Goal: Communication & Community: Answer question/provide support

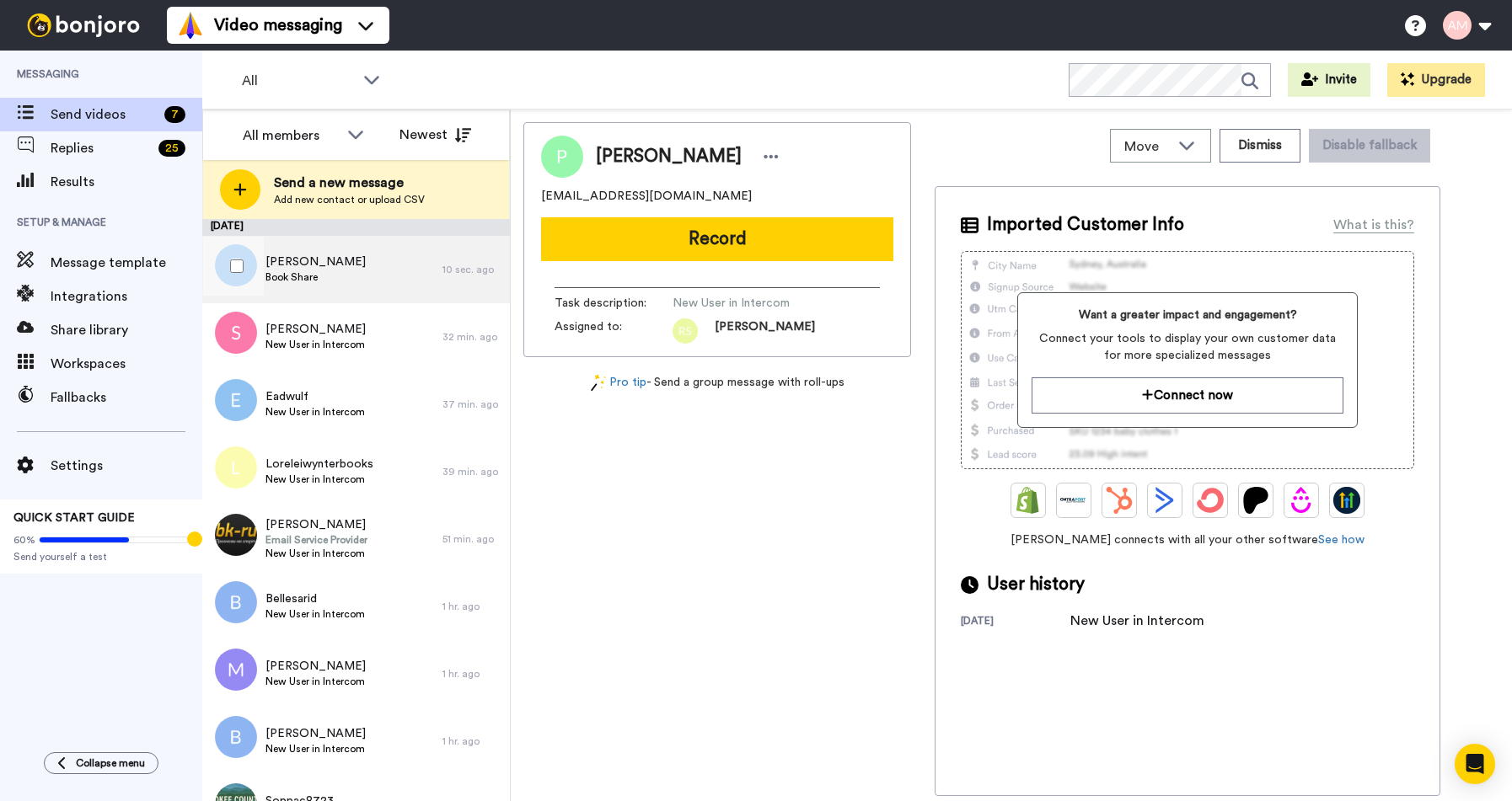
click at [294, 264] on span "Eliana Estrada" at bounding box center [316, 262] width 101 height 17
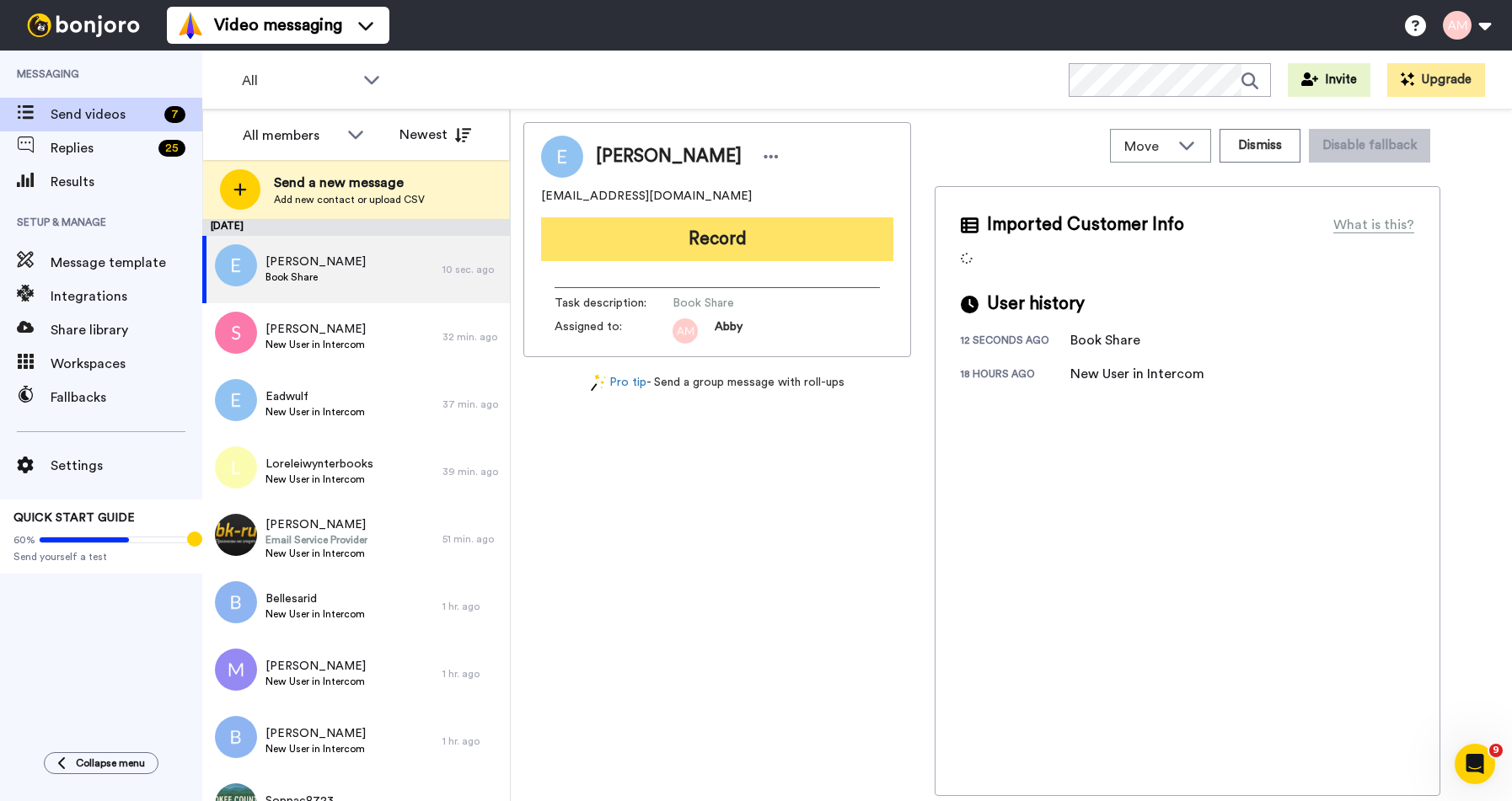
click at [722, 239] on button "Record" at bounding box center [717, 239] width 352 height 44
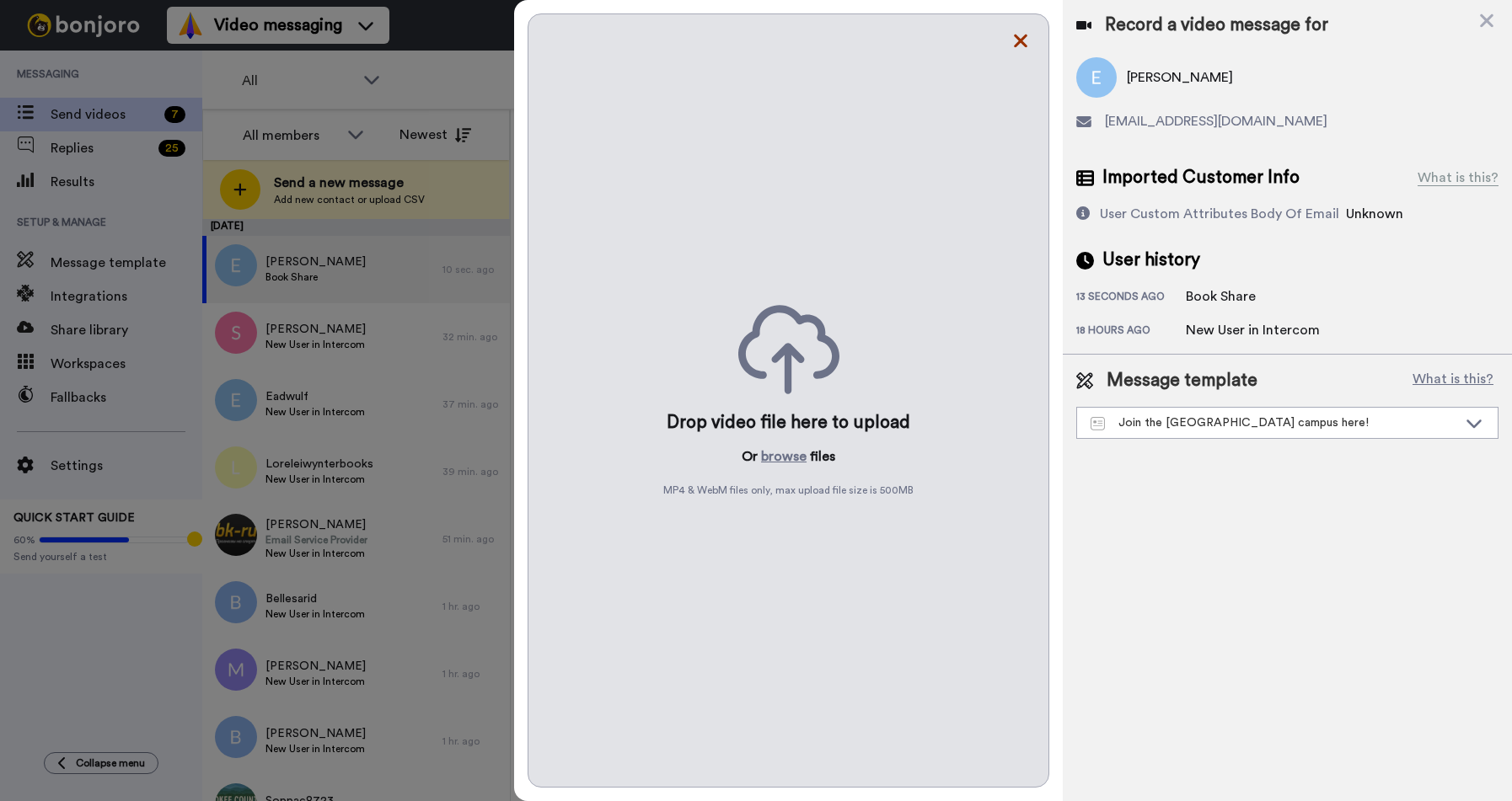
click at [1019, 38] on icon at bounding box center [1020, 41] width 14 height 14
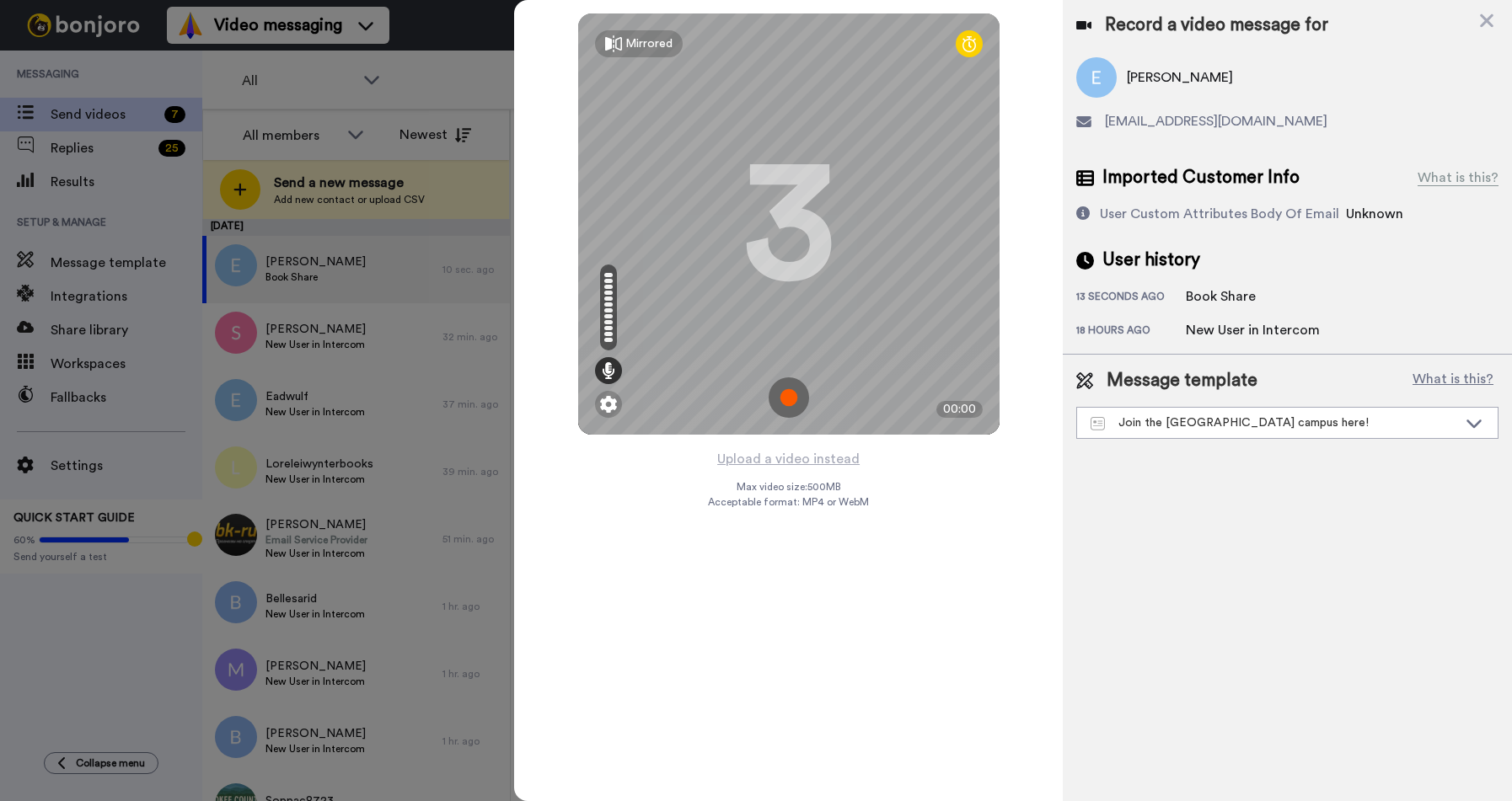
click at [787, 394] on img at bounding box center [789, 397] width 41 height 41
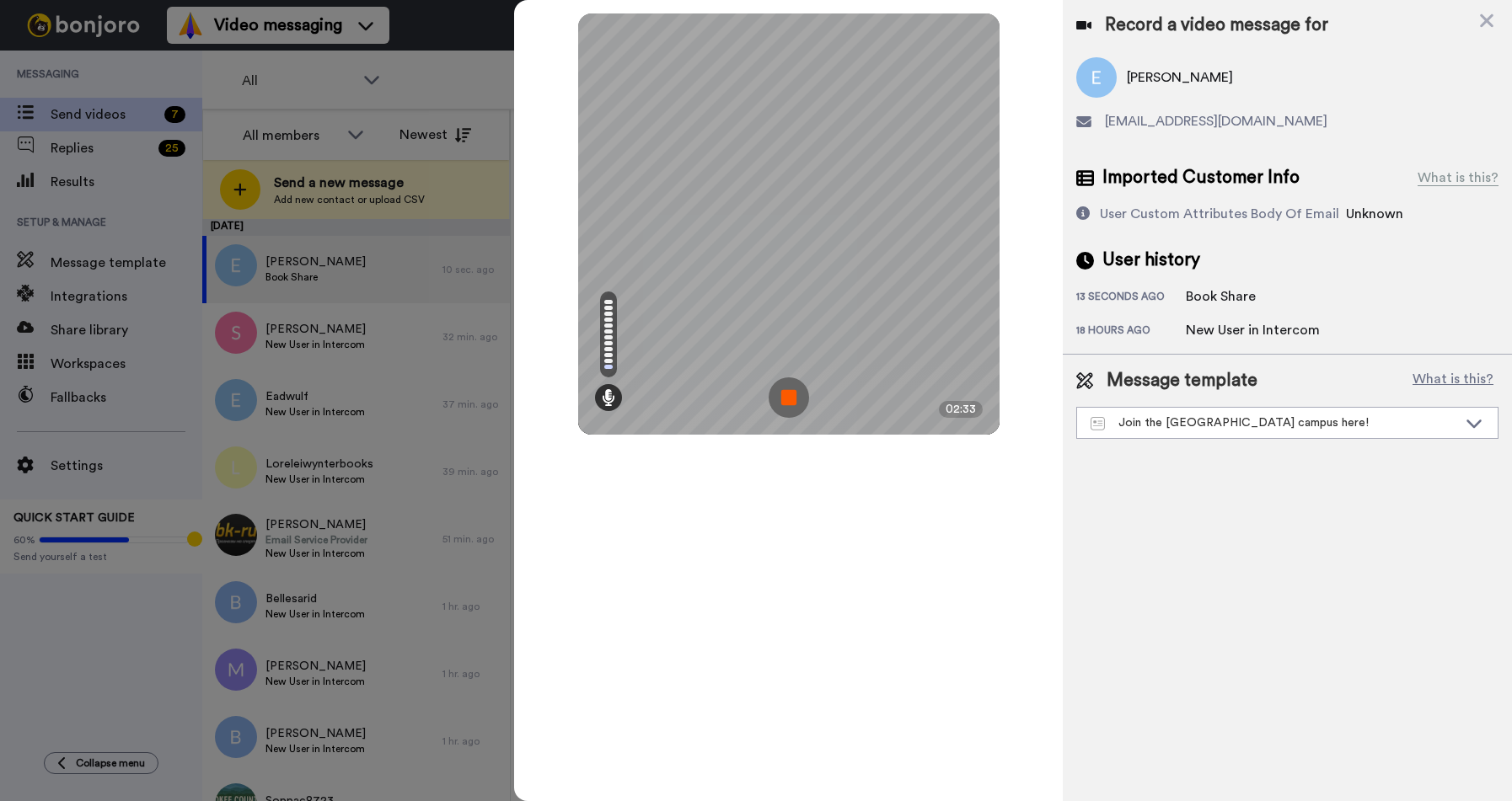
click at [787, 399] on img at bounding box center [789, 397] width 41 height 41
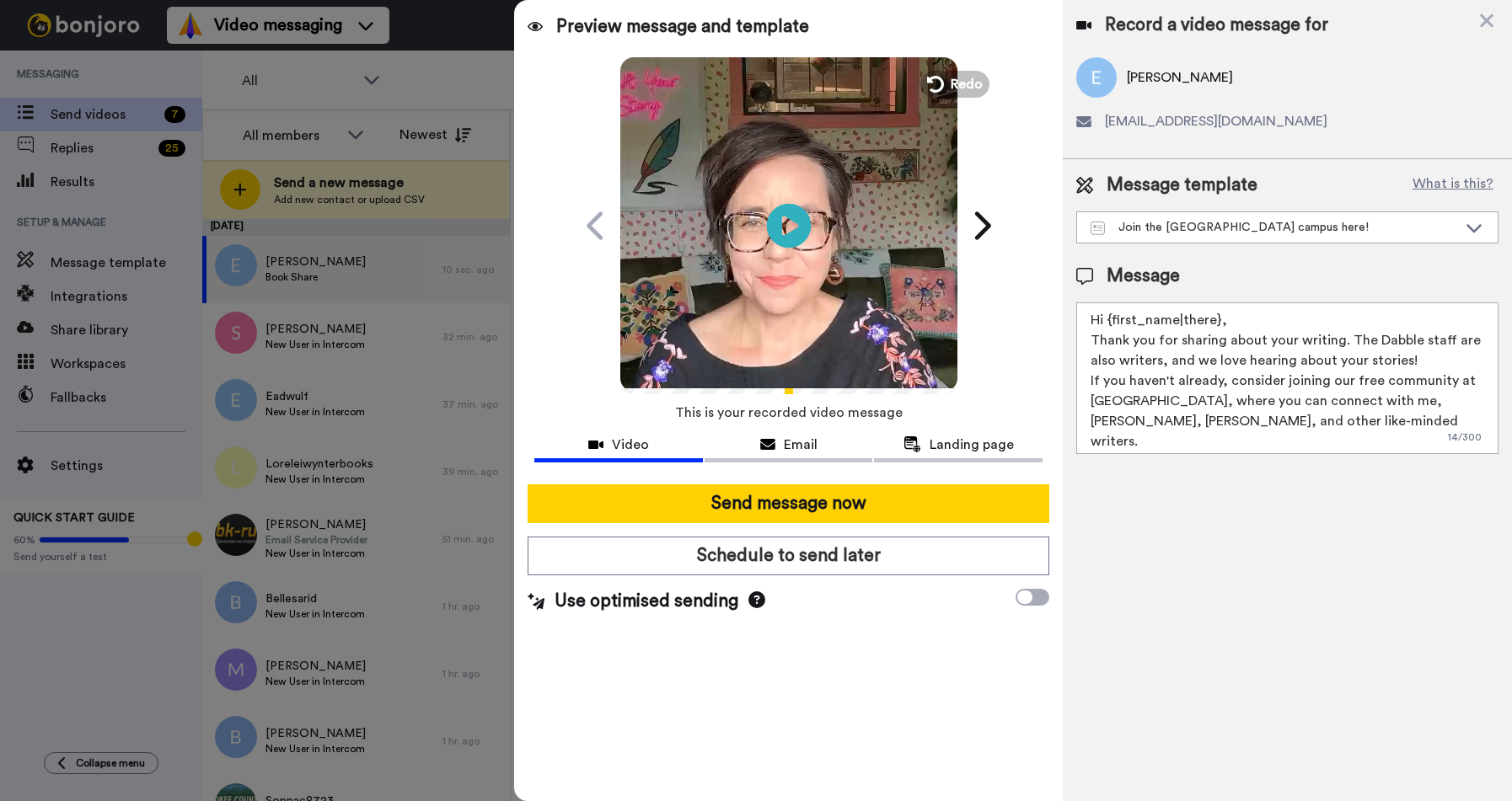
click at [790, 230] on icon "Play/Pause" at bounding box center [788, 225] width 44 height 80
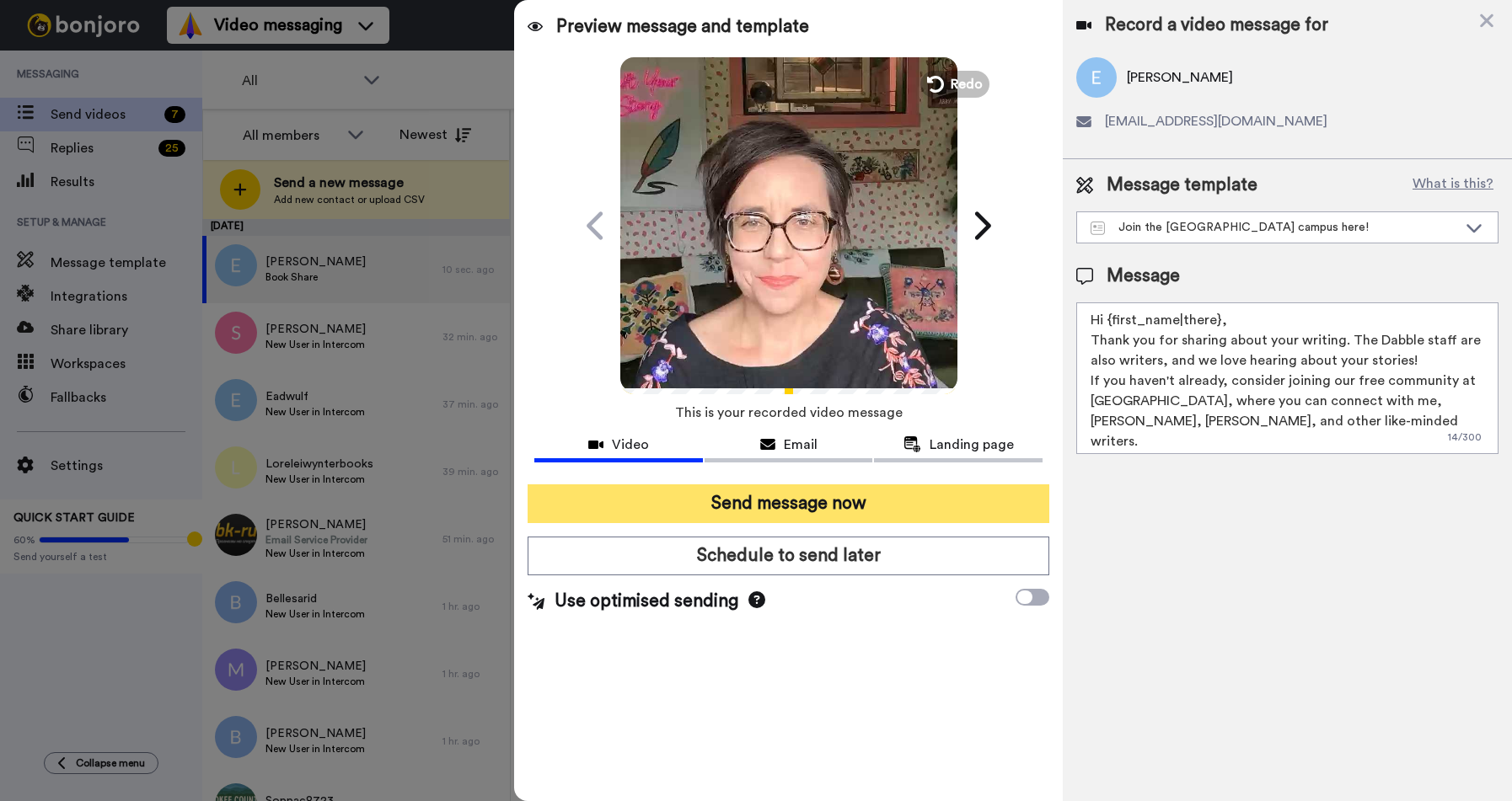
click at [735, 503] on button "Send message now" at bounding box center [788, 503] width 522 height 39
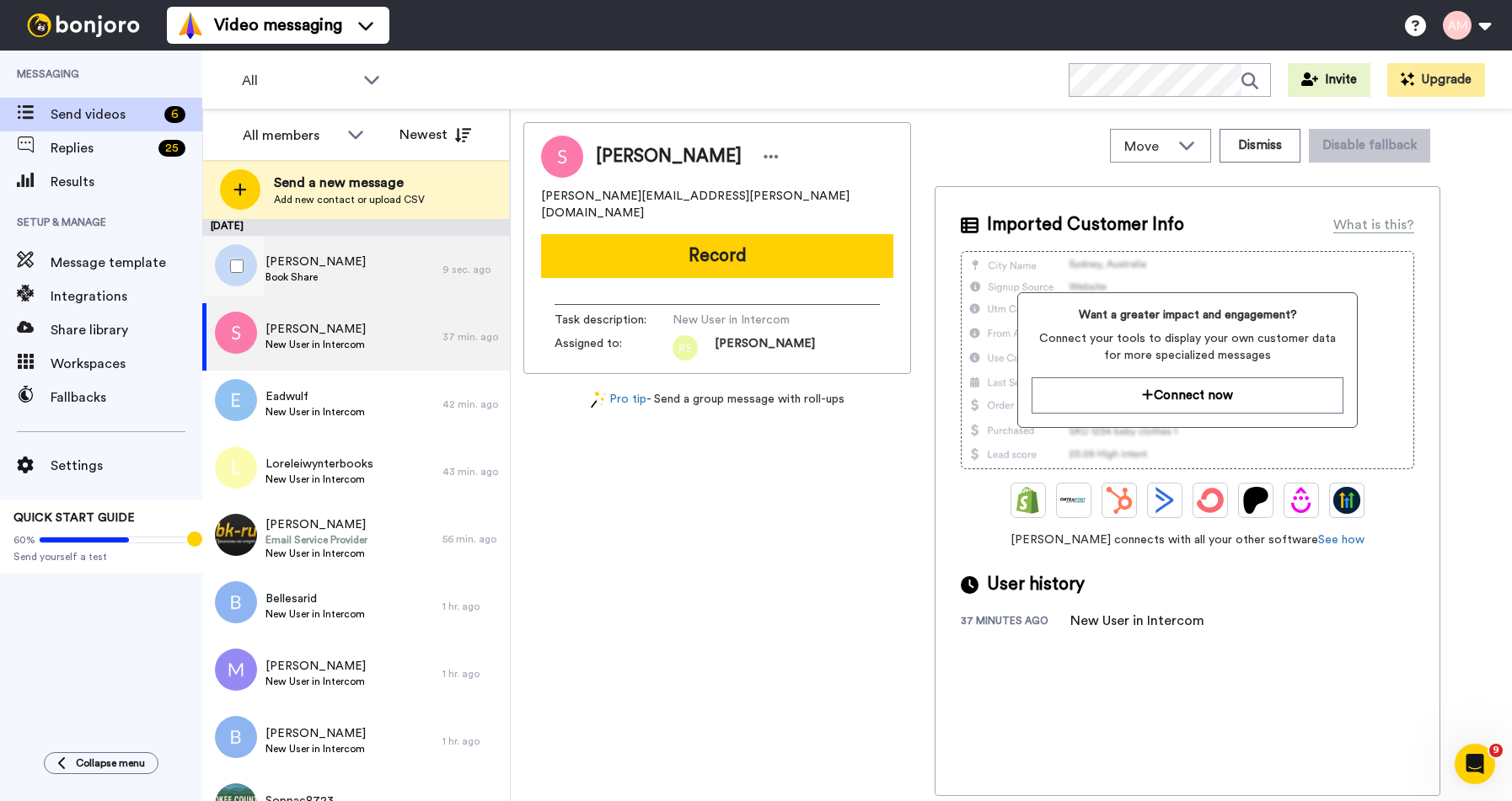
click at [341, 269] on div "Shiisa Booth Book Share" at bounding box center [322, 269] width 241 height 67
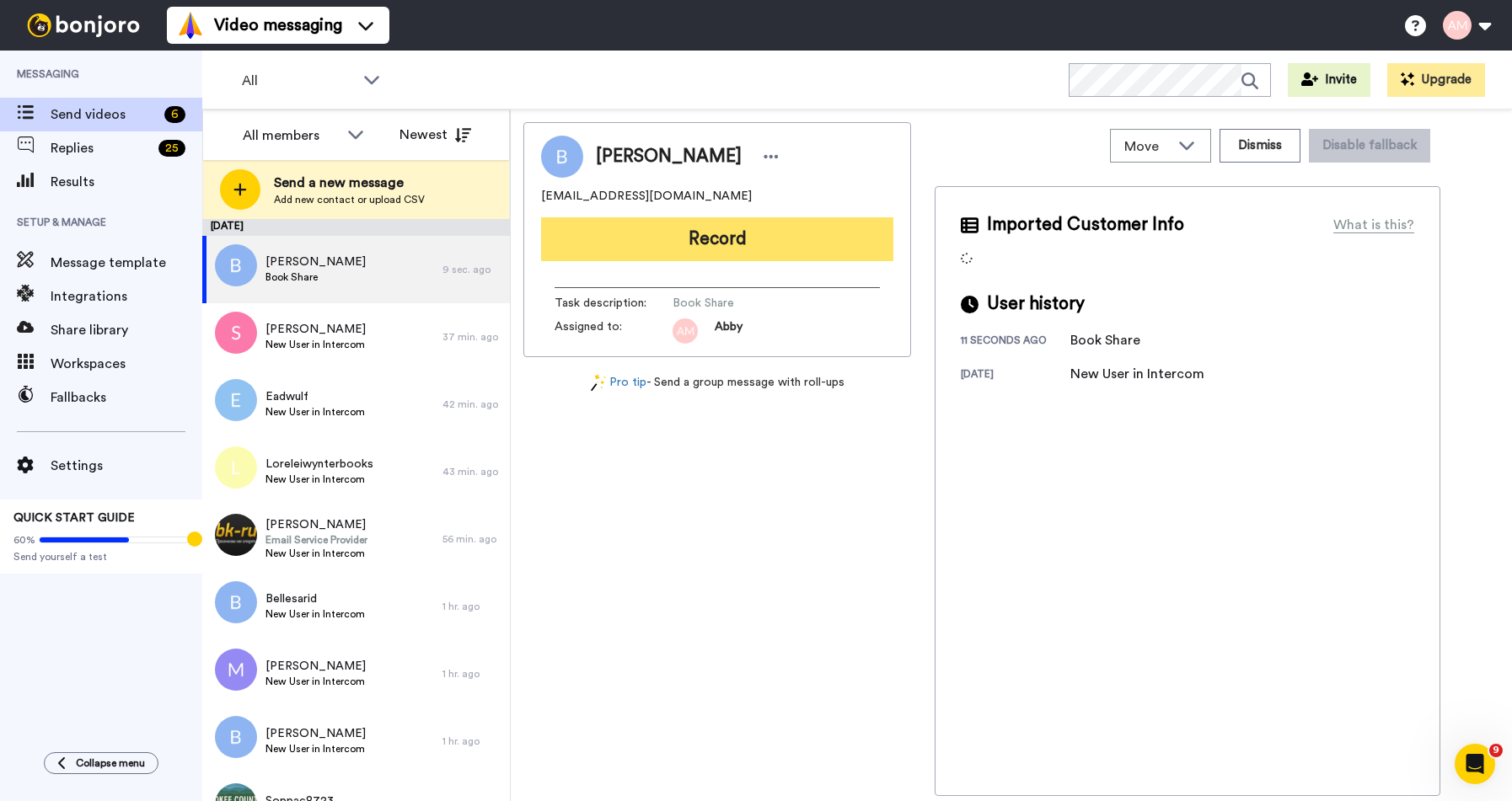
click at [703, 249] on button "Record" at bounding box center [717, 239] width 352 height 44
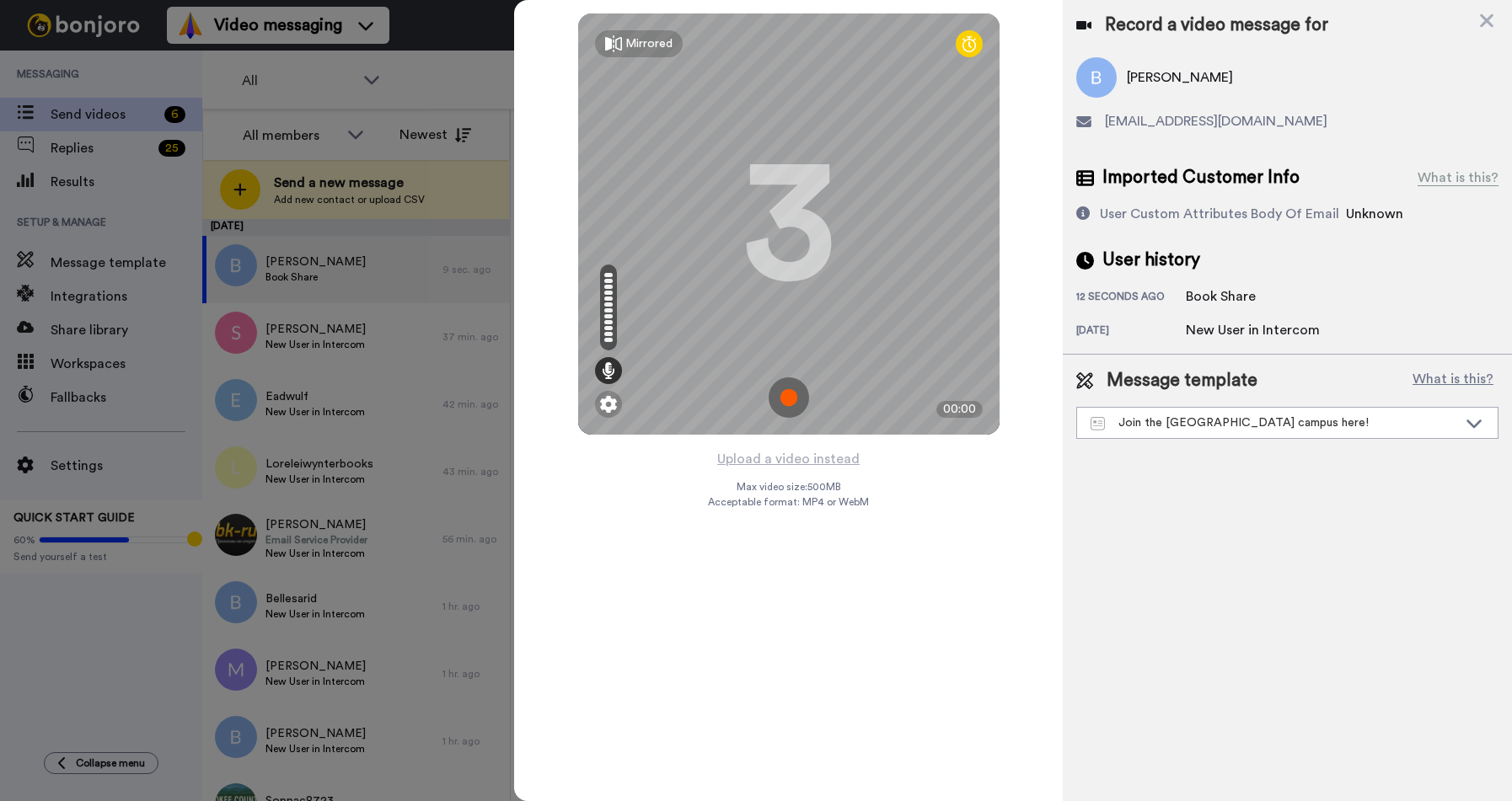
click at [788, 404] on img at bounding box center [789, 397] width 41 height 41
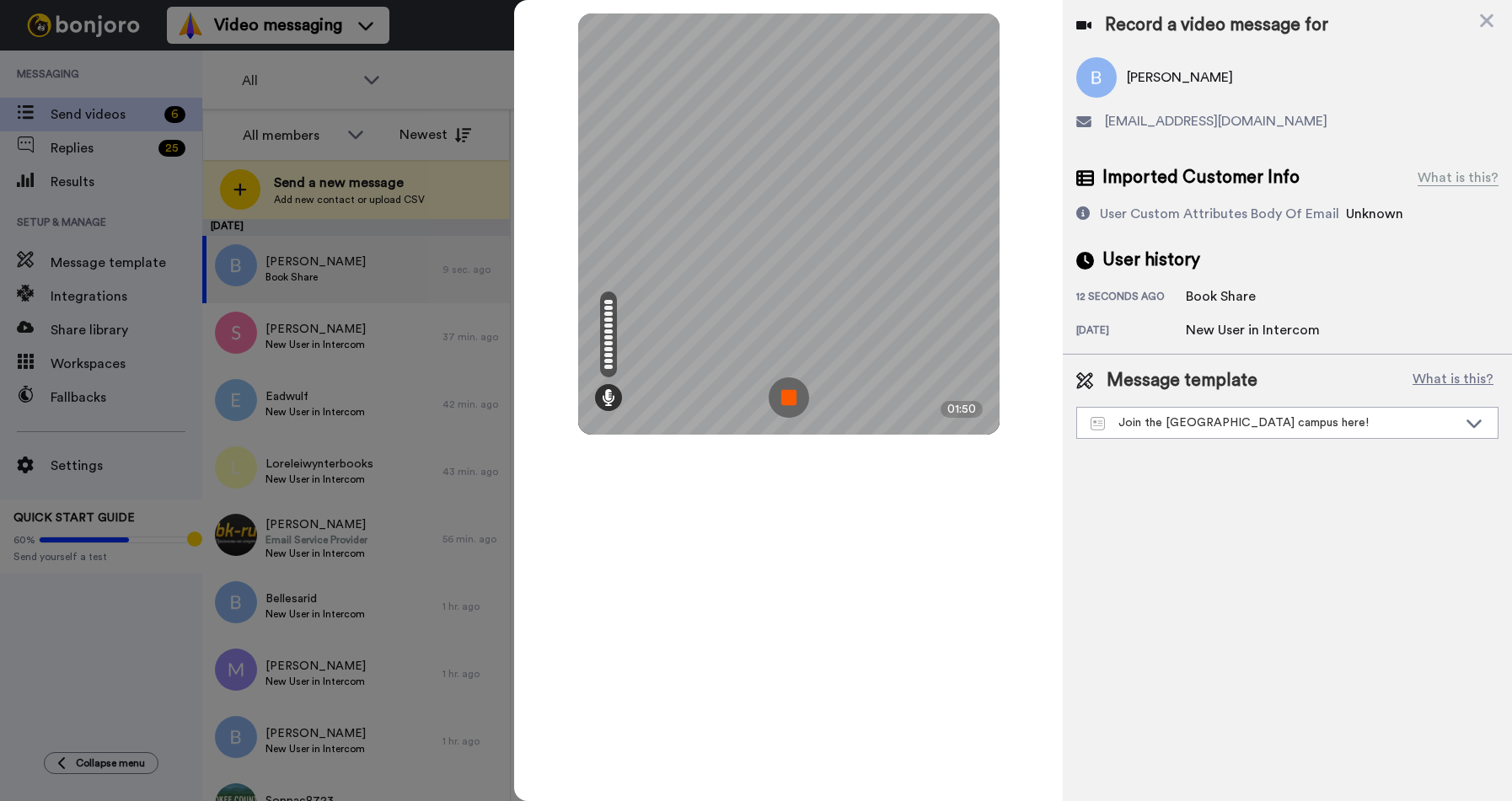
click at [781, 404] on img at bounding box center [789, 397] width 41 height 41
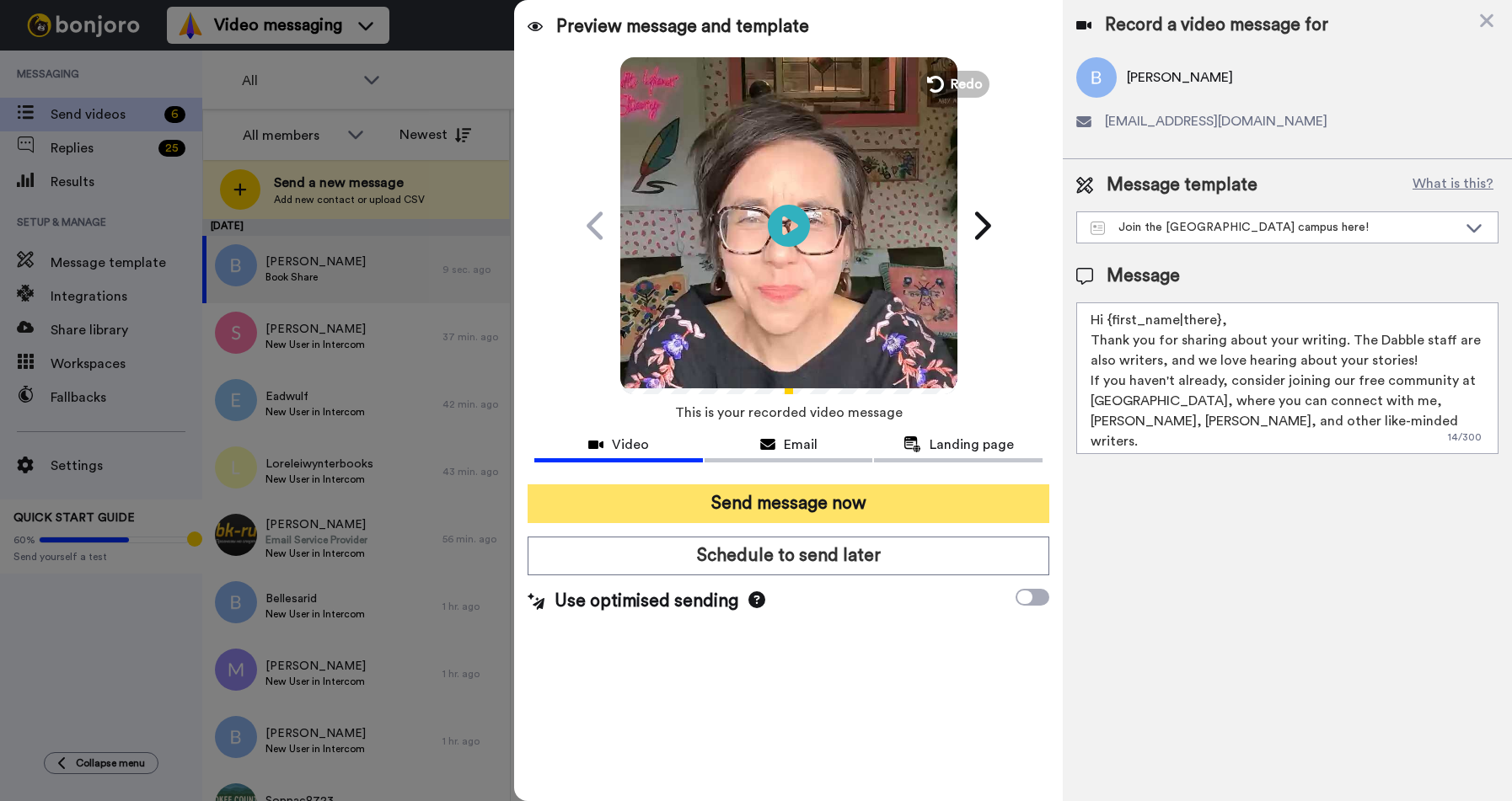
click at [741, 492] on button "Send message now" at bounding box center [788, 503] width 522 height 39
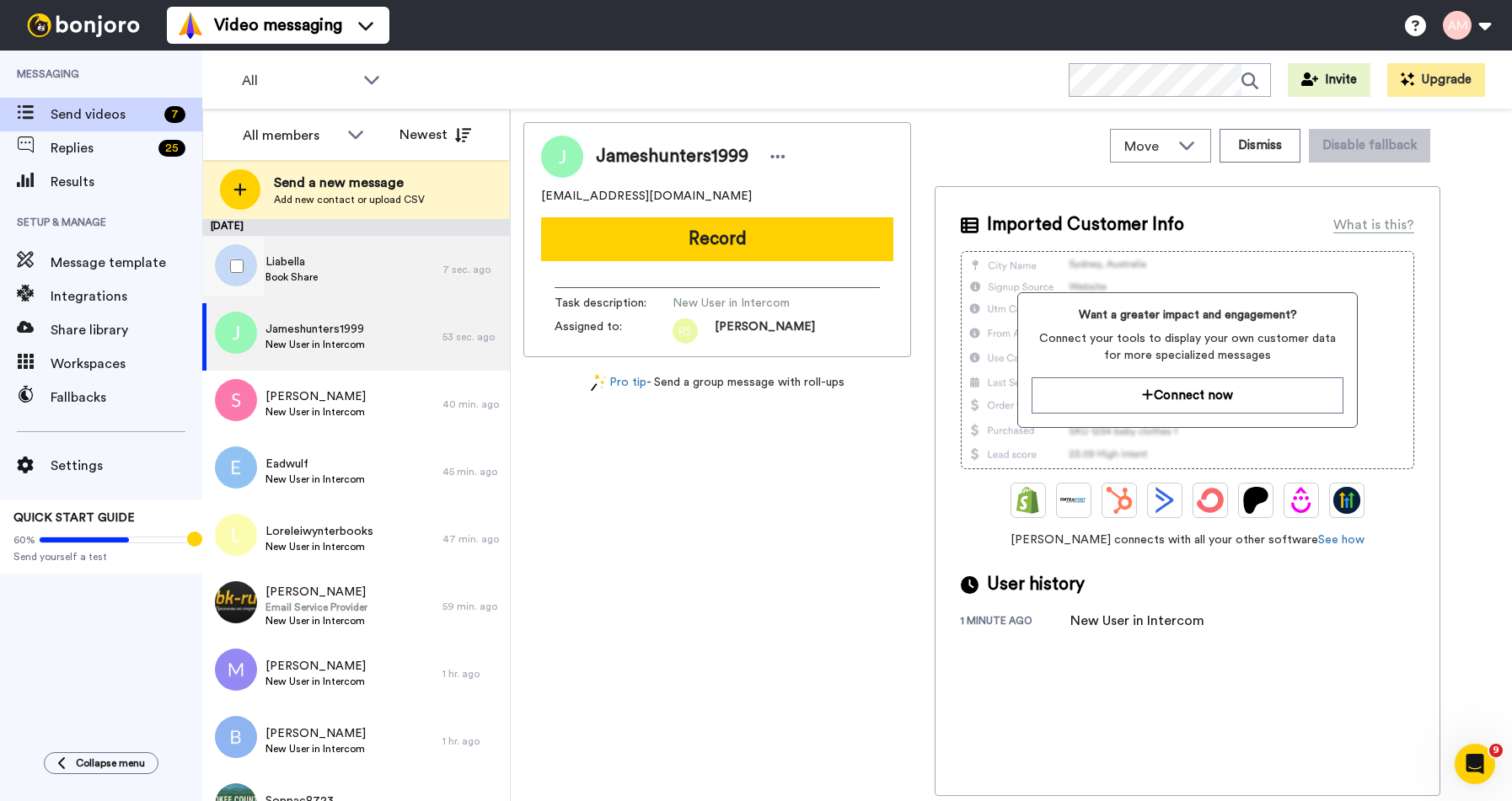
click at [376, 269] on div "Liabella Book Share" at bounding box center [322, 269] width 241 height 67
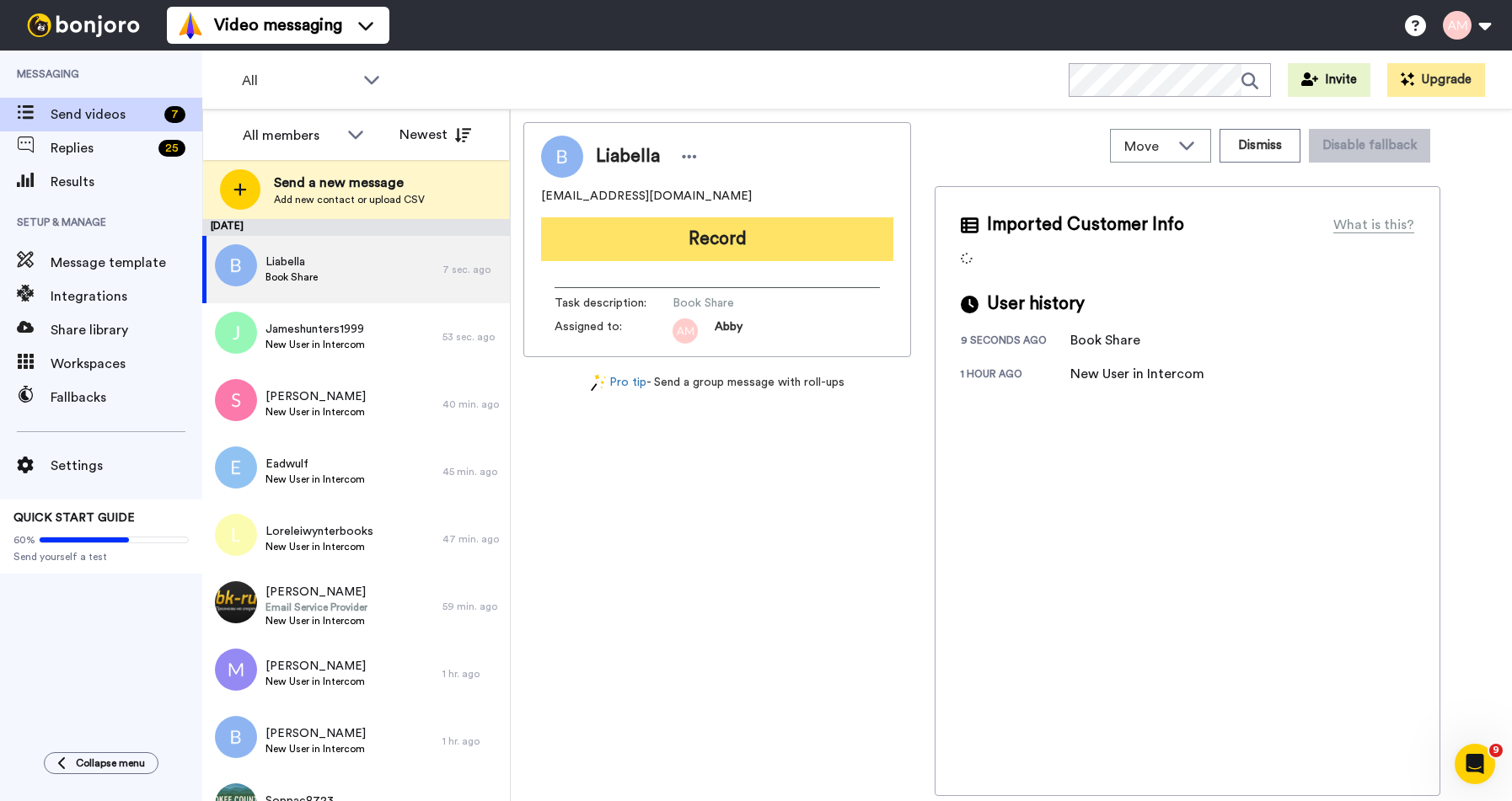
click at [720, 255] on button "Record" at bounding box center [717, 239] width 352 height 44
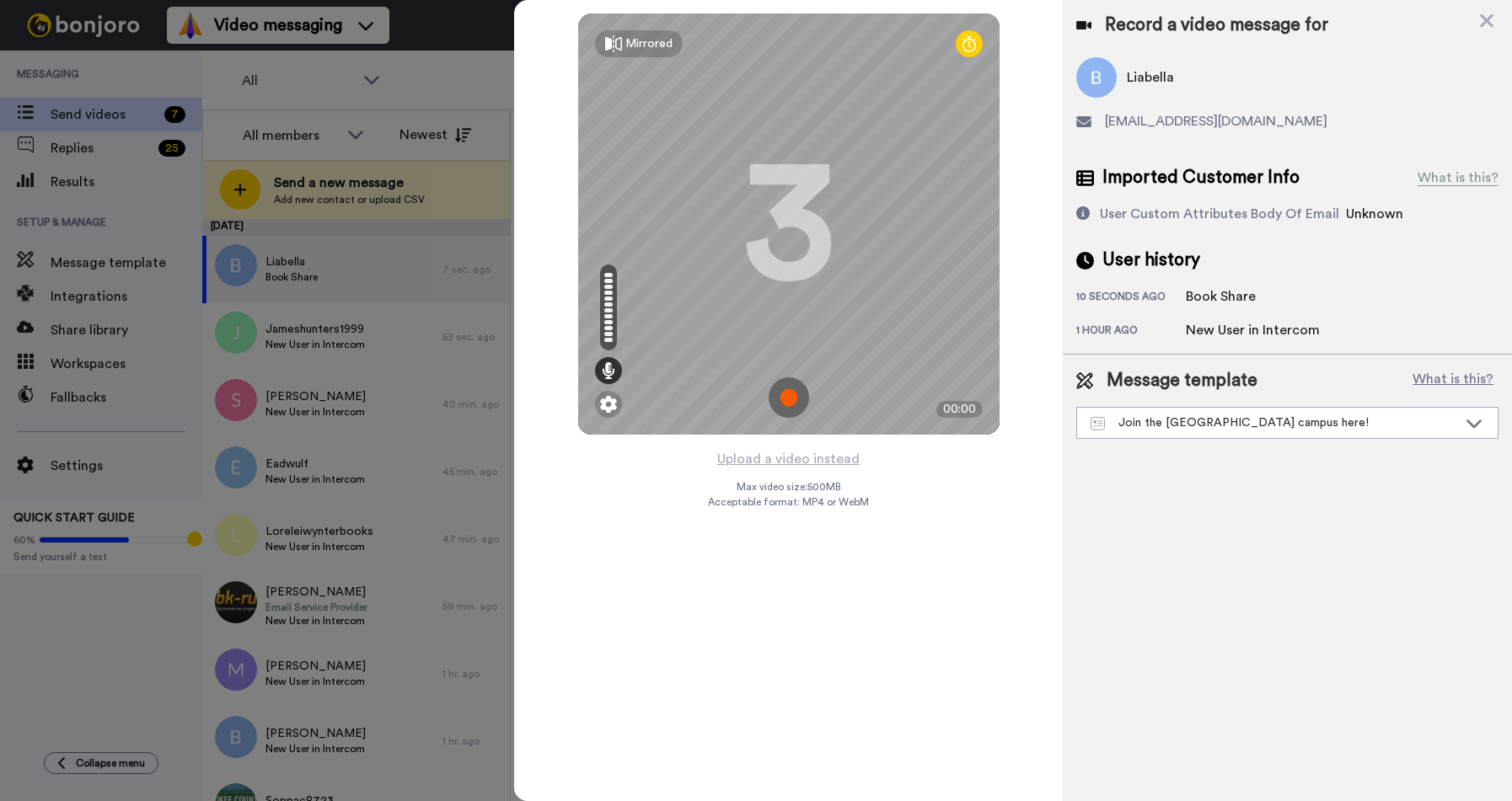
click at [788, 396] on img at bounding box center [789, 397] width 41 height 41
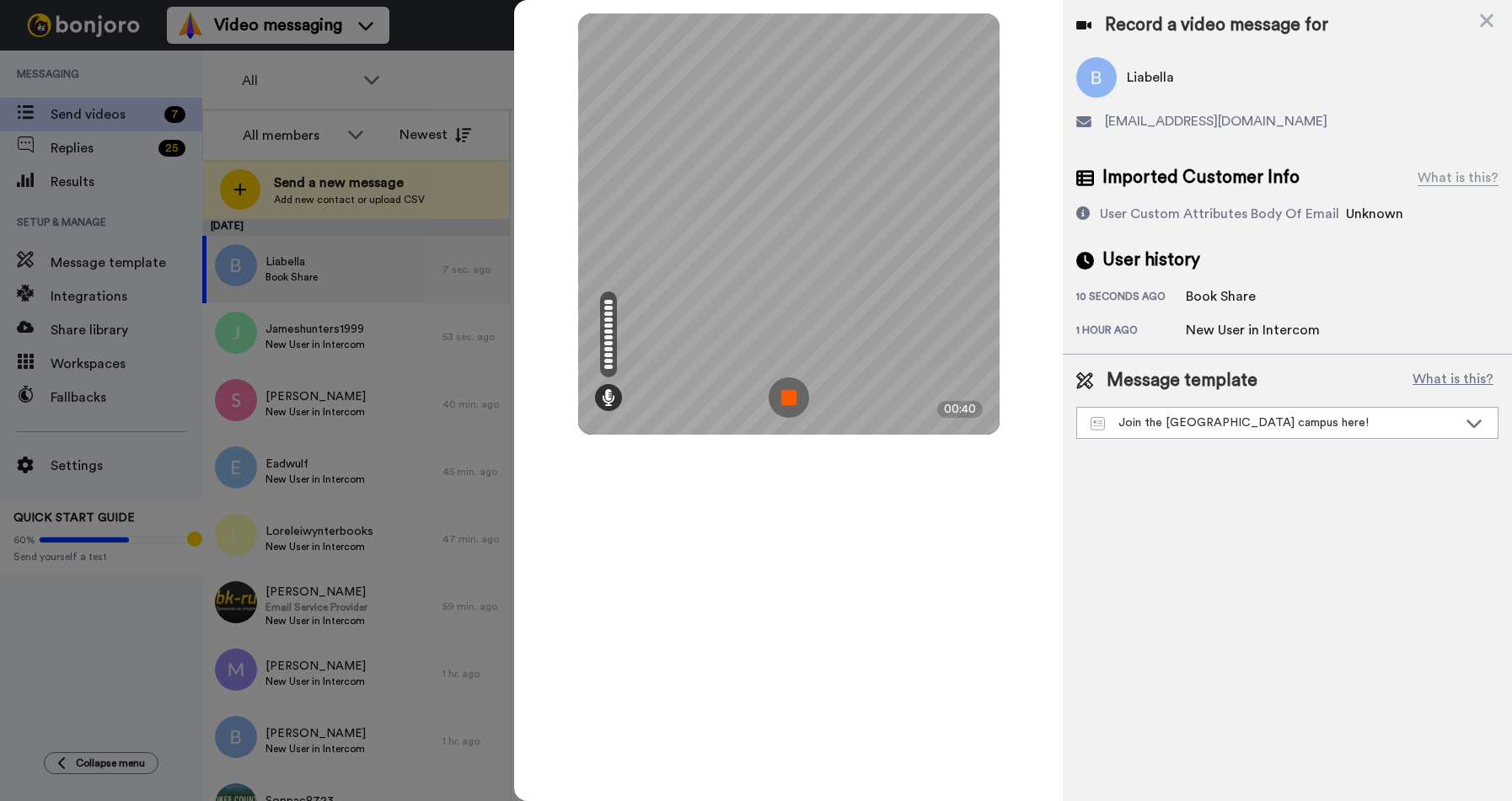
click at [791, 396] on img at bounding box center [789, 397] width 41 height 41
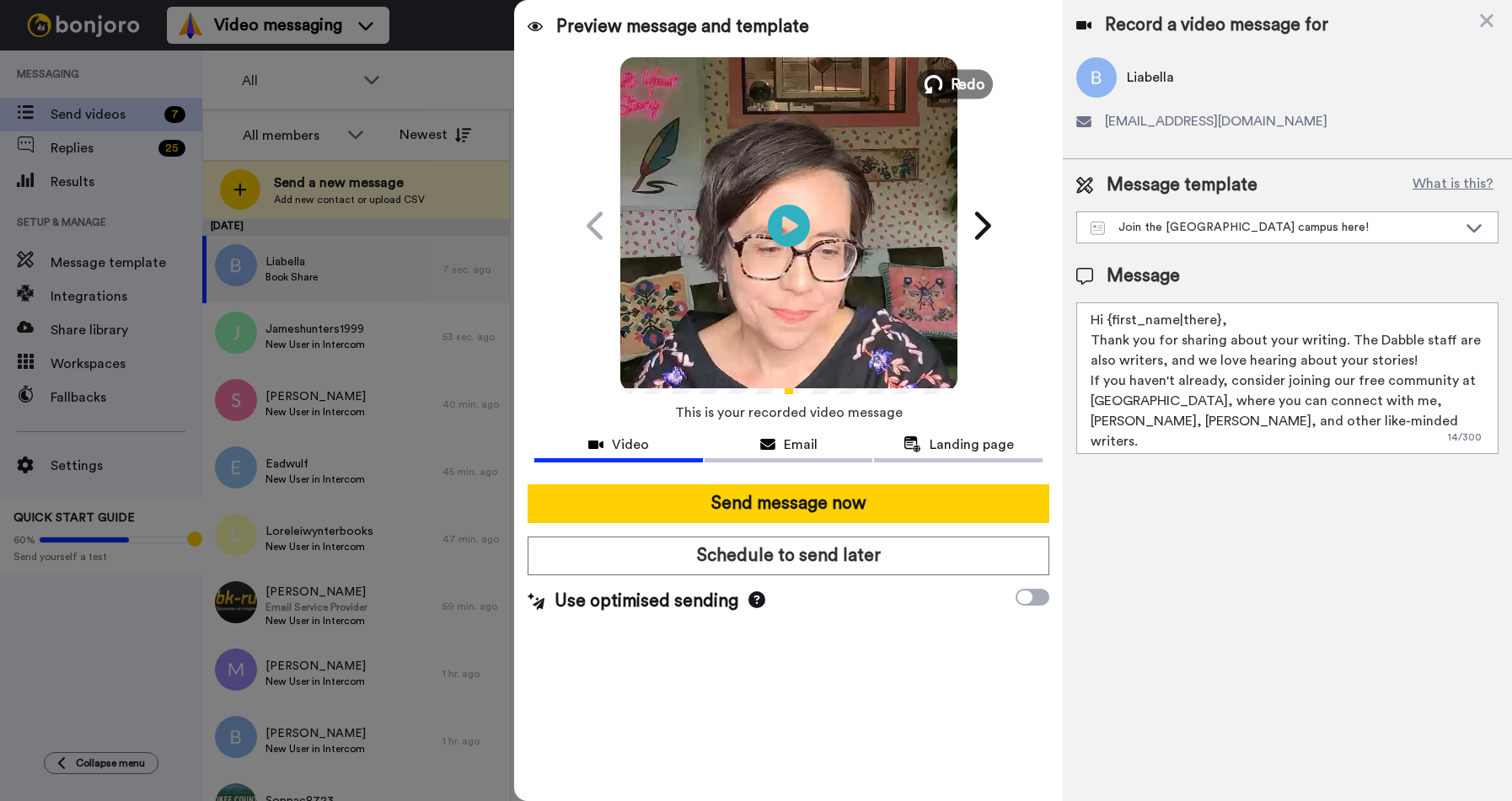
click at [947, 87] on button "Redo" at bounding box center [955, 83] width 76 height 30
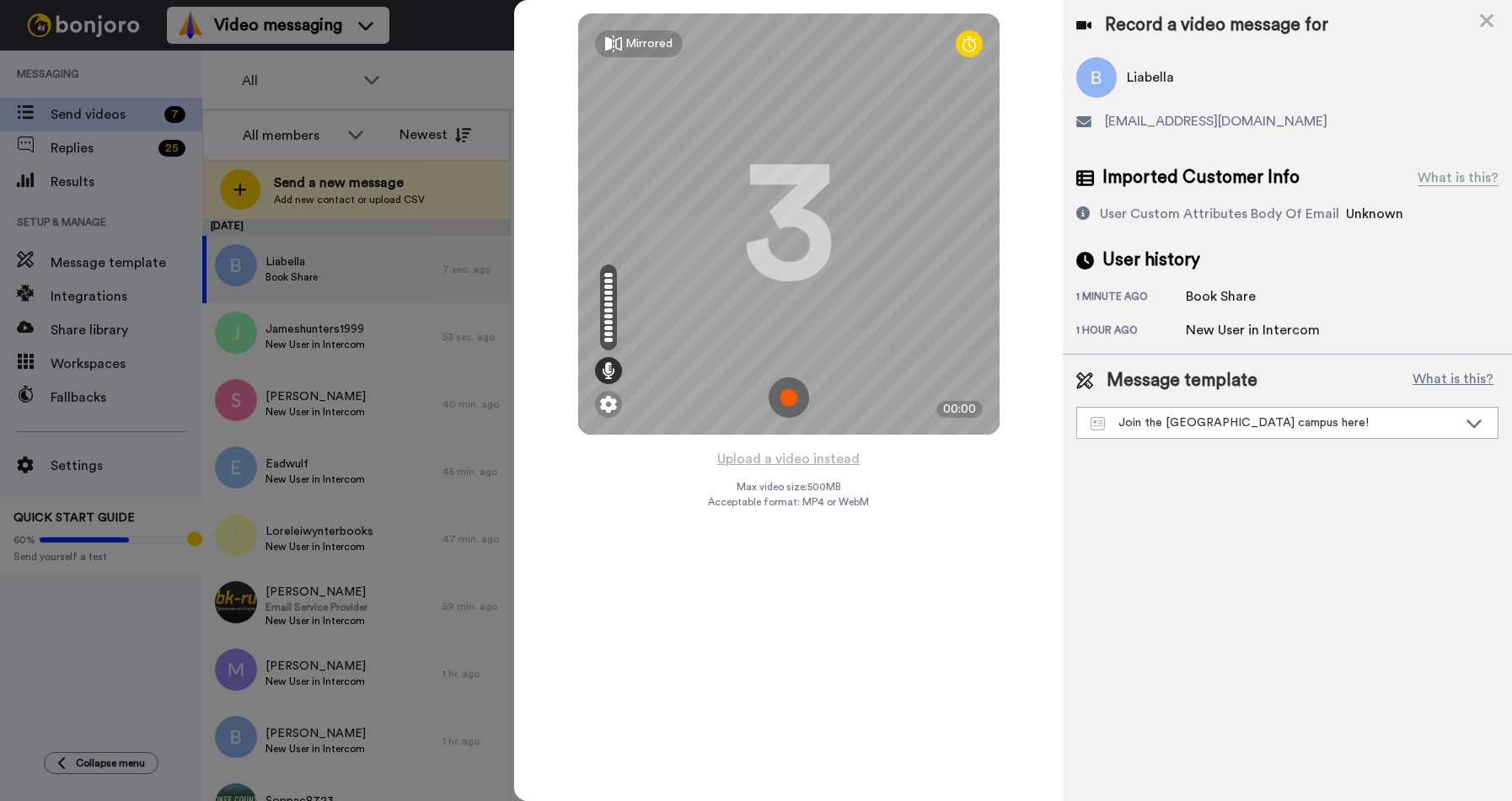
click at [789, 395] on img at bounding box center [789, 397] width 41 height 41
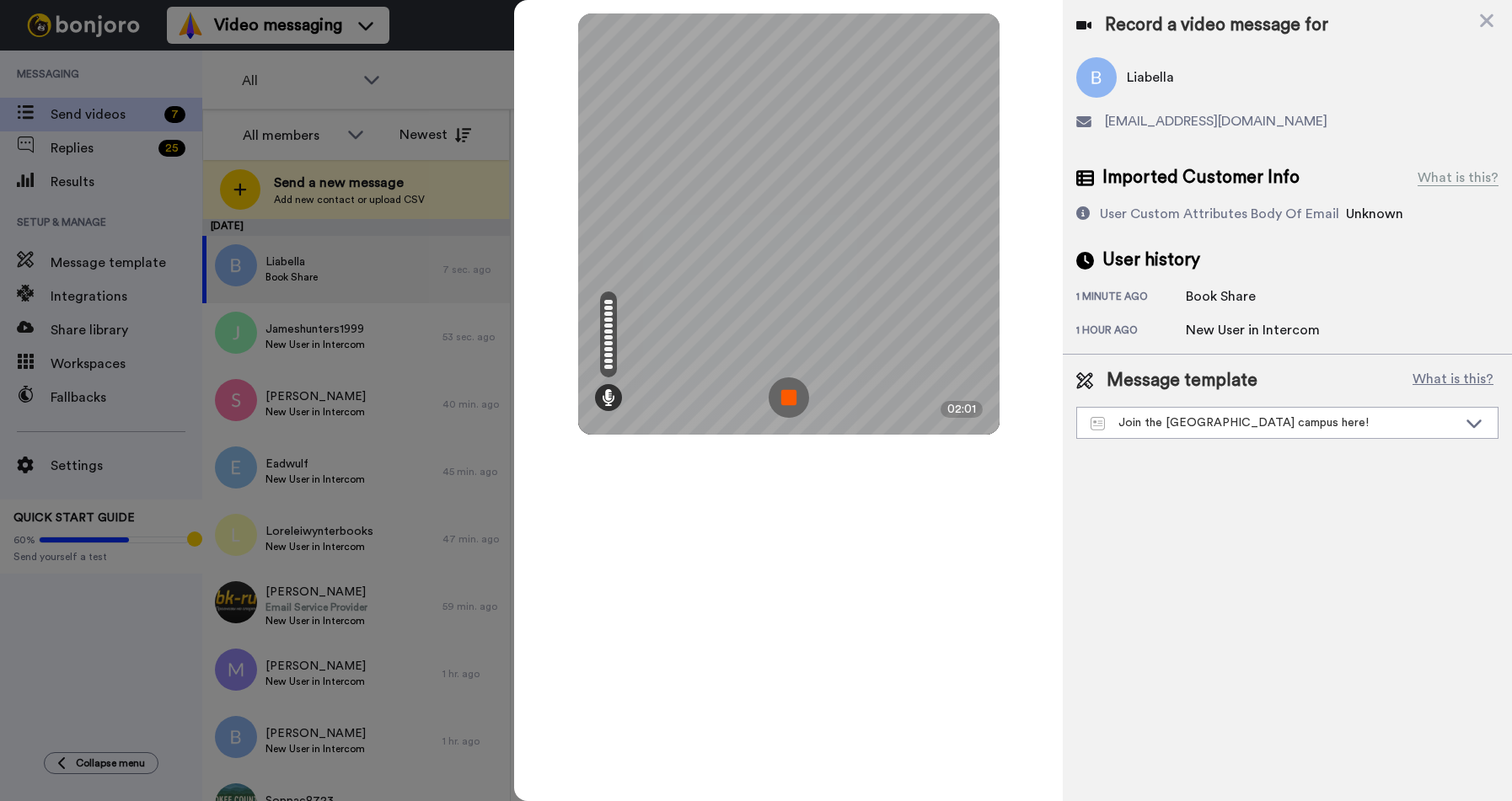
click at [789, 395] on img at bounding box center [789, 397] width 41 height 41
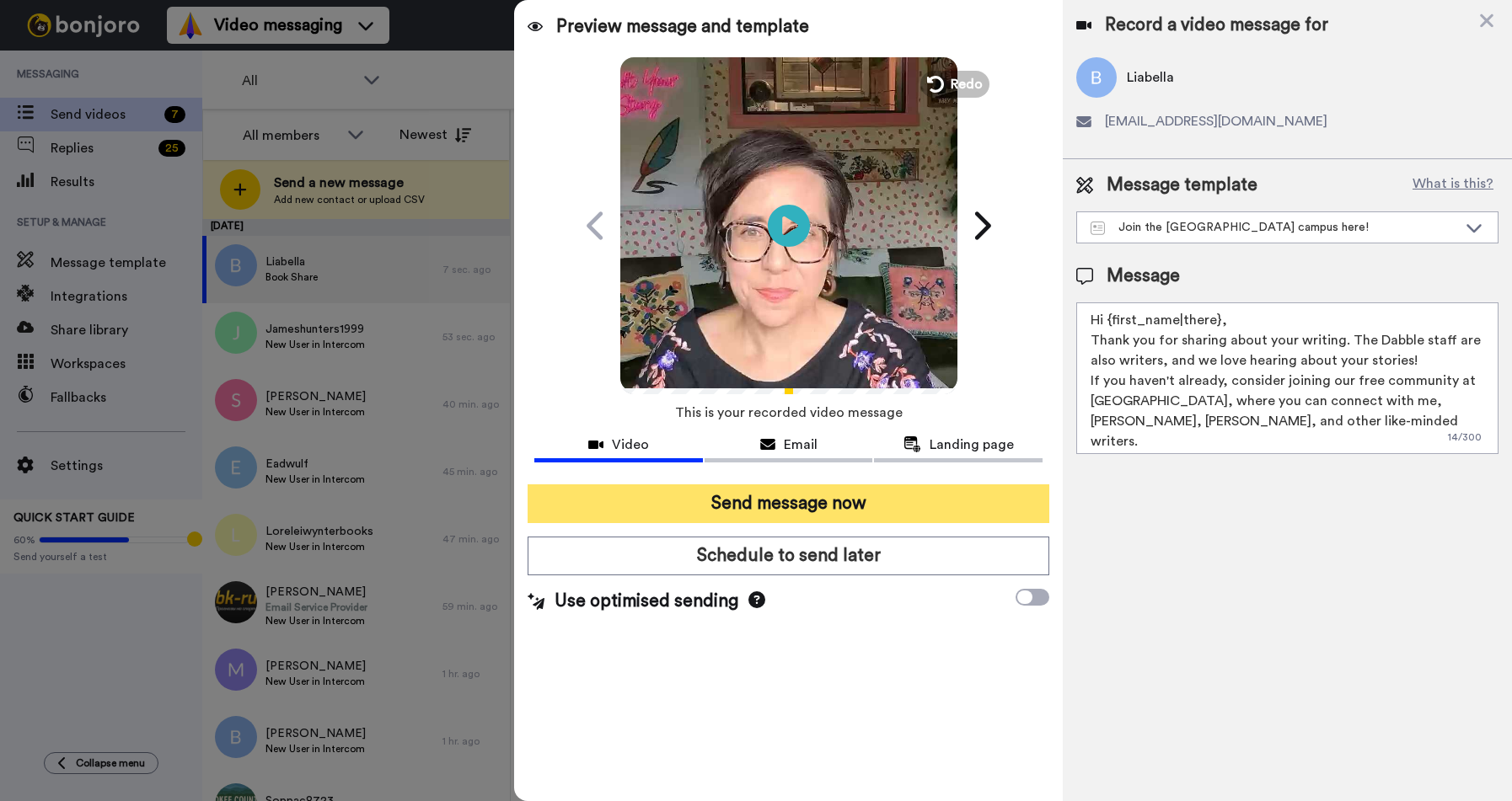
click at [704, 503] on button "Send message now" at bounding box center [788, 503] width 522 height 39
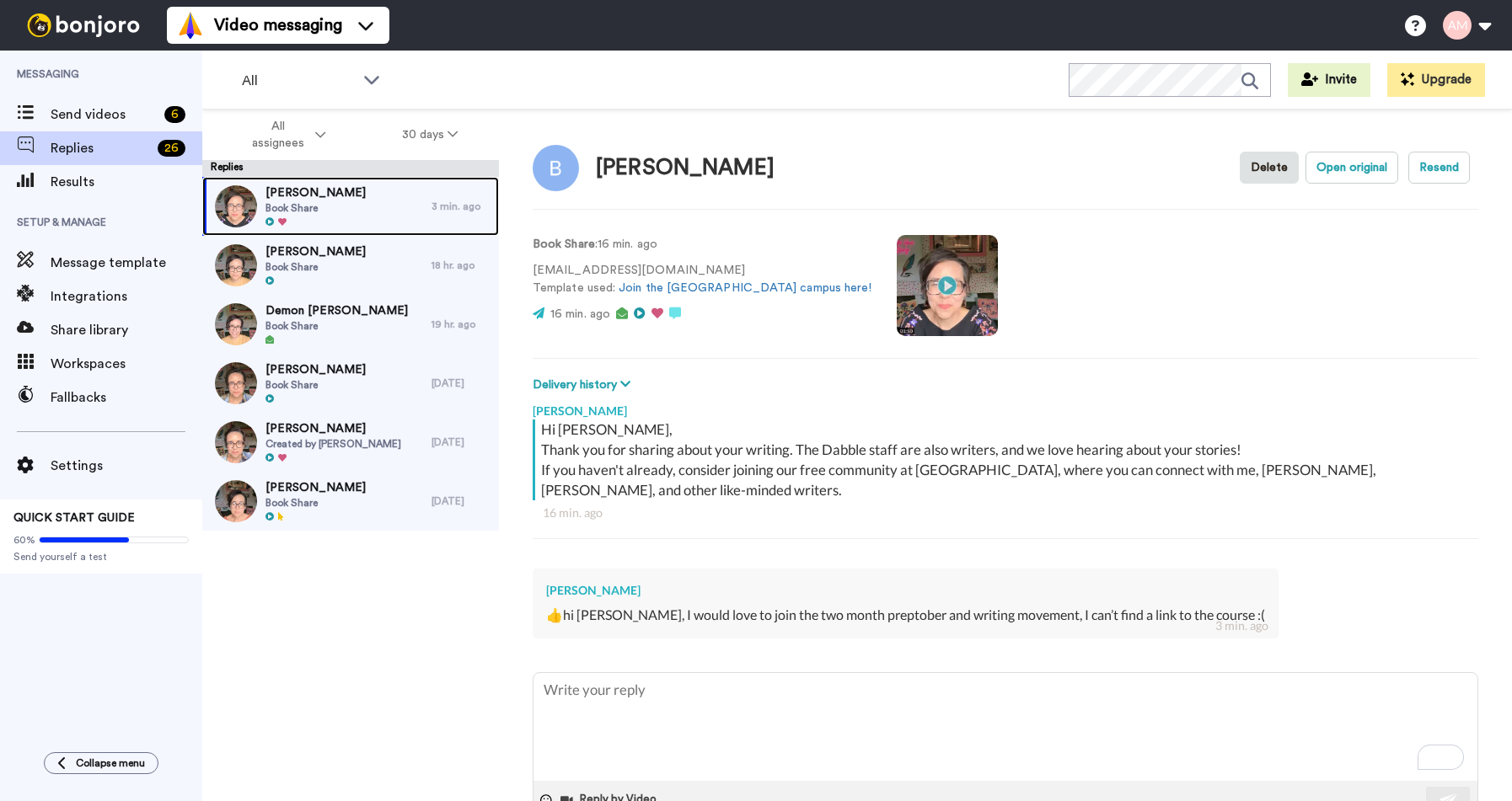
click at [293, 213] on span "Book Share" at bounding box center [316, 208] width 101 height 14
click at [1338, 170] on button "Open original" at bounding box center [1352, 167] width 93 height 32
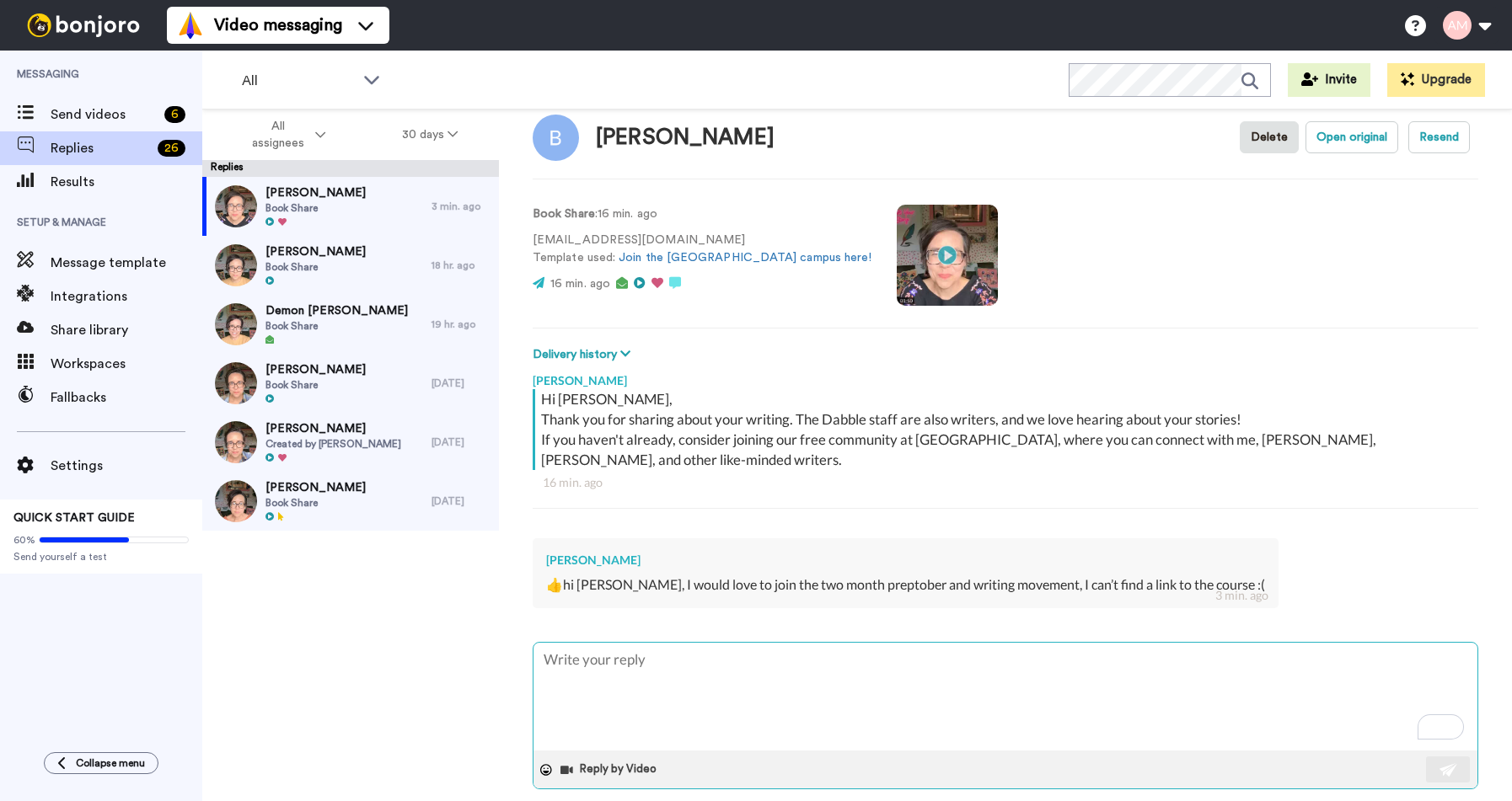
click at [626, 666] on textarea "To enrich screen reader interactions, please activate Accessibility in Grammarl…" at bounding box center [1006, 697] width 944 height 108
type textarea "x"
type textarea "S"
type textarea "x"
type textarea "So"
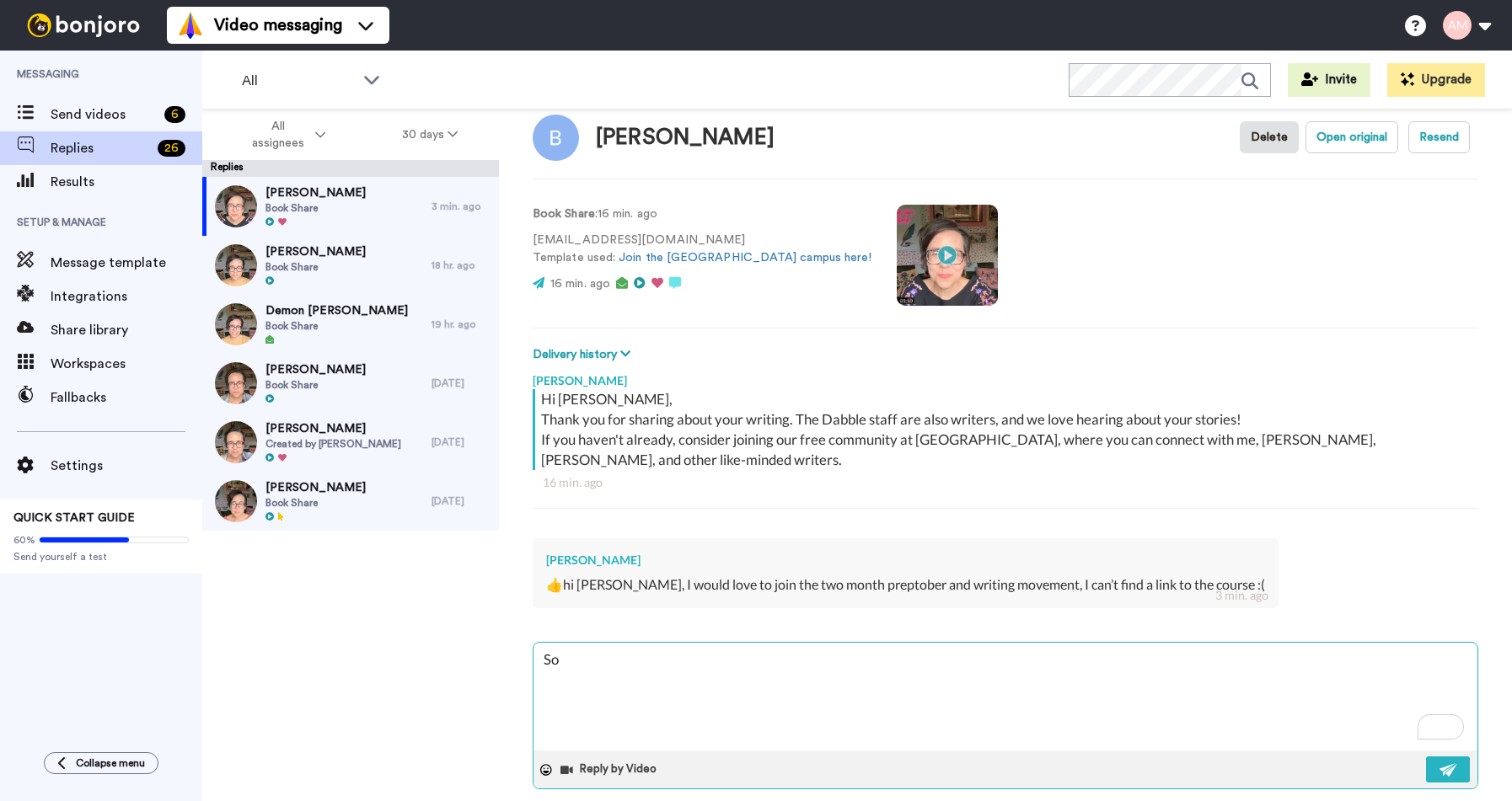
type textarea "x"
type textarea "So"
type textarea "x"
type textarea "So t"
type textarea "x"
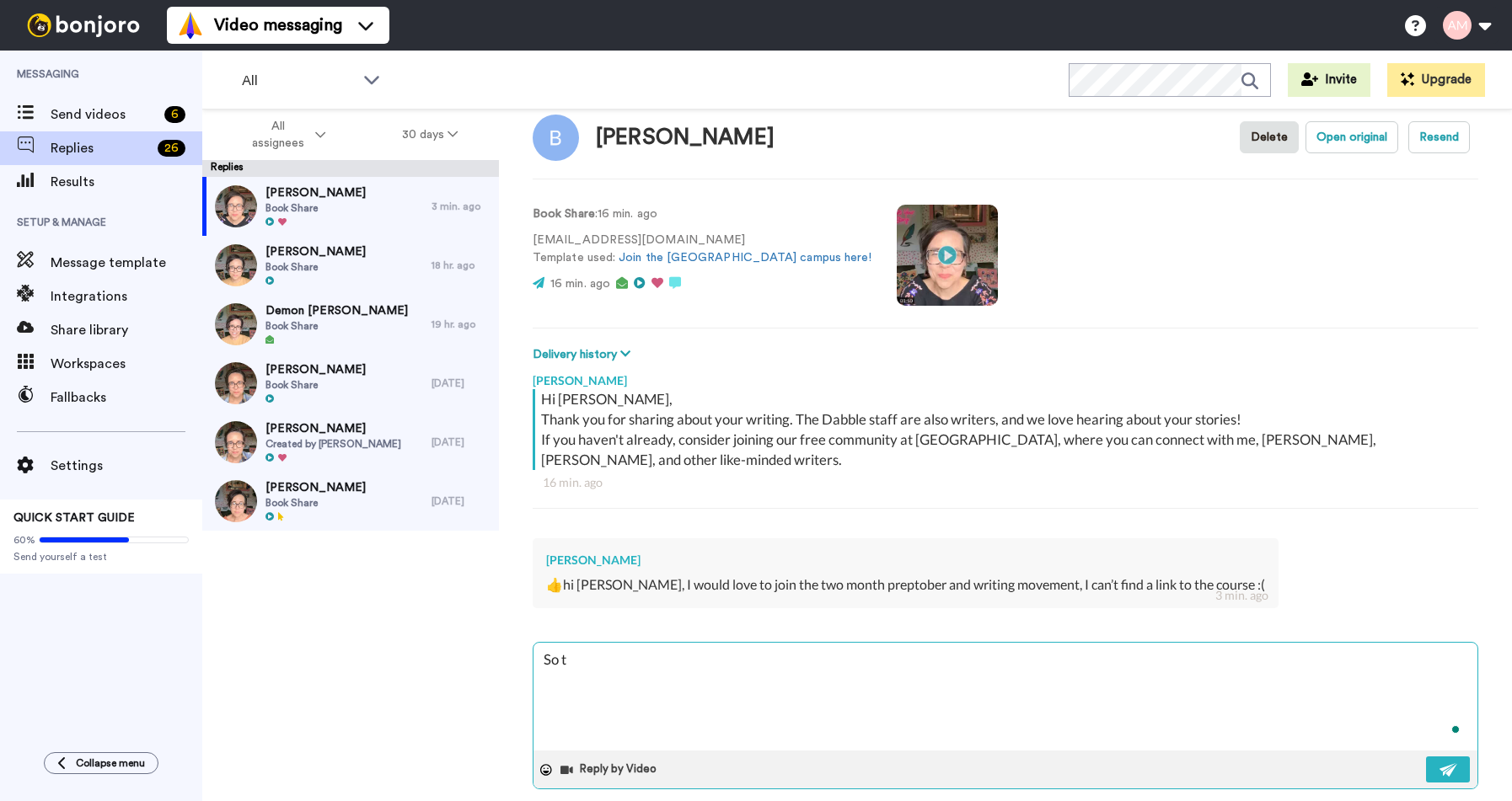
type textarea "So th"
type textarea "x"
type textarea "So the"
type textarea "x"
type textarea "So the"
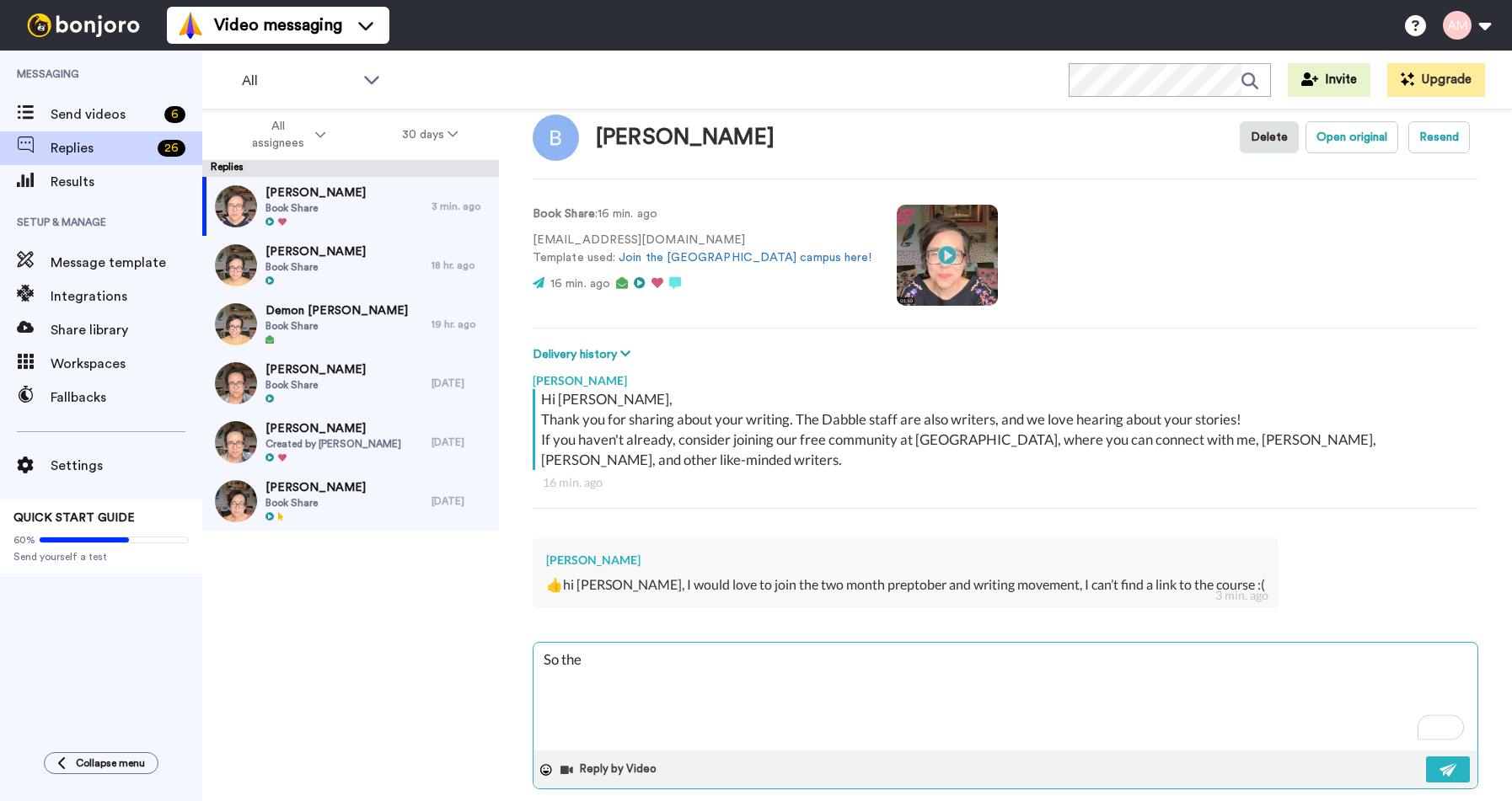
type textarea "x"
type textarea "So the c"
type textarea "x"
type textarea "So the co"
type textarea "x"
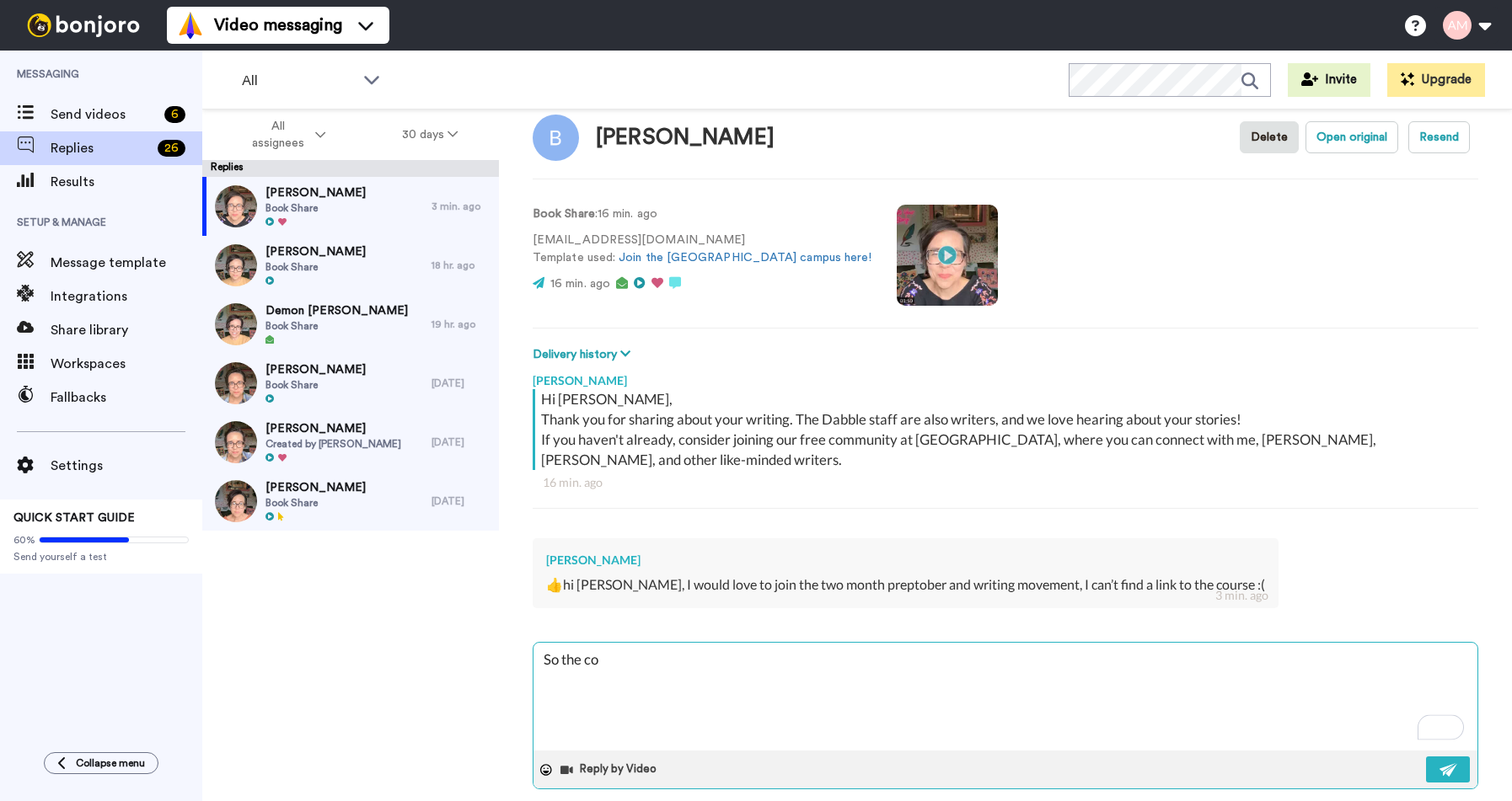
type textarea "So the cou"
type textarea "x"
type textarea "So the cour"
type textarea "x"
type textarea "So the cours"
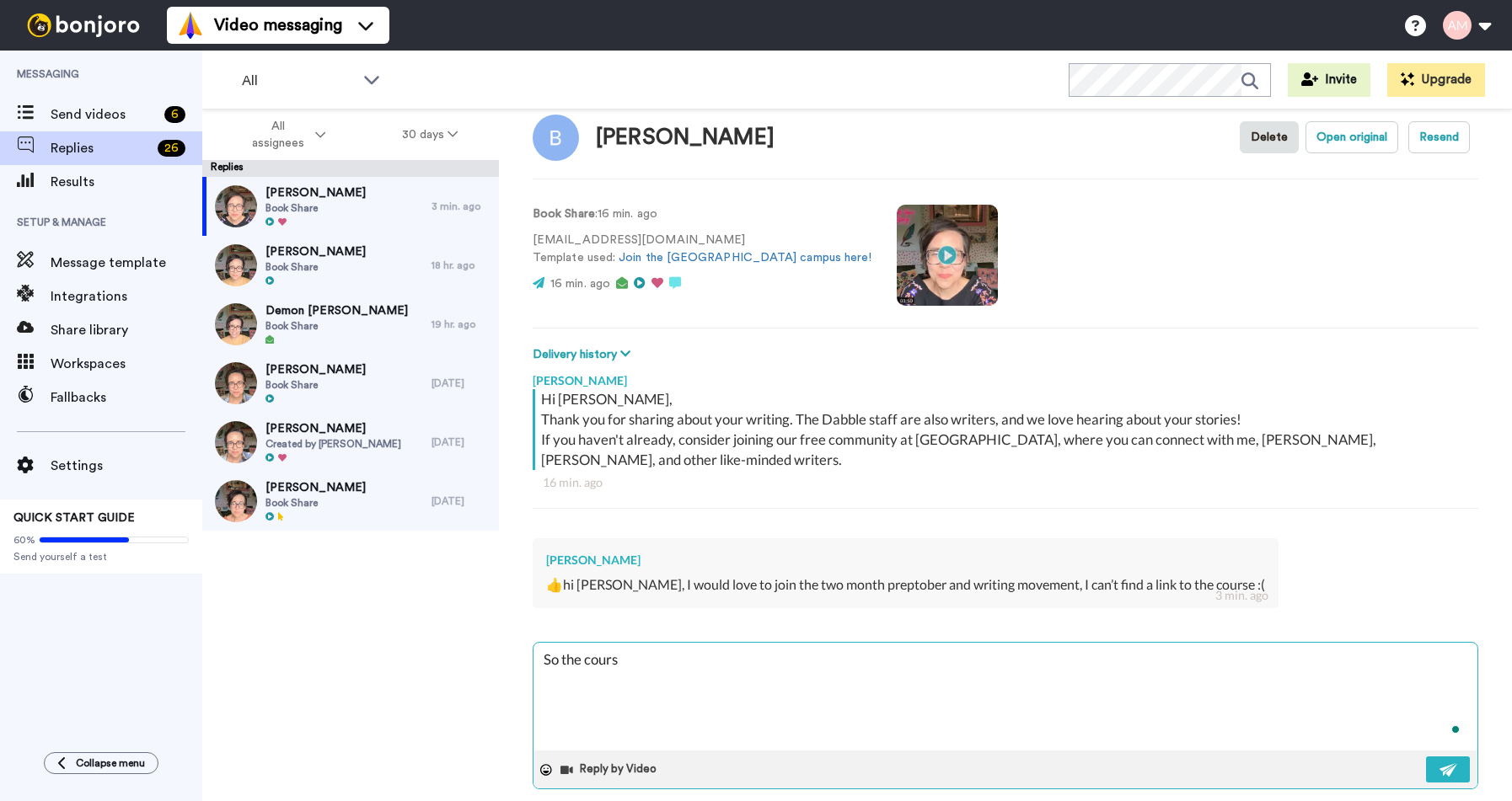
type textarea "x"
type textarea "So the course"
type textarea "x"
type textarea "So the course"
type textarea "x"
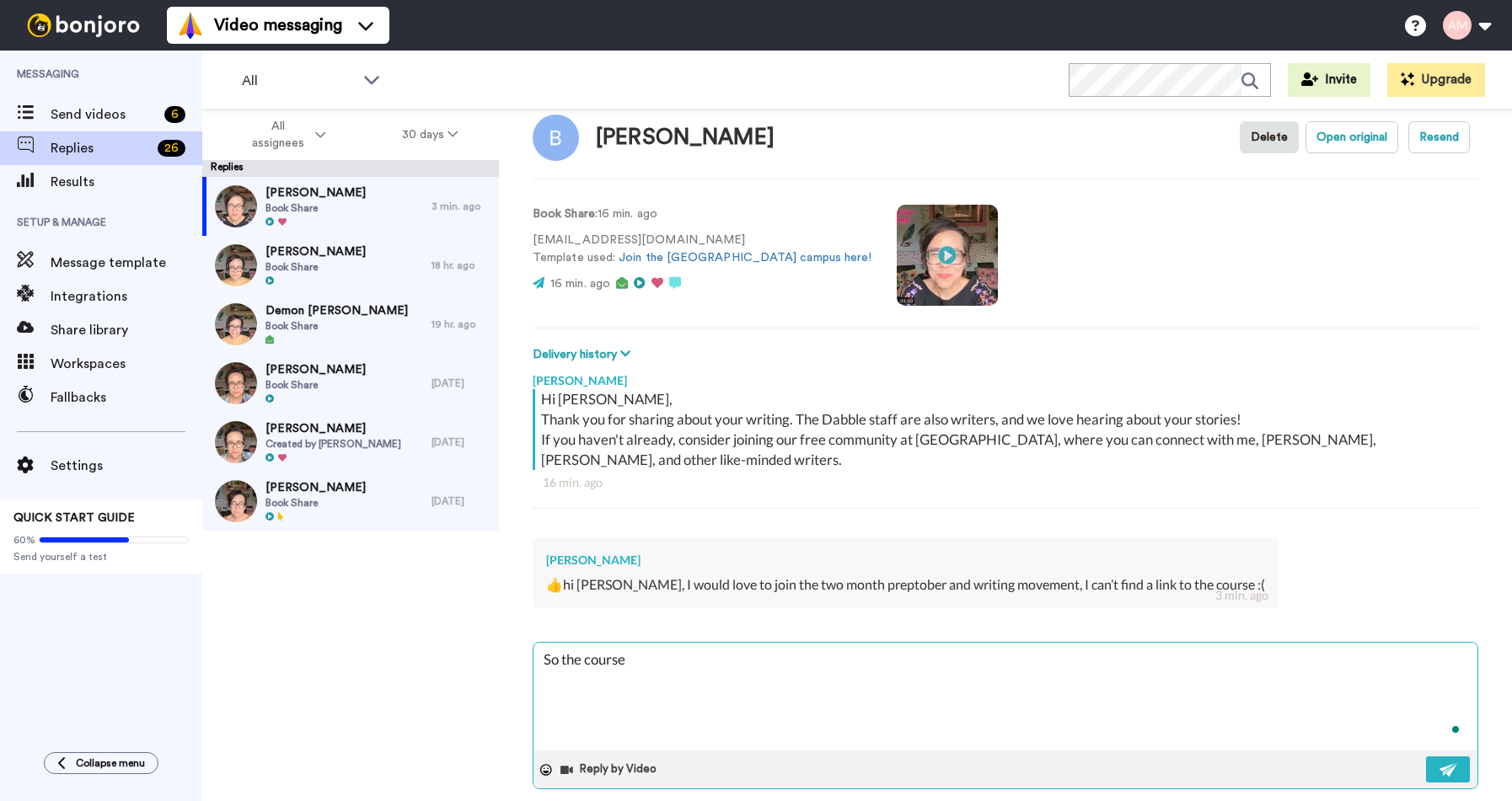
type textarea "So the course I"
type textarea "x"
type textarea "So the course I"
type textarea "x"
type textarea "So the course I"
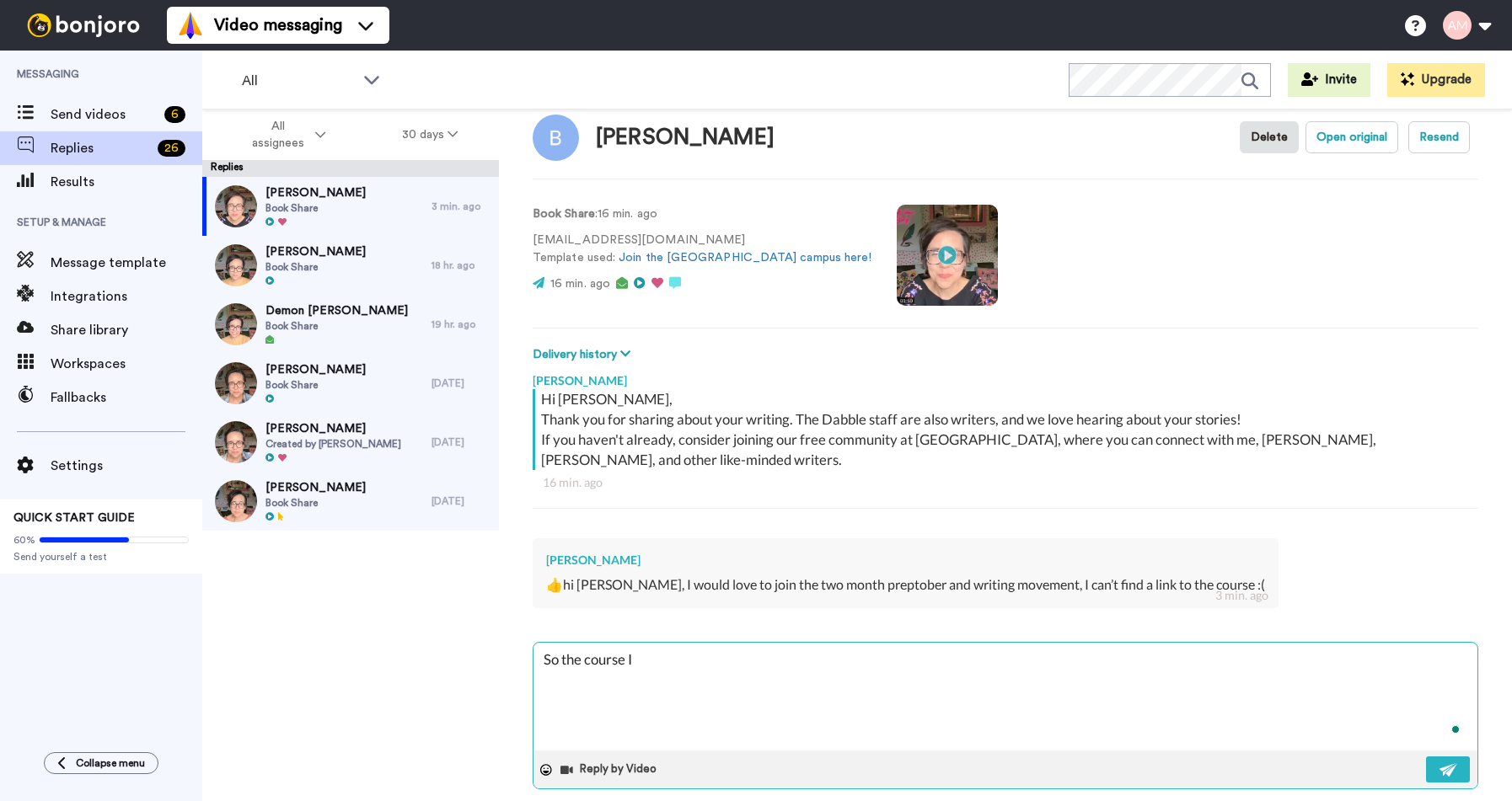
type textarea "x"
type textarea "So the course"
type textarea "x"
type textarea "So the course"
type textarea "x"
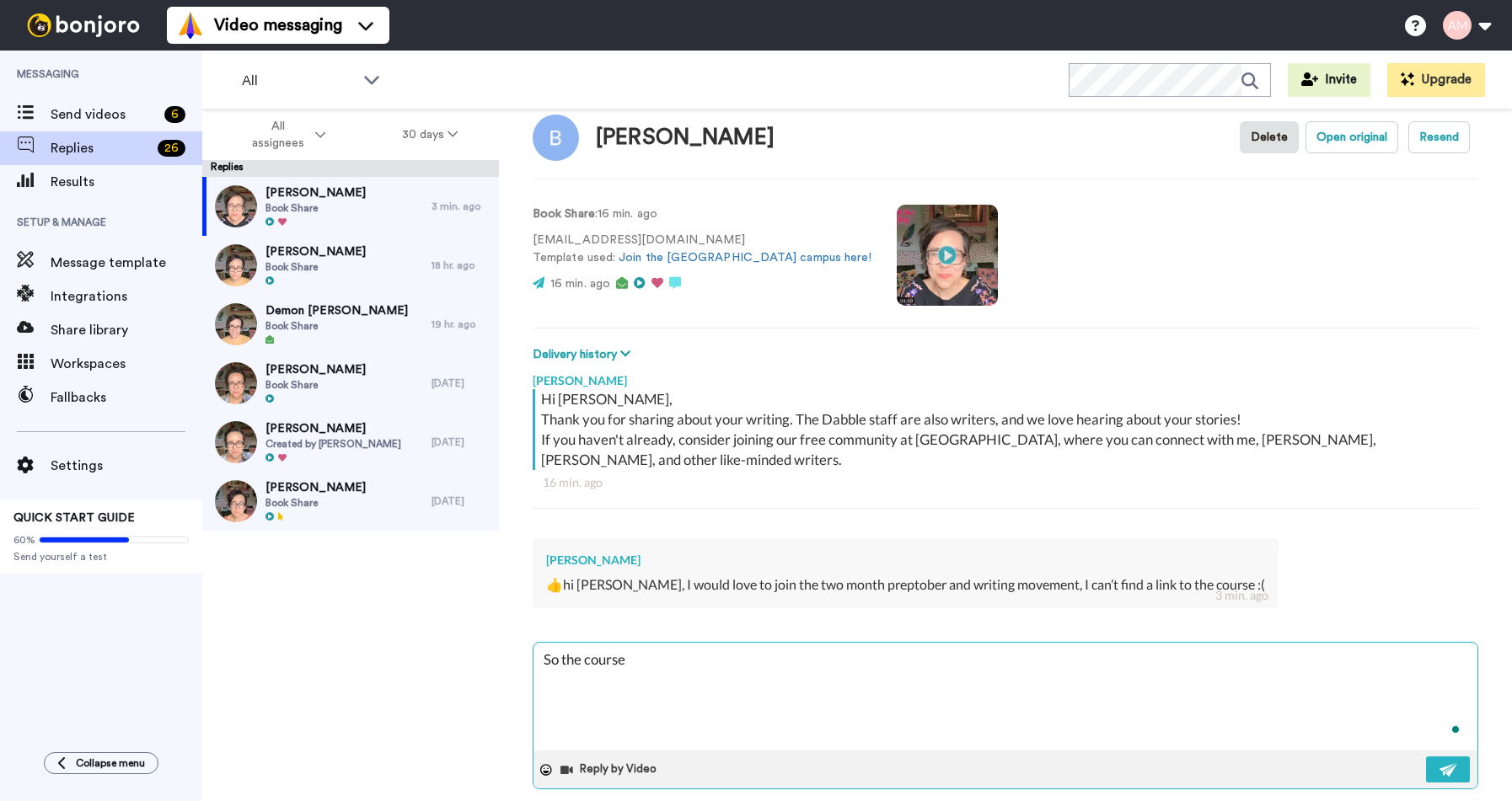
type textarea "So the cours"
type textarea "x"
type textarea "So the cour"
type textarea "x"
type textarea "So the cou"
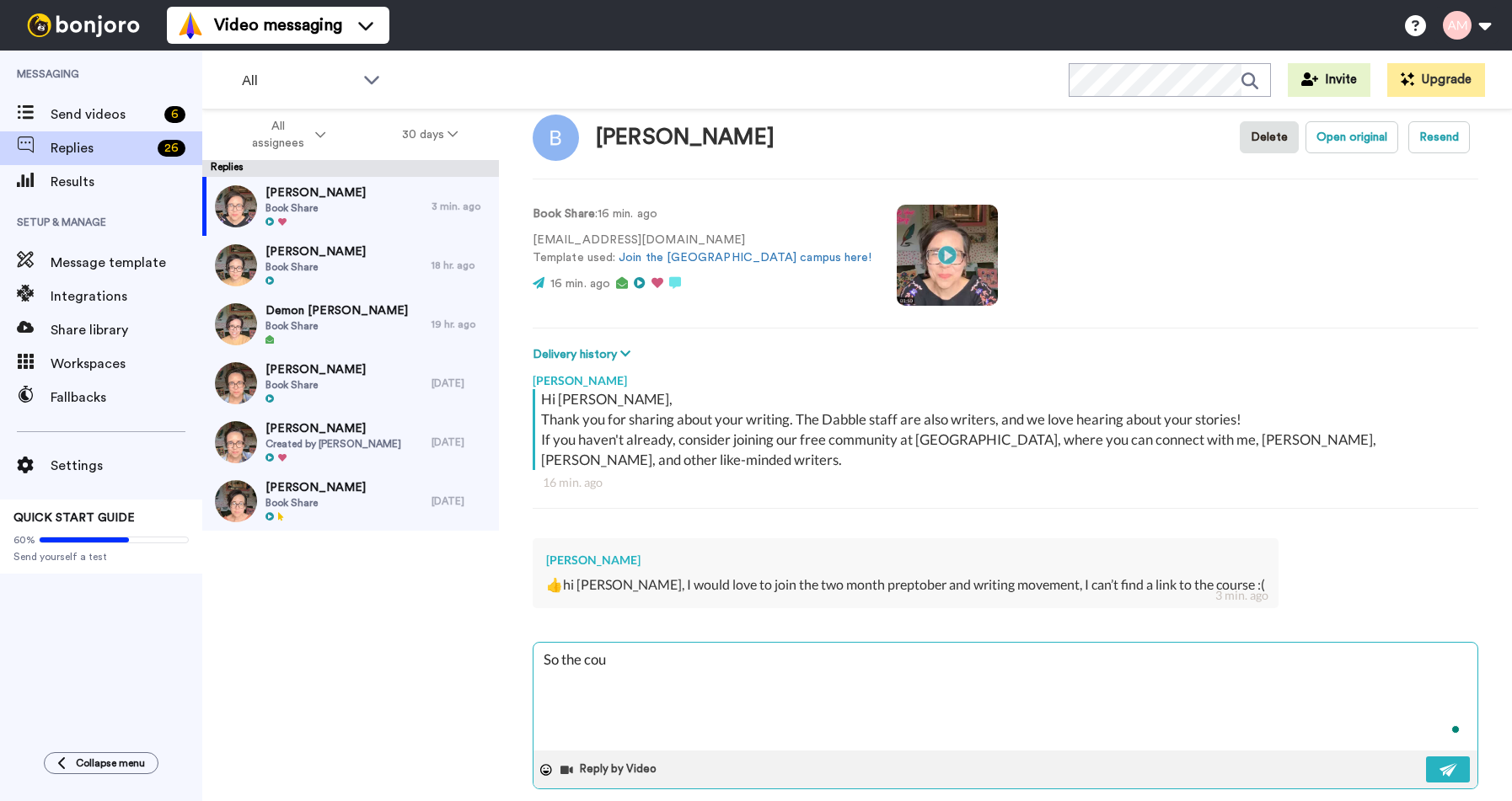
type textarea "x"
type textarea "So the co"
type textarea "x"
type textarea "So the c"
type textarea "x"
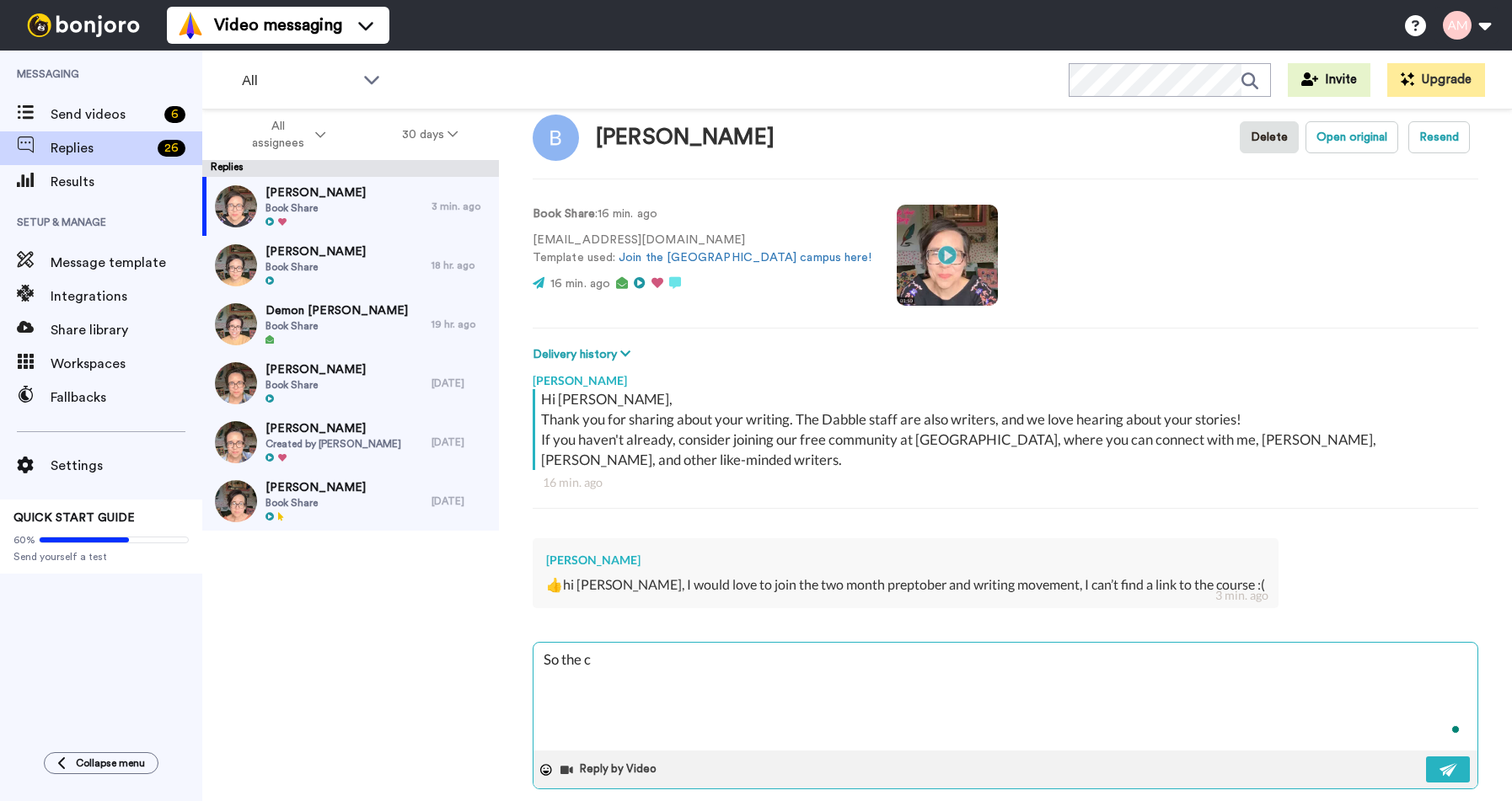
type textarea "So the"
type textarea "x"
type textarea "So the 6"
type textarea "x"
type textarea "So the 60"
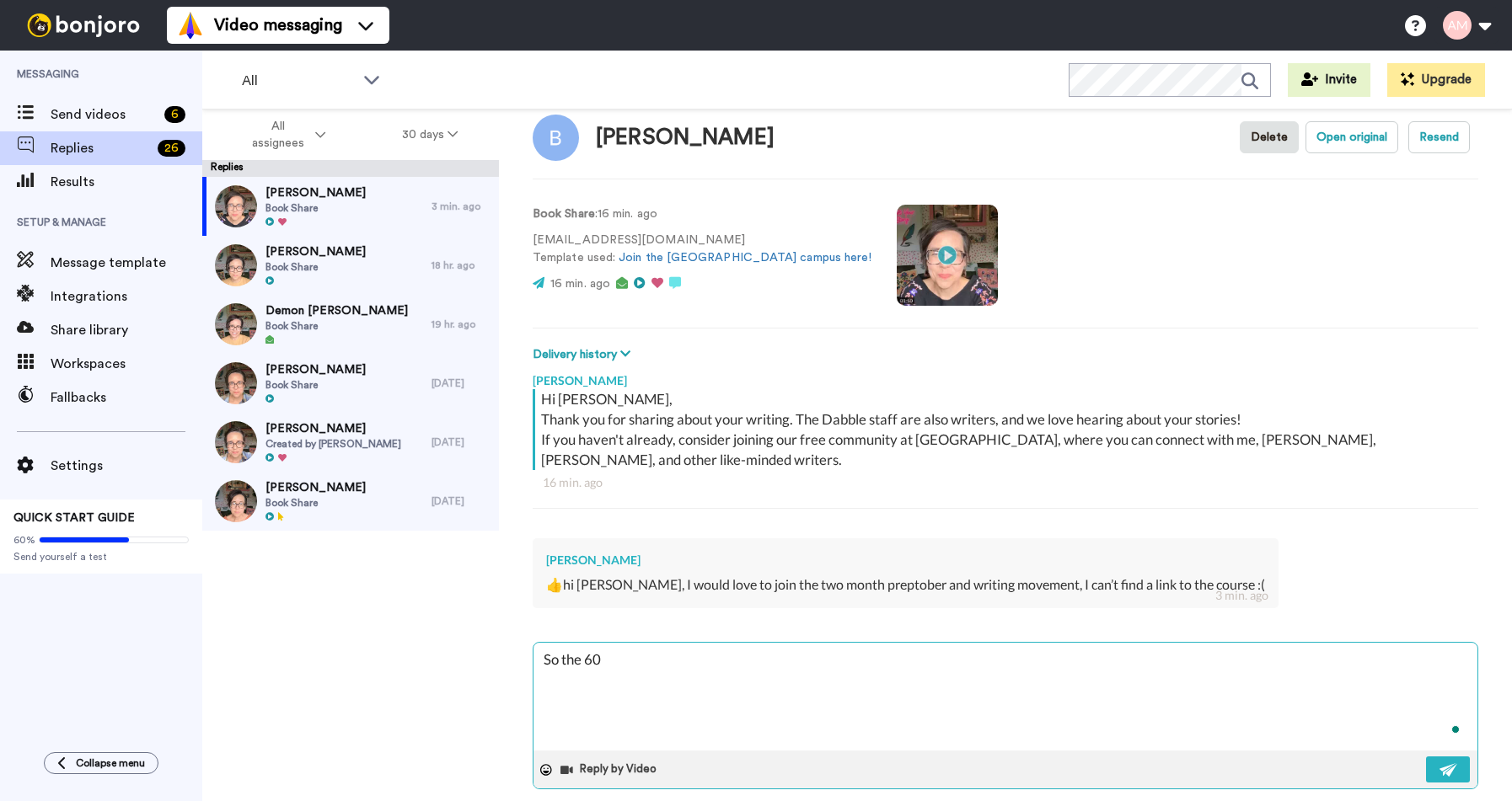
type textarea "x"
type textarea "So the 60_"
type textarea "x"
type textarea "So the 60_d"
type textarea "x"
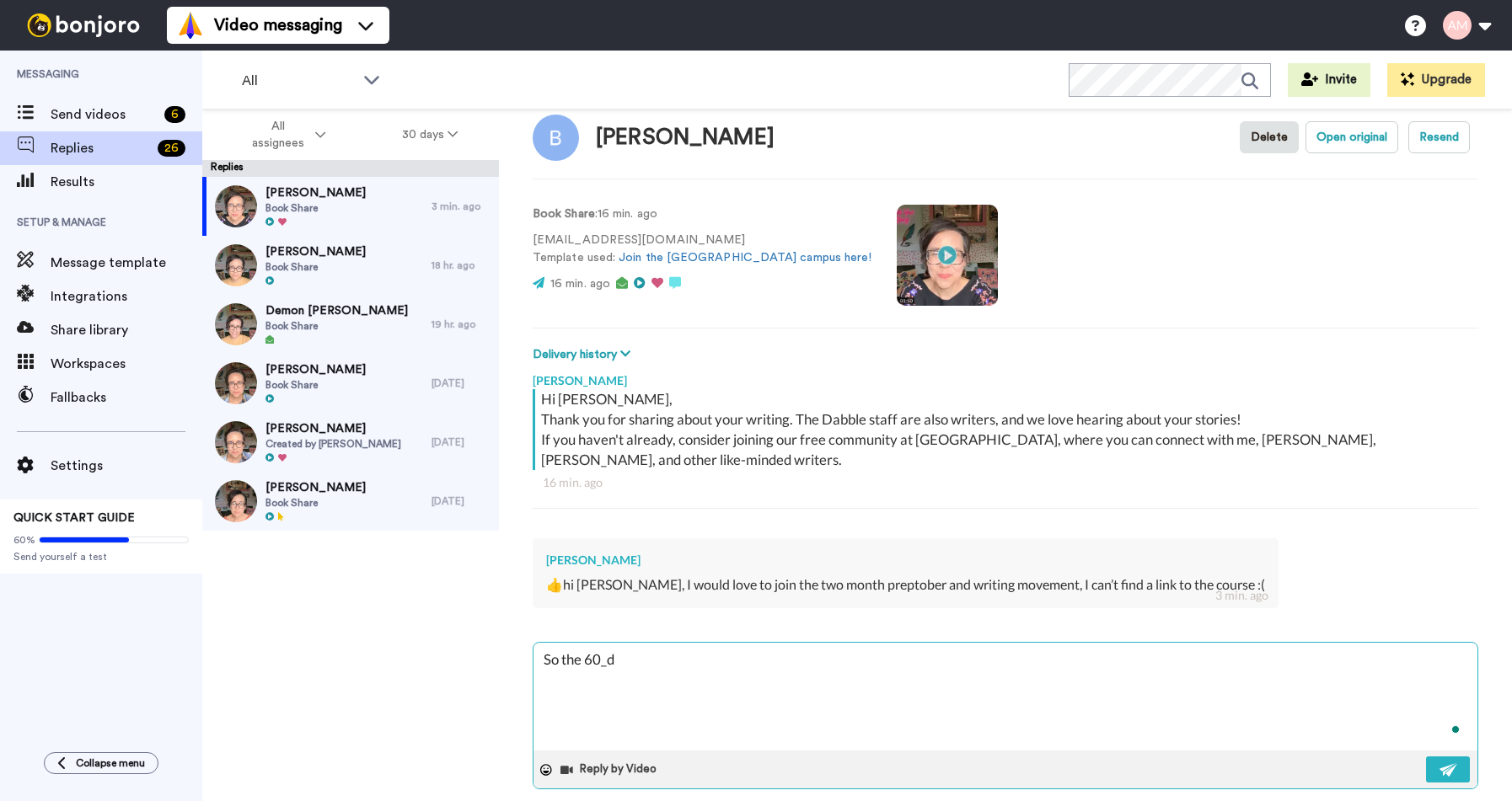
type textarea "So the 60_da"
type textarea "x"
type textarea "So the 60_day"
type textarea "x"
type textarea "So the 60_day"
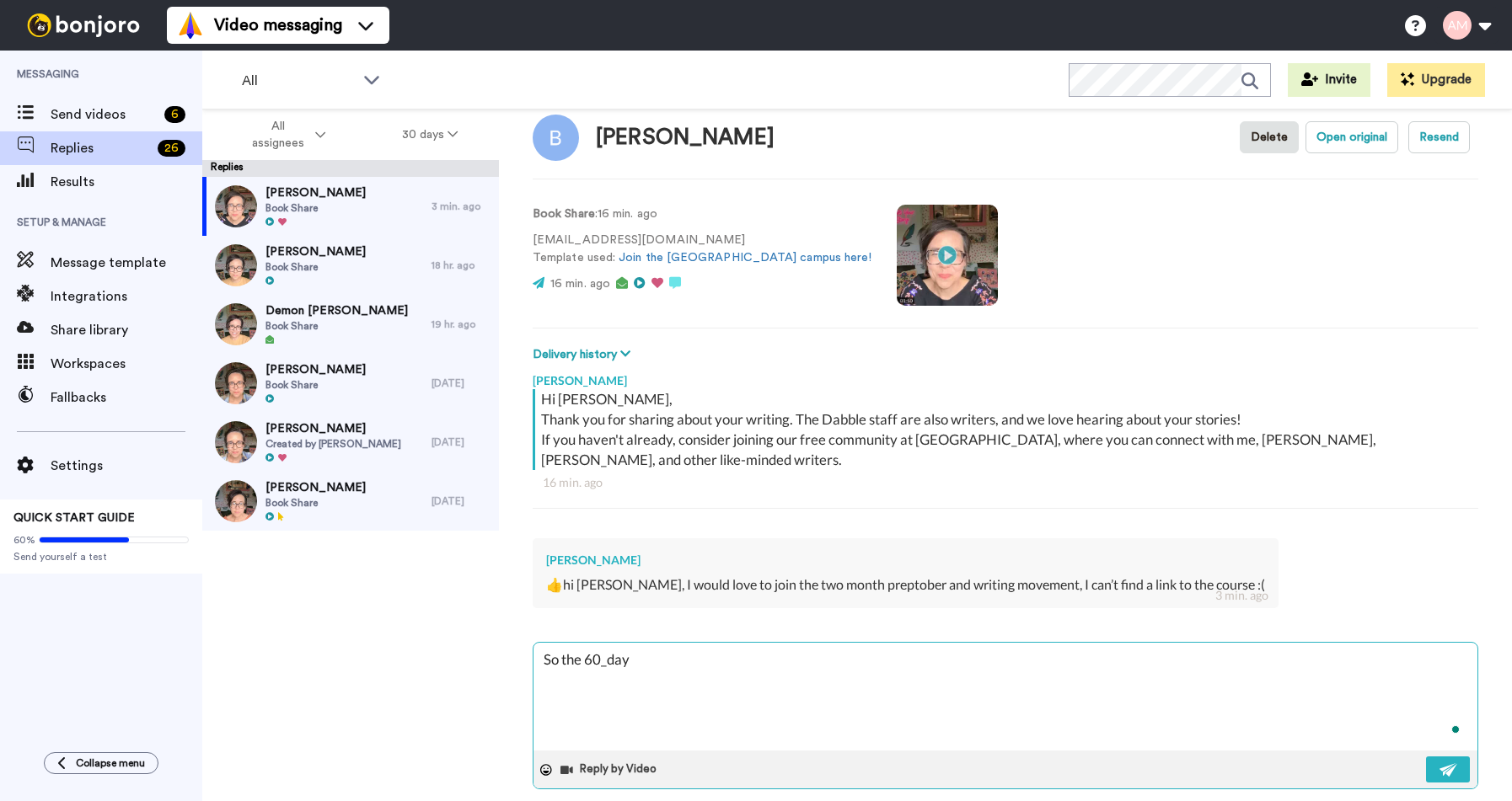
type textarea "x"
type textarea "So the 60_day N"
type textarea "x"
type textarea "So the 60_day No"
type textarea "x"
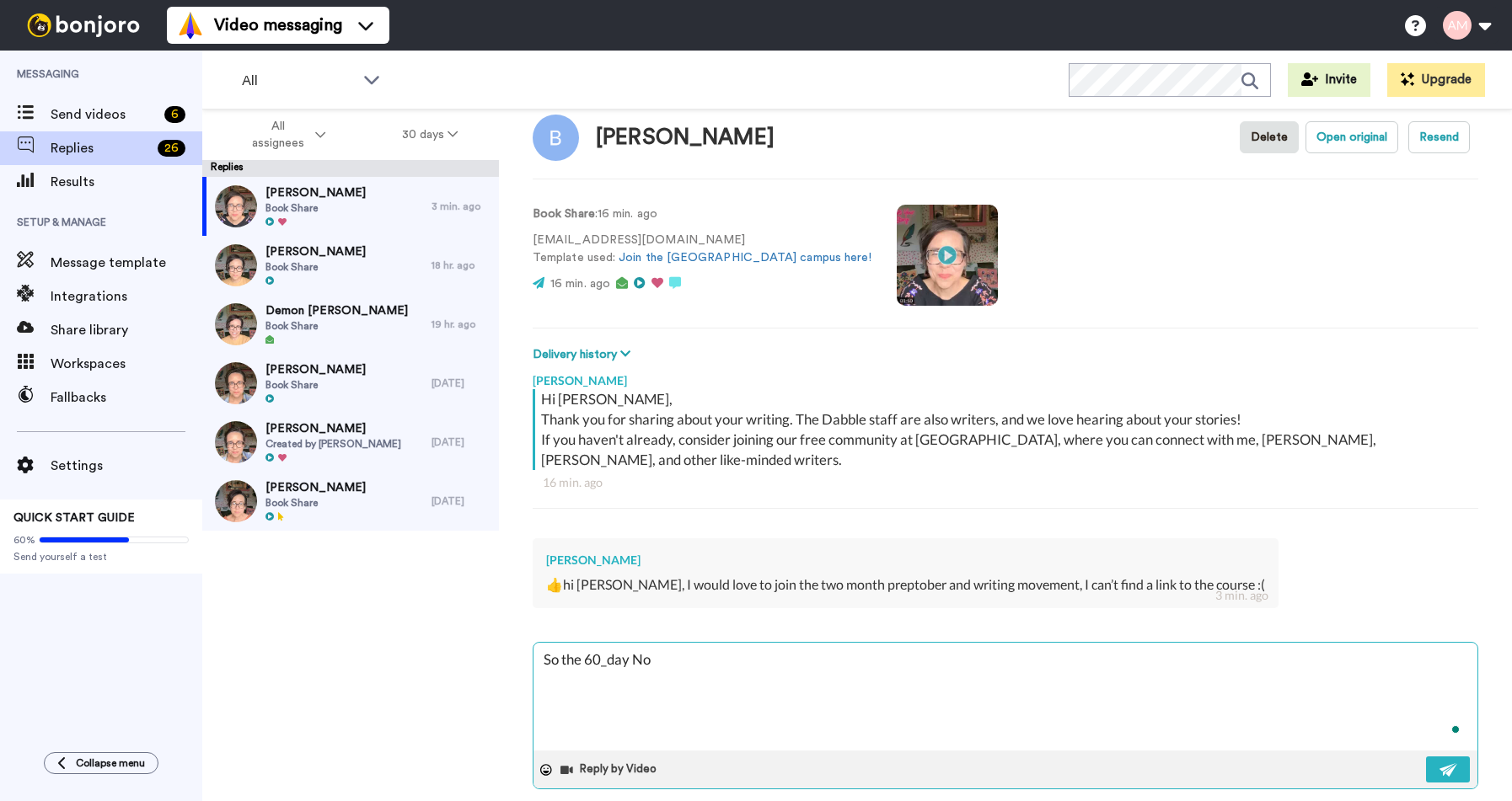
type textarea "So the 60_day Nov"
type textarea "x"
type textarea "So the 60_day No"
type textarea "x"
type textarea "So the 60_day N"
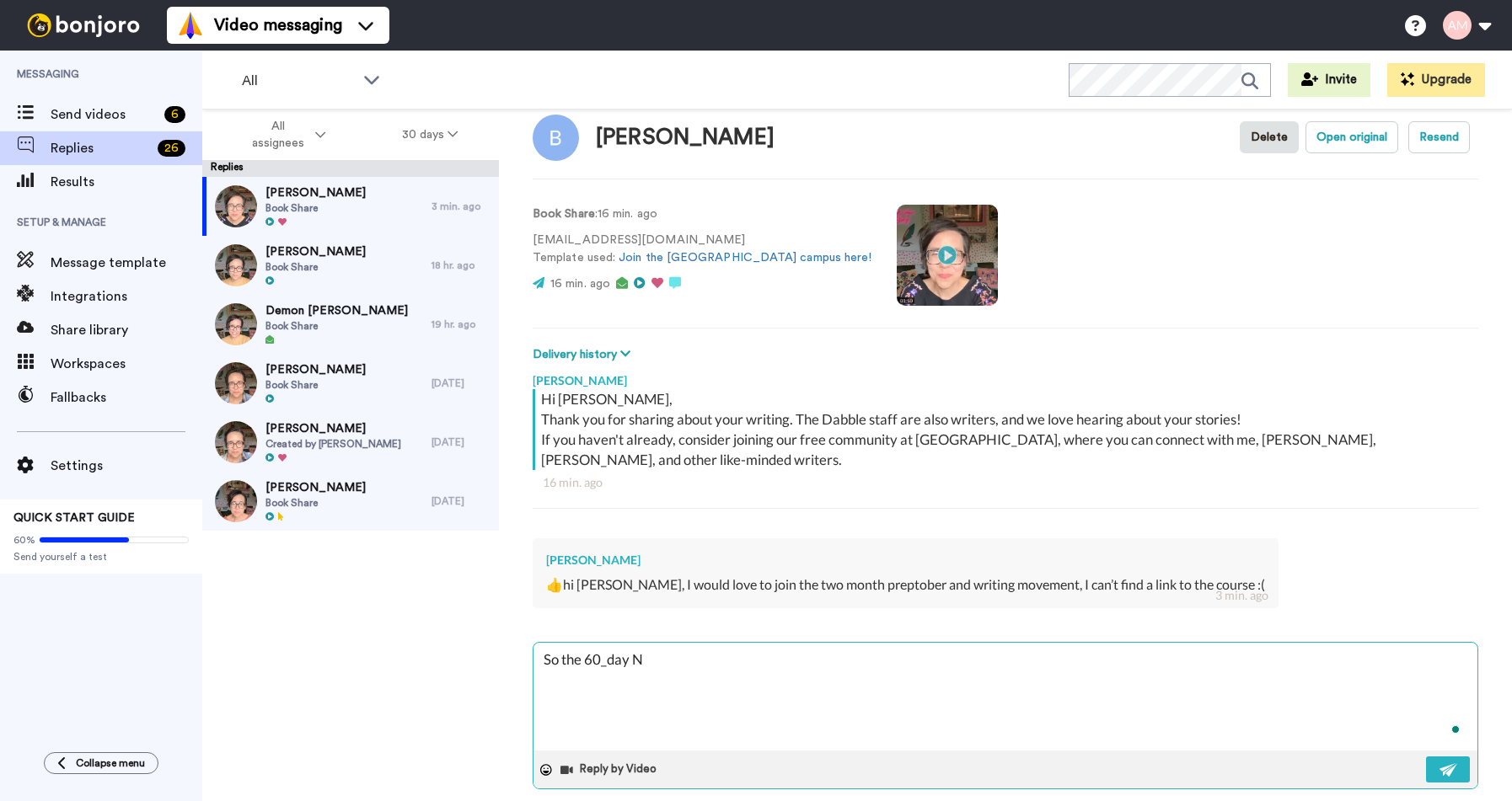
type textarea "x"
type textarea "So the 60_day"
type textarea "x"
type textarea "So the 60_day"
type textarea "x"
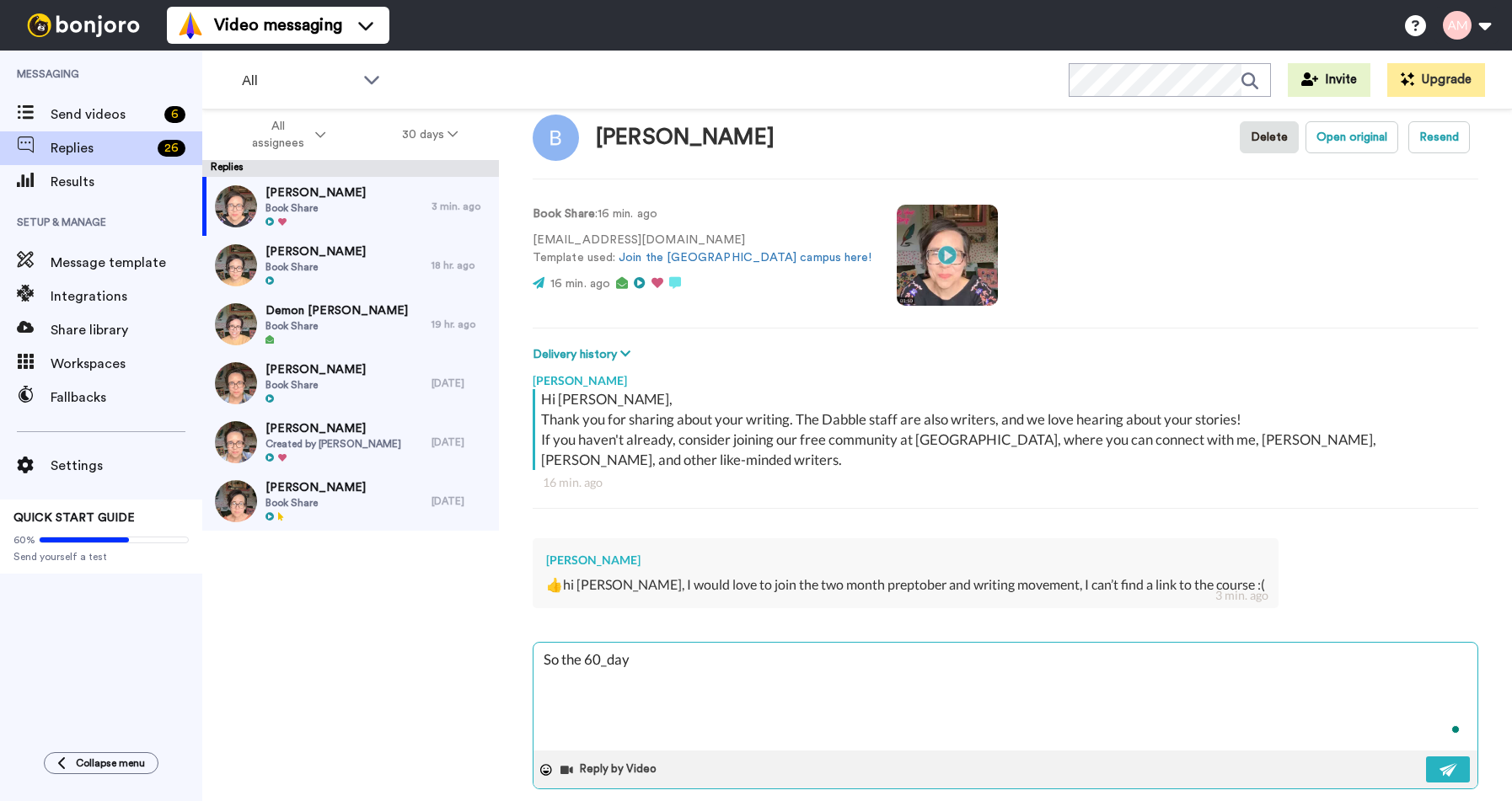
type textarea "So the 60_da"
type textarea "x"
type textarea "So the 60_d"
type textarea "x"
type textarea "So the 60_"
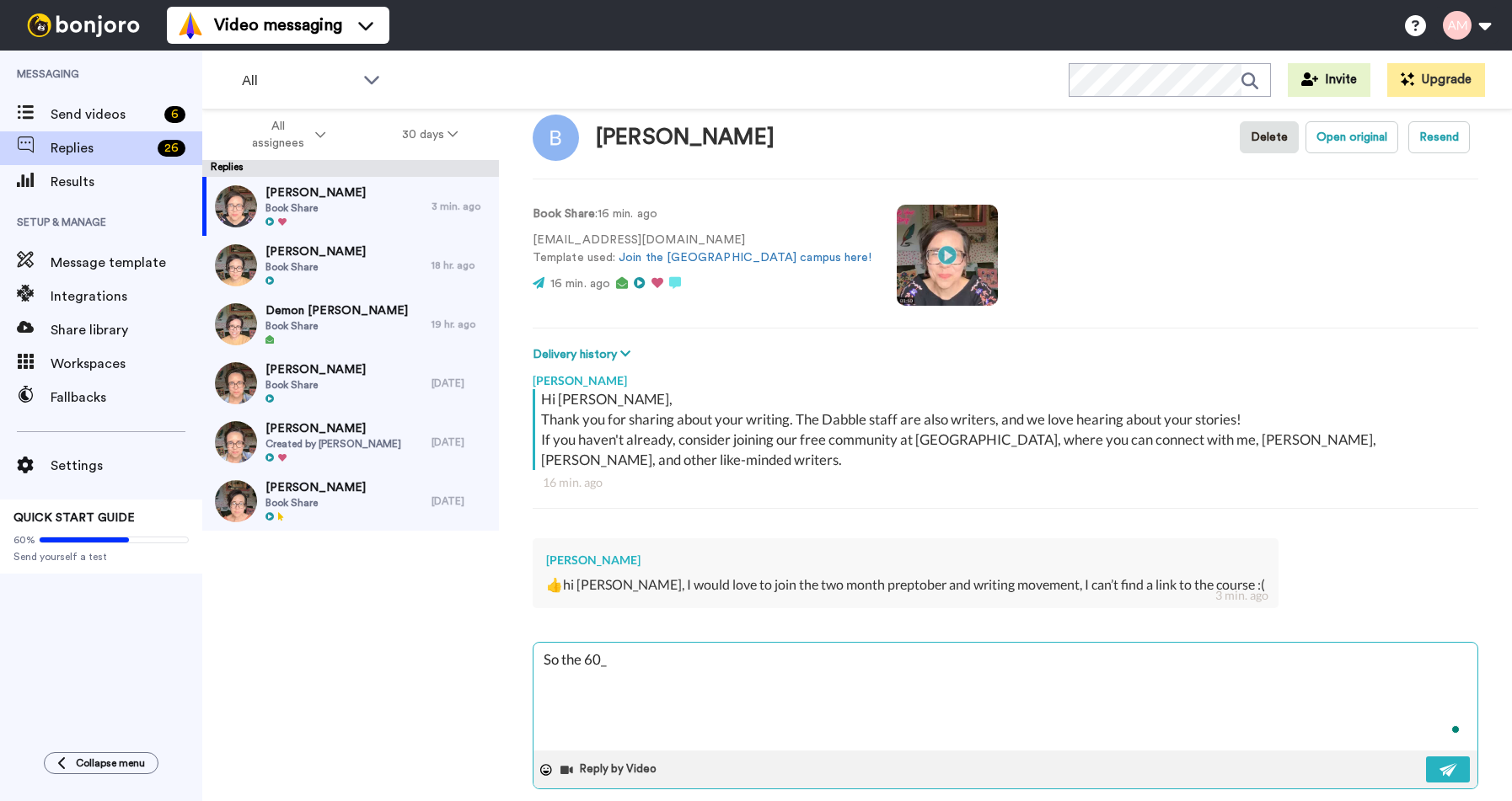
type textarea "x"
type textarea "So the 60"
type textarea "x"
type textarea "So the 60-"
type textarea "x"
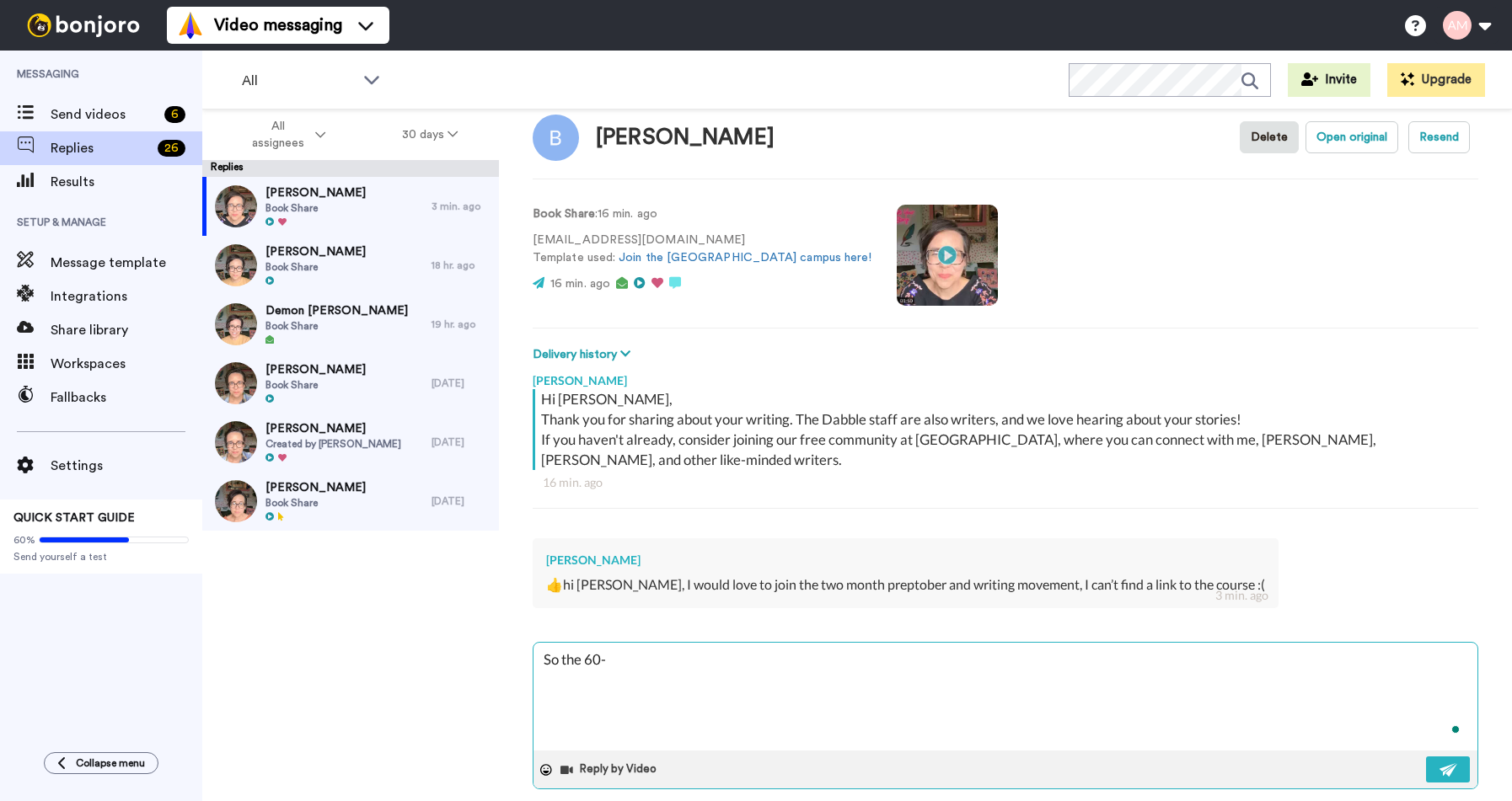
type textarea "So the 60-D"
type textarea "x"
type textarea "So the 60-Da"
type textarea "x"
type textarea "So the 60-Day"
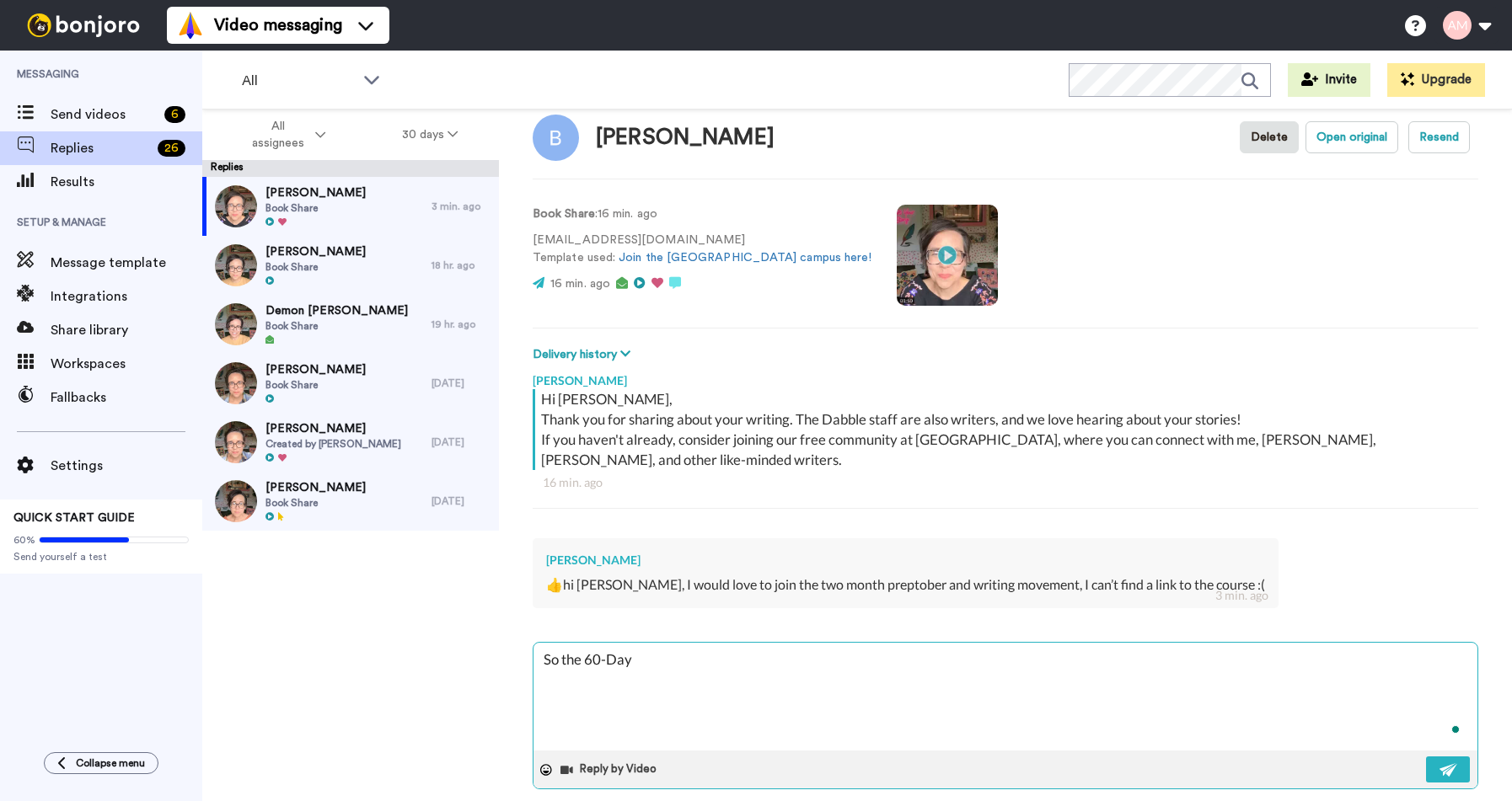
type textarea "x"
type textarea "So the 60-Day N"
type textarea "x"
type textarea "So the 60-Day No"
type textarea "x"
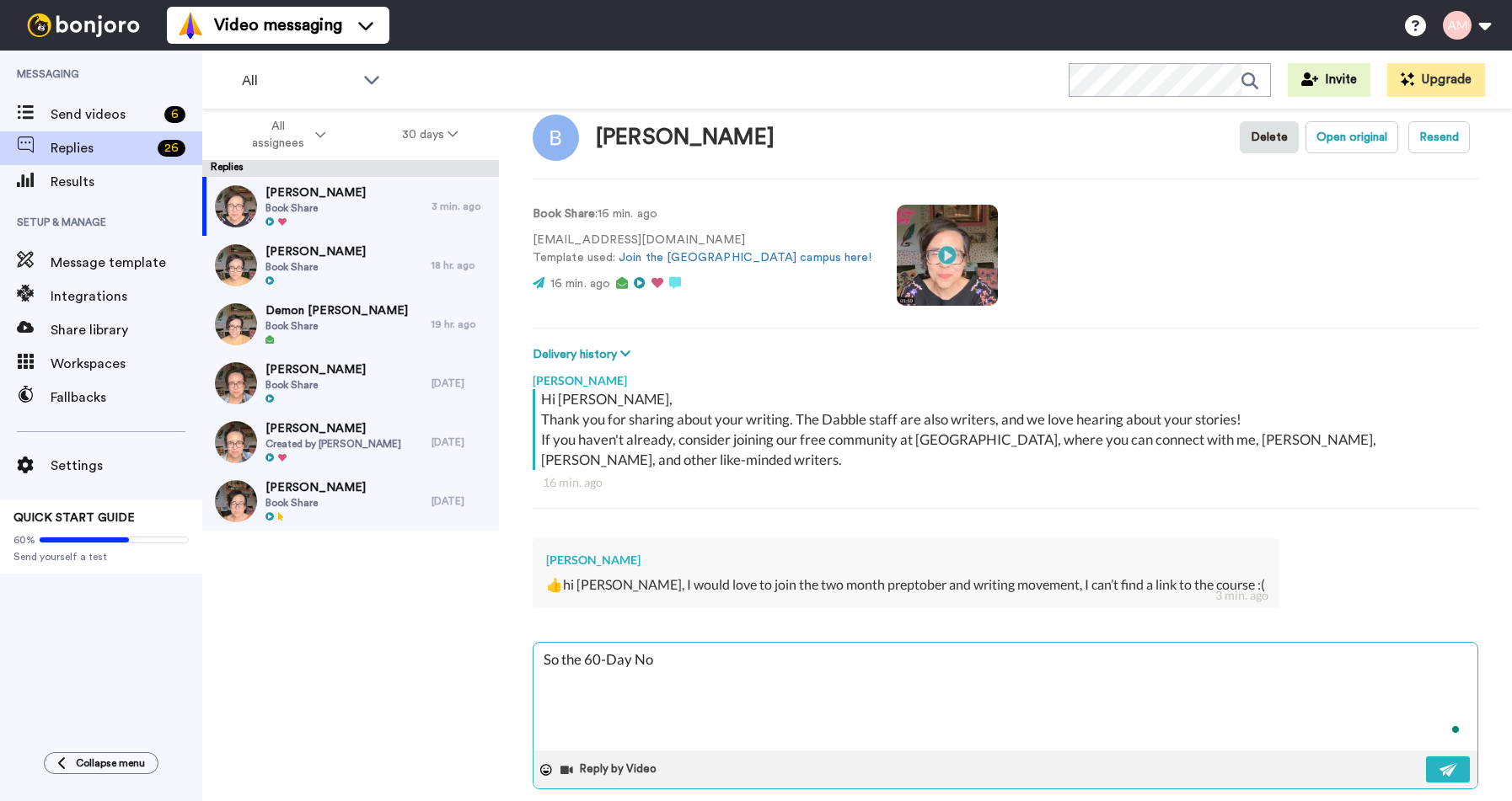
type textarea "So the 60-Day Nov"
type textarea "x"
type textarea "So the 60-Day Nove"
type textarea "x"
type textarea "So the 60-Day Novel"
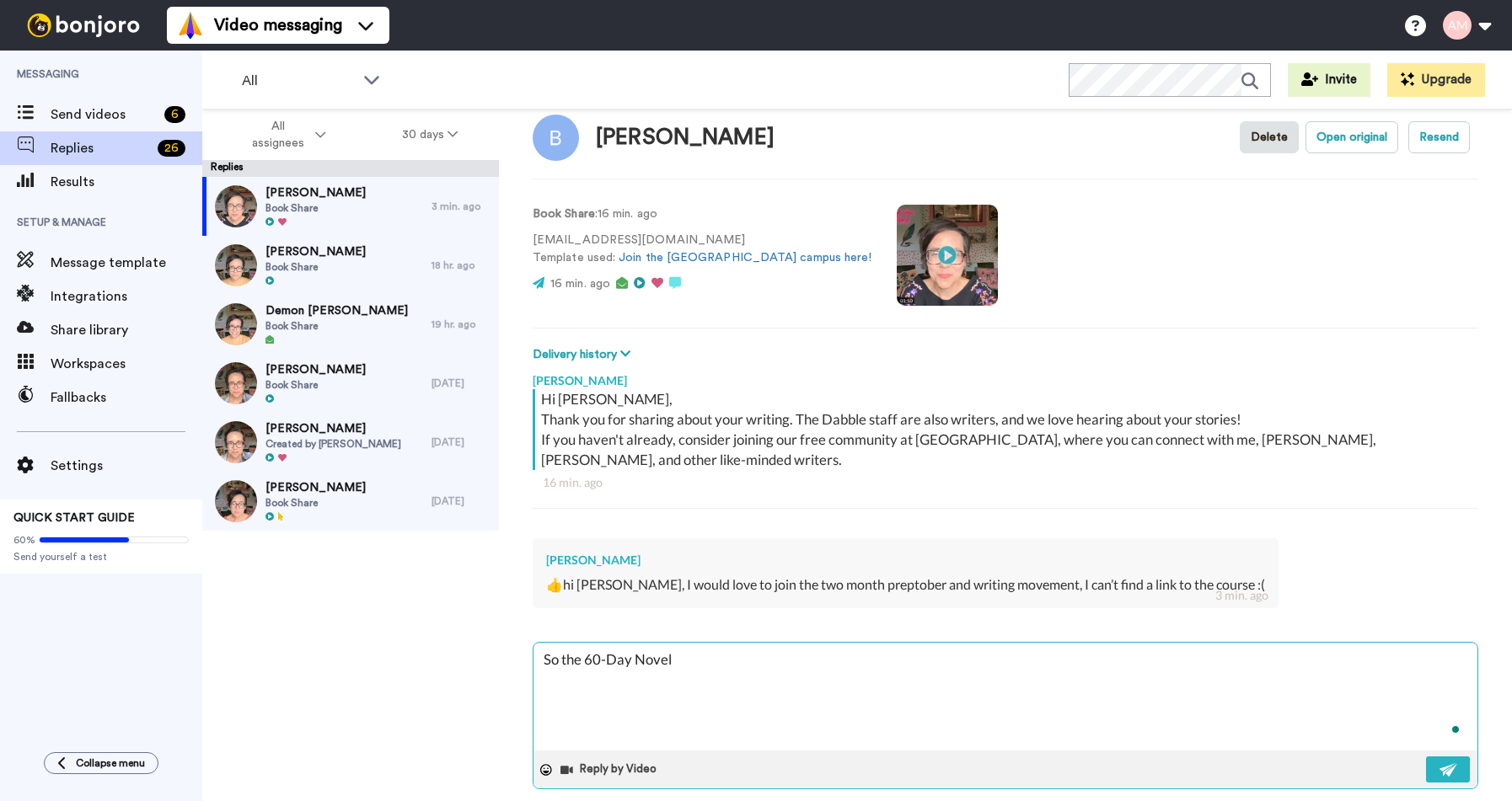
type textarea "x"
type textarea "So the 60-Day Novel"
type textarea "x"
type textarea "So the 60-Day Novel W"
type textarea "x"
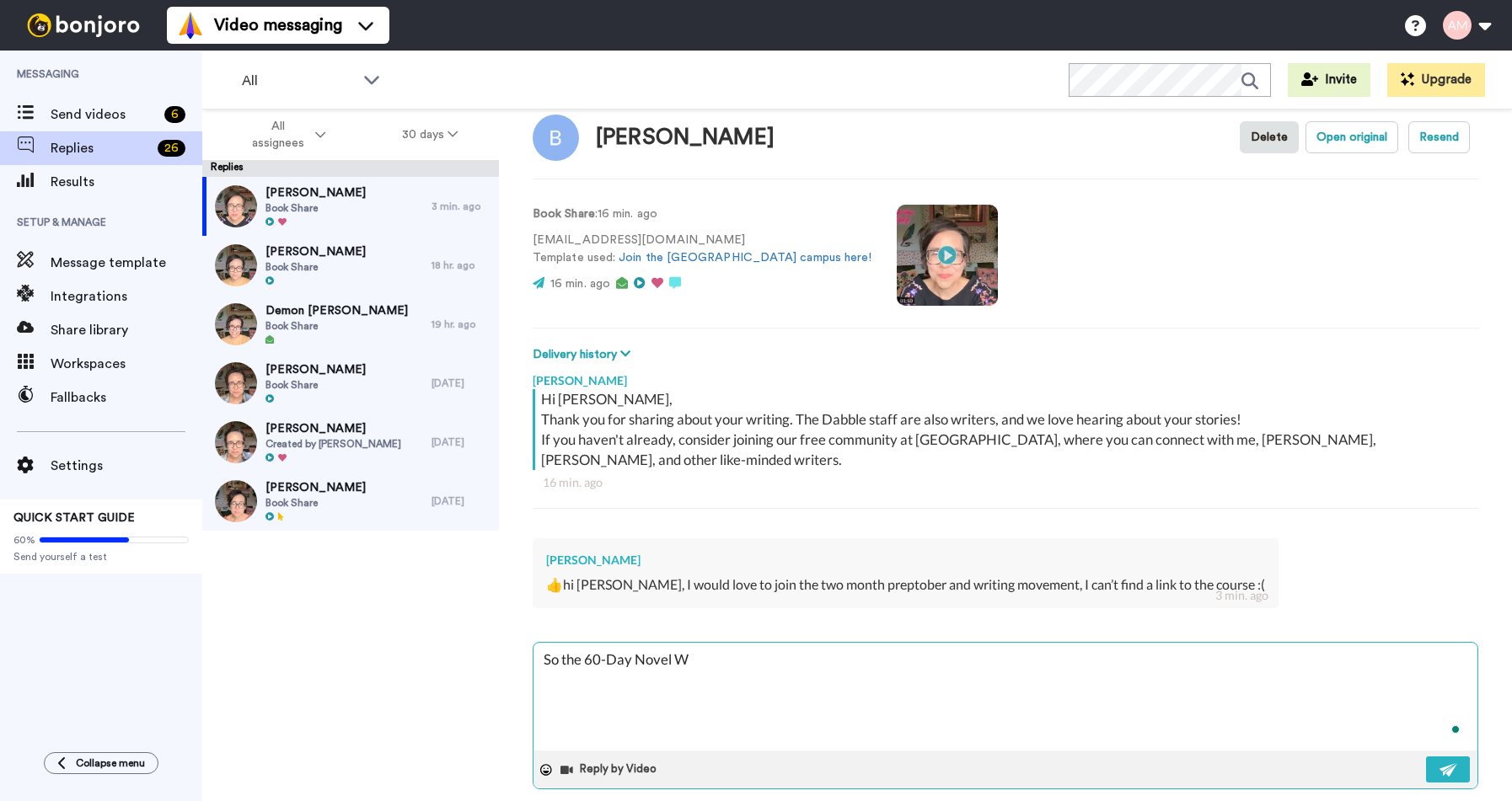
type textarea "So the 60-Day Novel Wr"
type textarea "x"
type textarea "So the 60-Day Novel Wri"
type textarea "x"
type textarea "So the 60-Day Novel Writ"
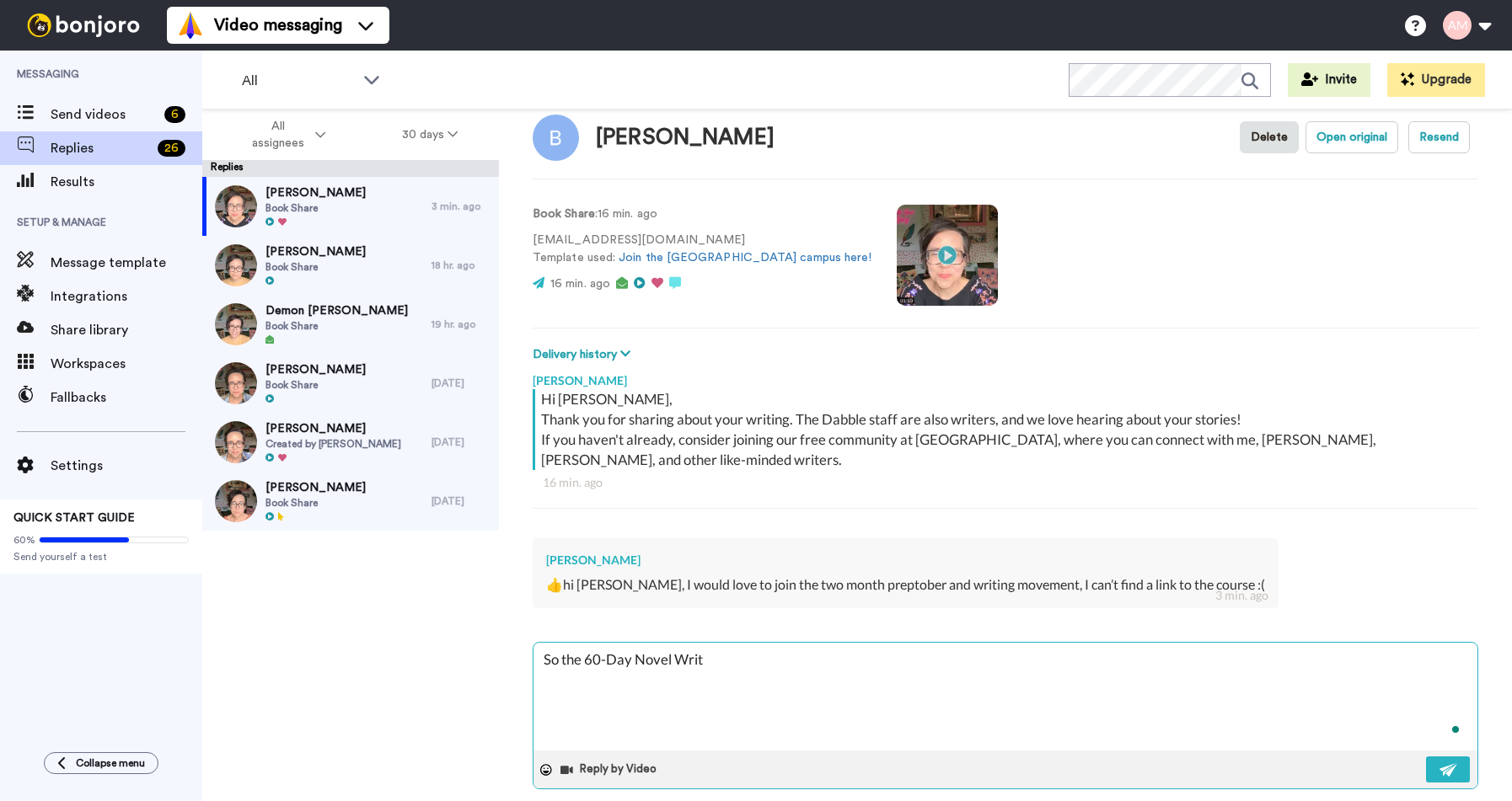
type textarea "x"
type textarea "So the 60-Day Novel Writi"
type textarea "x"
type textarea "So the 60-Day Novel Writin"
type textarea "x"
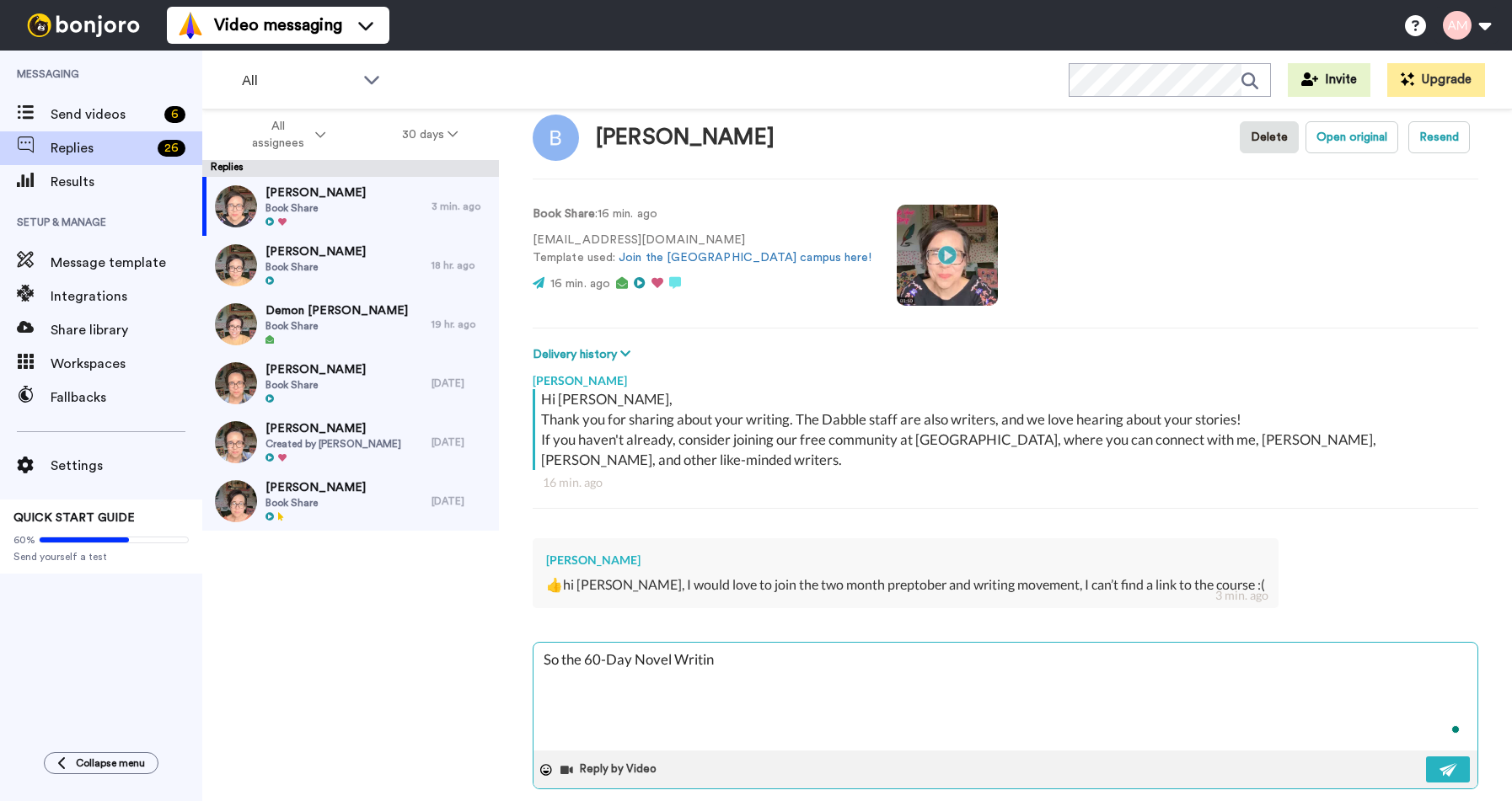
type textarea "So the 60-Day Novel Writing"
type textarea "x"
type textarea "So the 60-Day Novel Writing"
type textarea "x"
type textarea "So the 60-Day Novel Writing C"
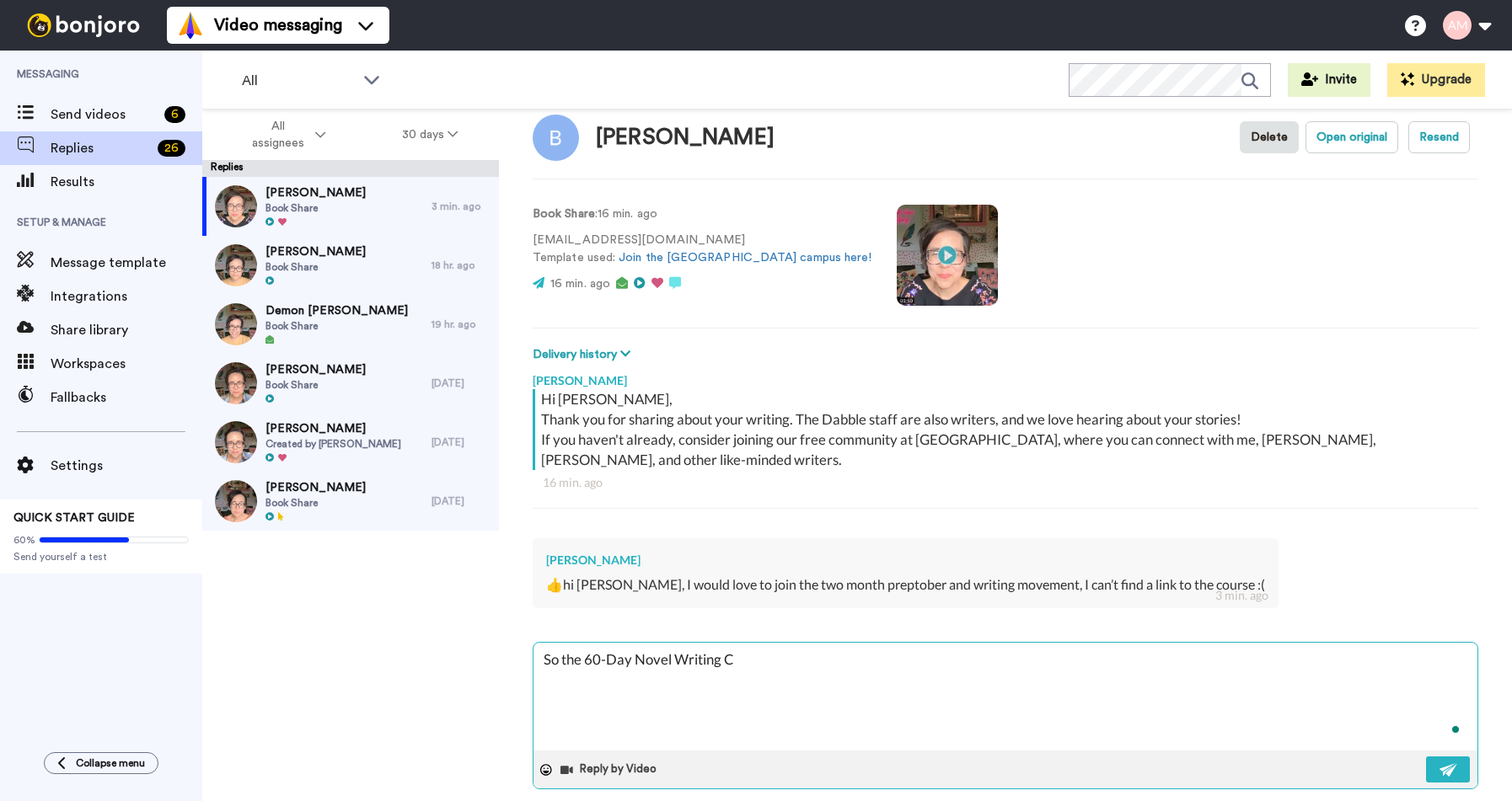
type textarea "x"
type textarea "So the 60-Day Novel Writing Ch"
type textarea "x"
type textarea "So the 60-Day Novel Writing Cha"
type textarea "x"
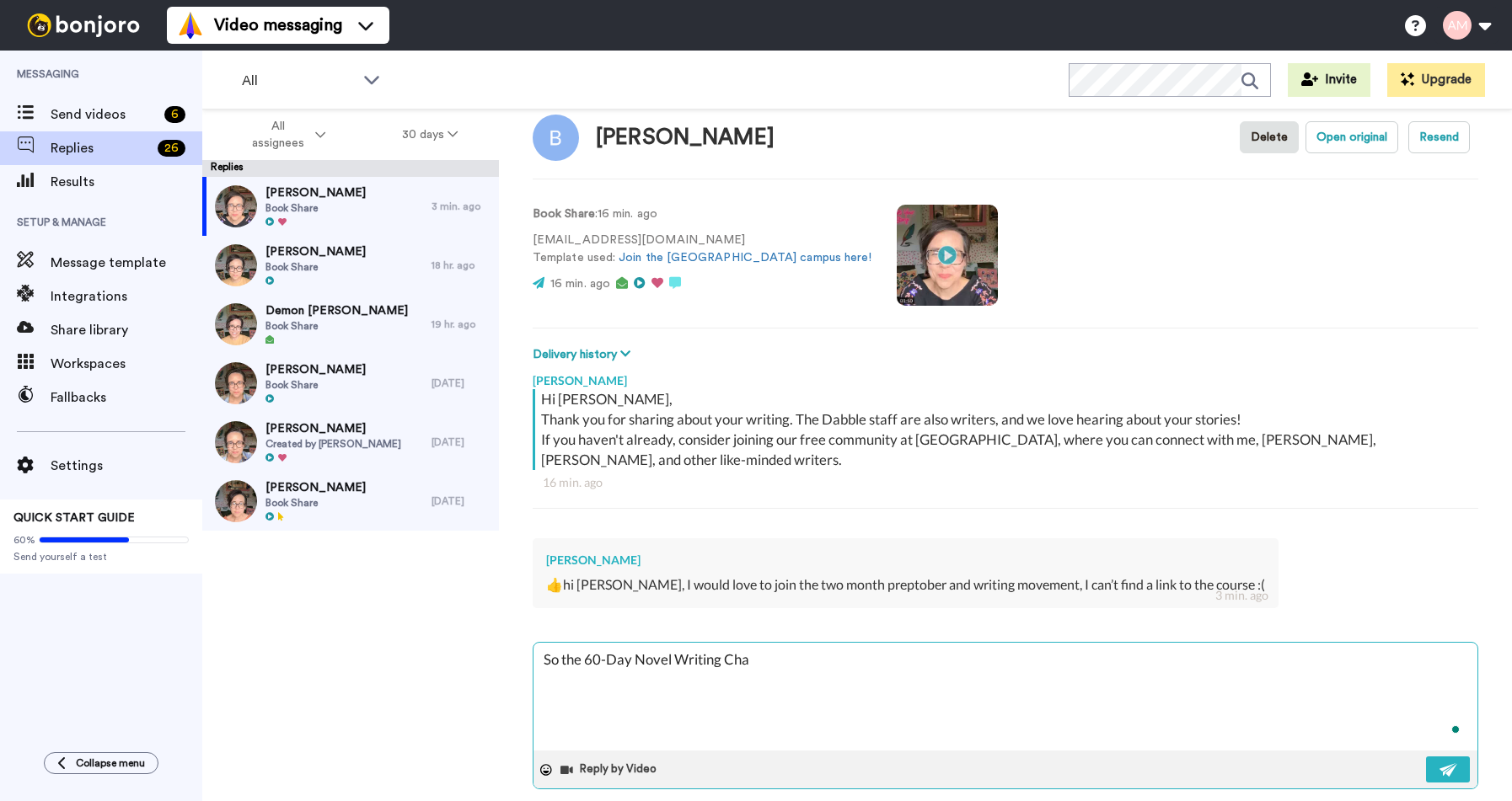
type textarea "So the 60-Day Novel Writing Chal"
type textarea "x"
type textarea "So the 60-Day Novel Writing Chall"
type textarea "x"
type textarea "So the 60-Day Novel Writing Challe"
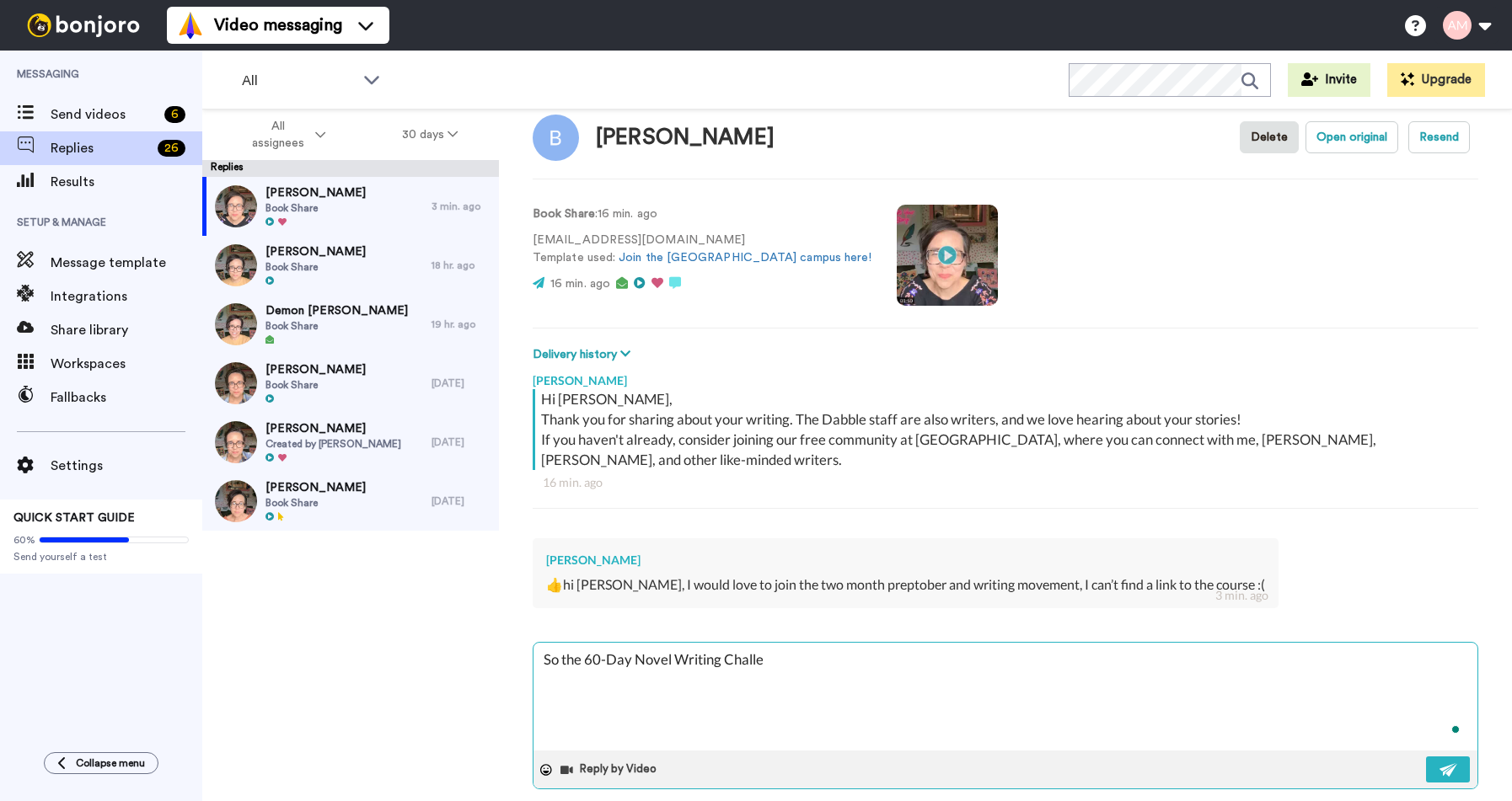
type textarea "x"
type textarea "So the 60-Day Novel Writing Challeg"
type textarea "x"
type textarea "So the 60-Day Novel Writing Challegn"
type textarea "x"
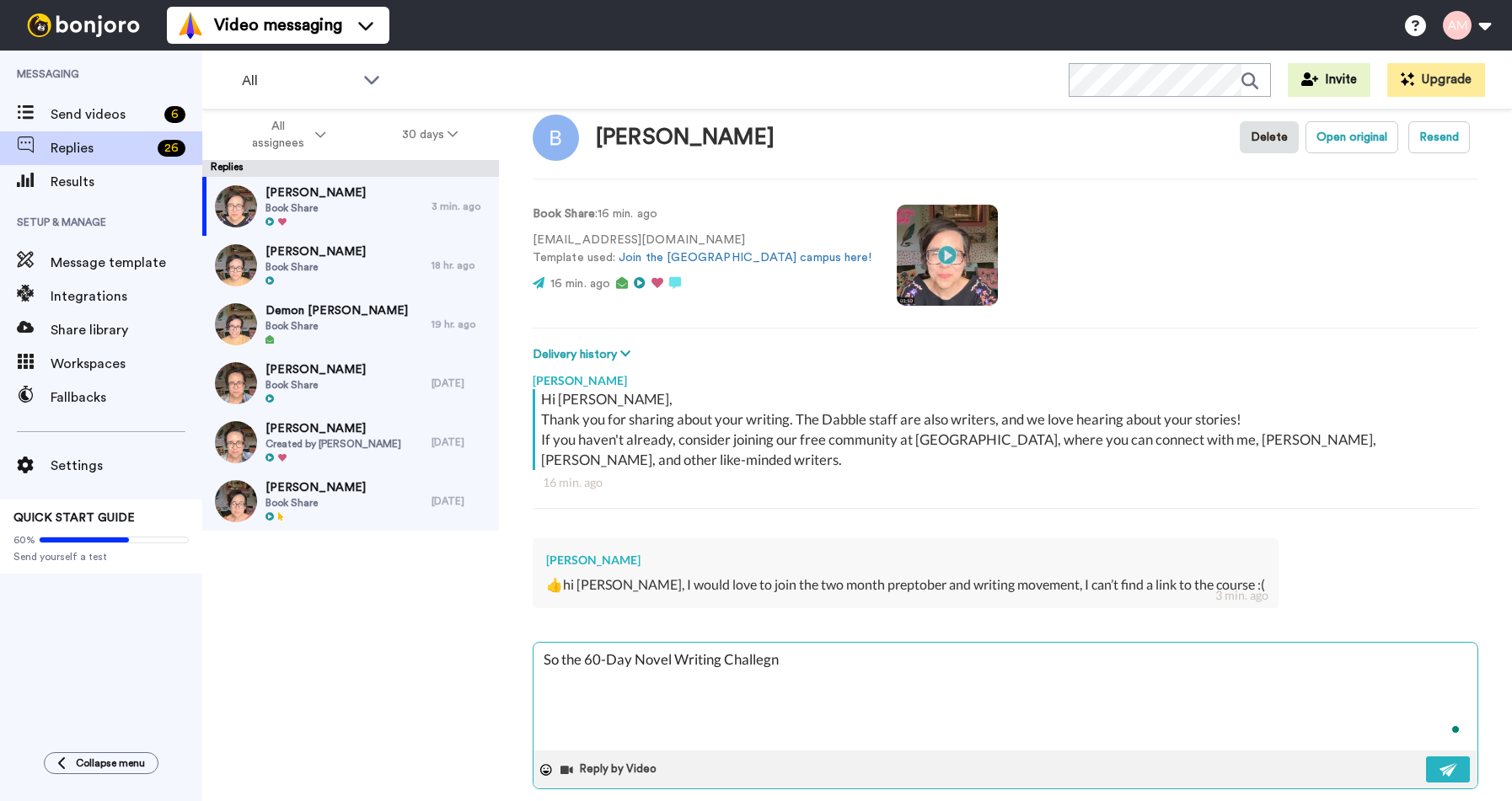
type textarea "So the 60-Day Novel Writing Challegne"
type textarea "x"
type textarea "So the 60-Day Novel Writing Challegne"
type textarea "x"
type textarea "So the 60-Day Novel Writing Challegne"
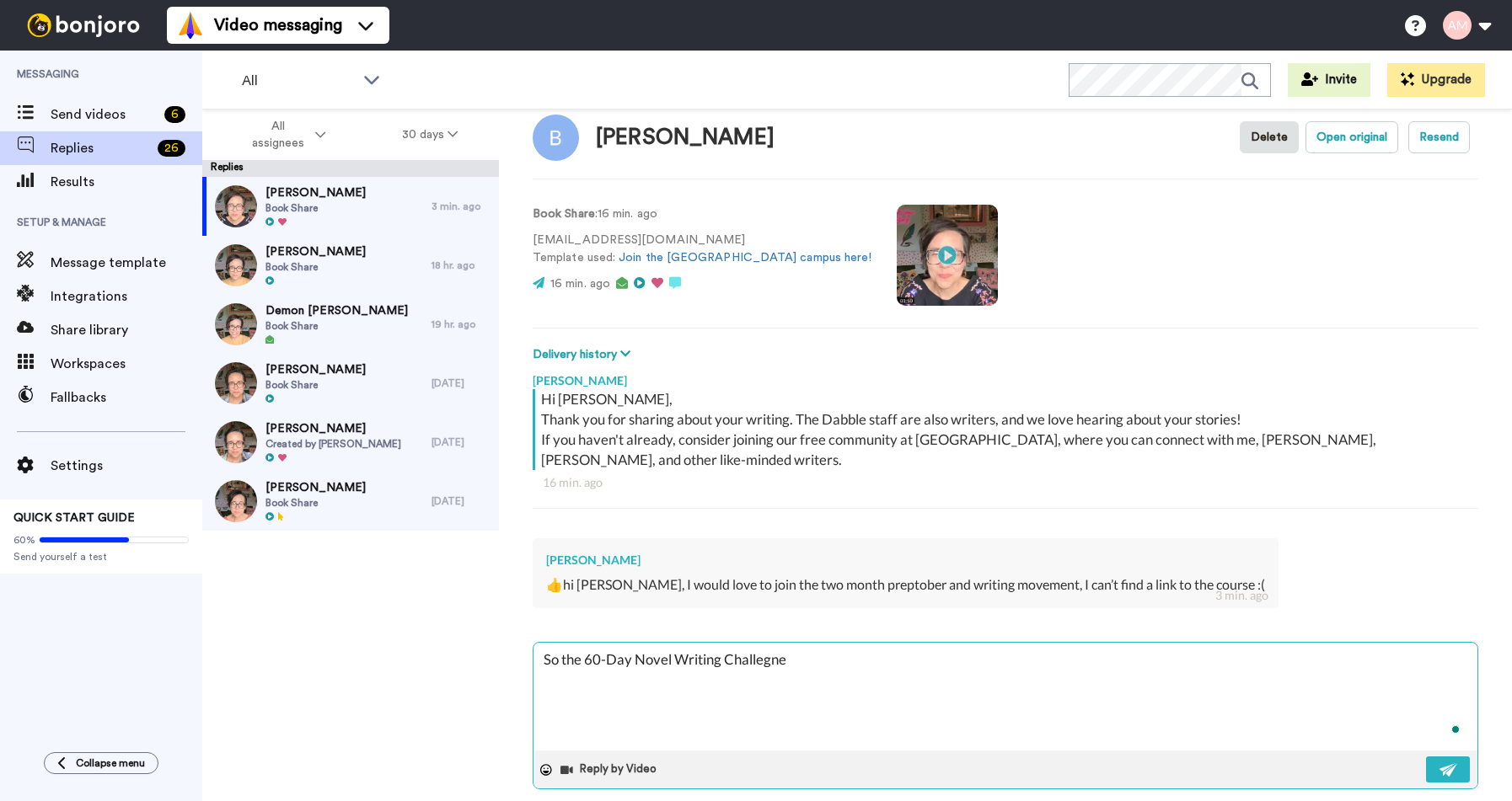
type textarea "x"
type textarea "So the 60-Day Novel Writing Challegn"
type textarea "x"
type textarea "So the 60-Day Novel Writing Challeg"
type textarea "x"
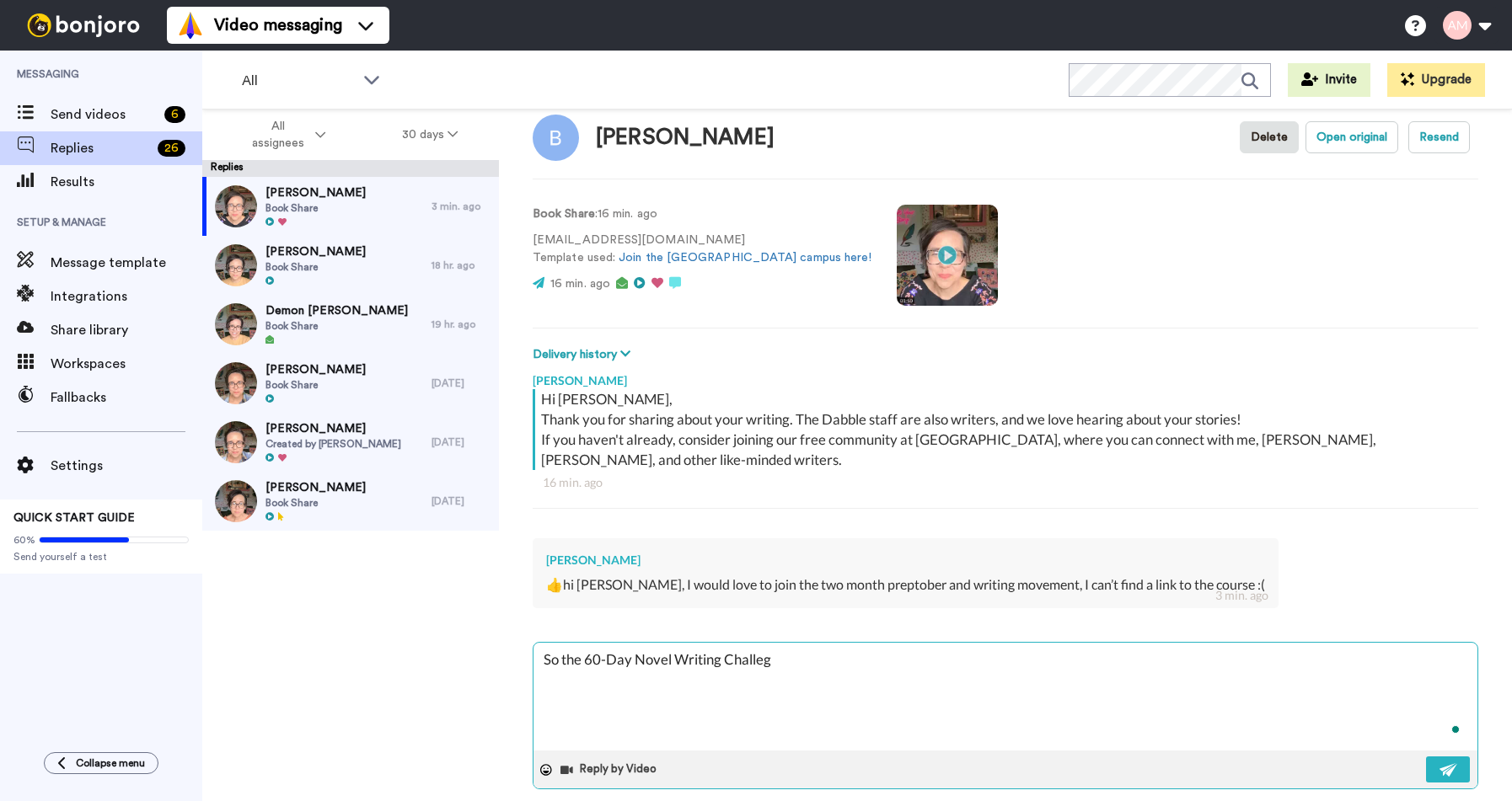
type textarea "So the 60-Day Novel Writing Challe"
type textarea "x"
type textarea "So the 60-Day Novel Writing Challen"
type textarea "x"
type textarea "So the 60-Day Novel Writing Challeng"
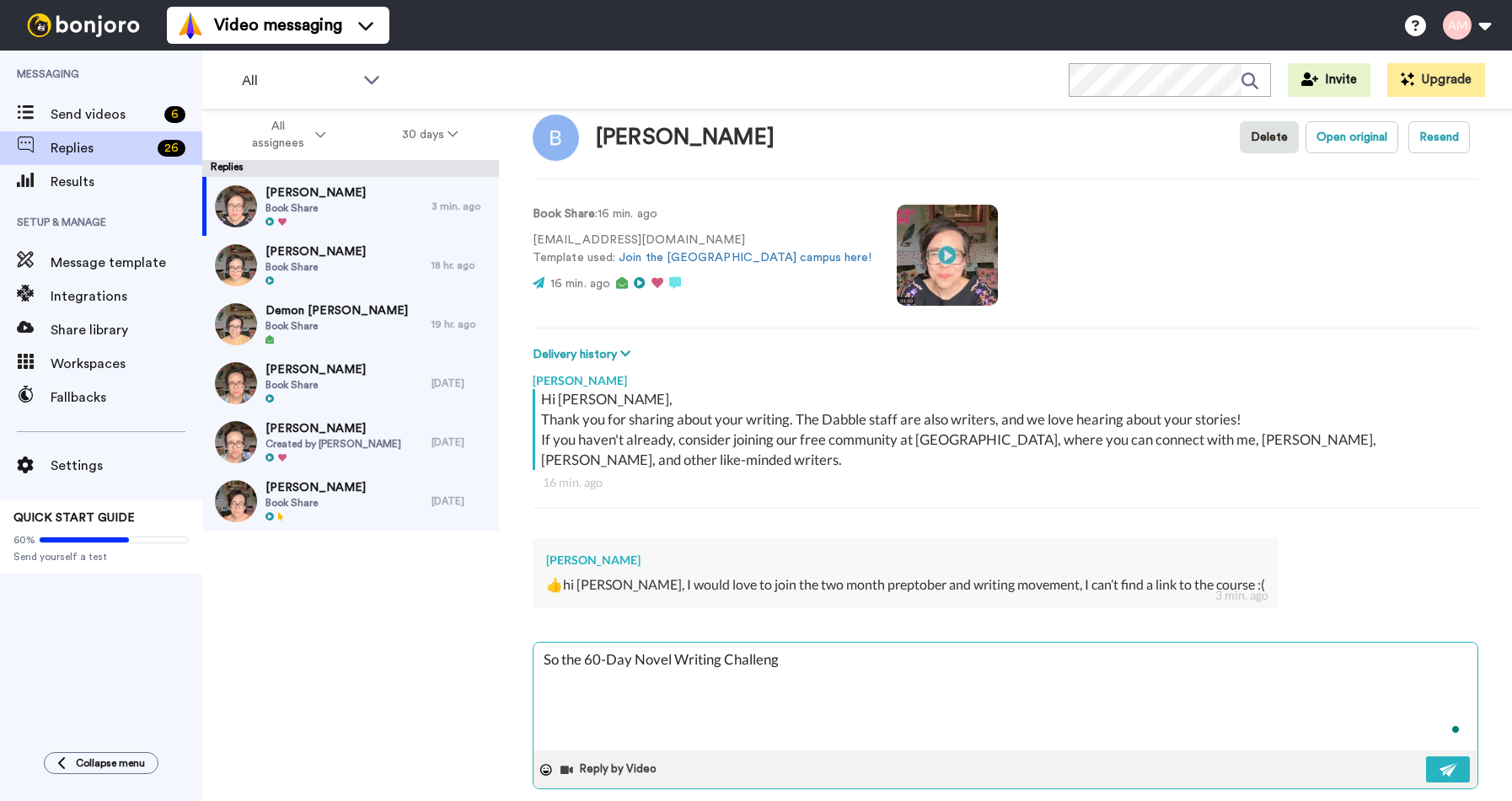
type textarea "x"
type textarea "So the 60-Day Novel Writing Challenge"
type textarea "x"
type textarea "So the 60-Day Novel Writing Challenge"
type textarea "x"
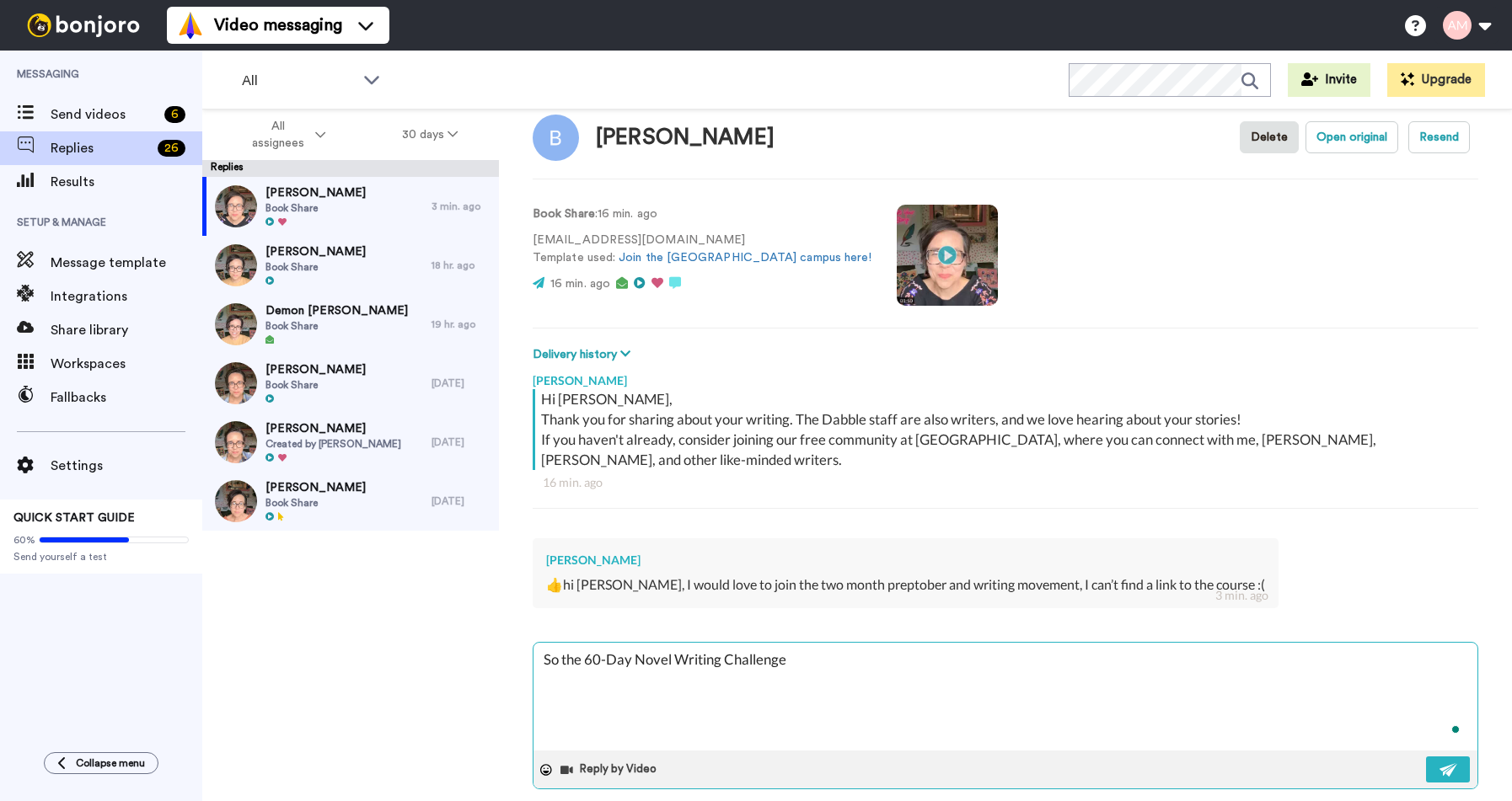
type textarea "So the 60-Day Novel Writing Challenge s"
type textarea "x"
type textarea "So the 60-Day Novel Writing Challenge st"
type textarea "x"
type textarea "So the 60-Day Novel Writing Challenge sta"
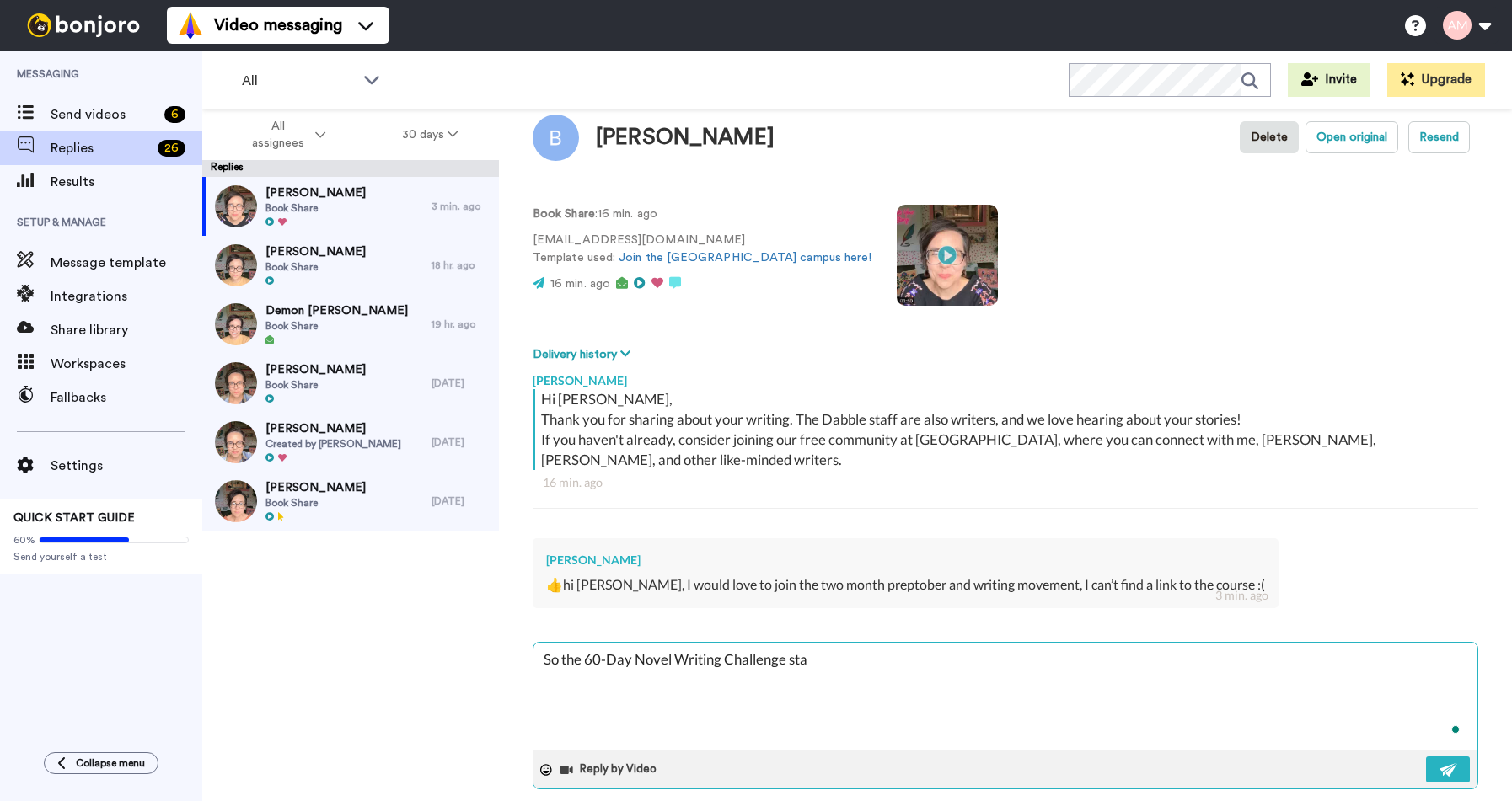
type textarea "x"
type textarea "So the 60-Day Novel Writing Challenge star"
type textarea "x"
type textarea "So the 60-Day Novel Writing Challenge start"
type textarea "x"
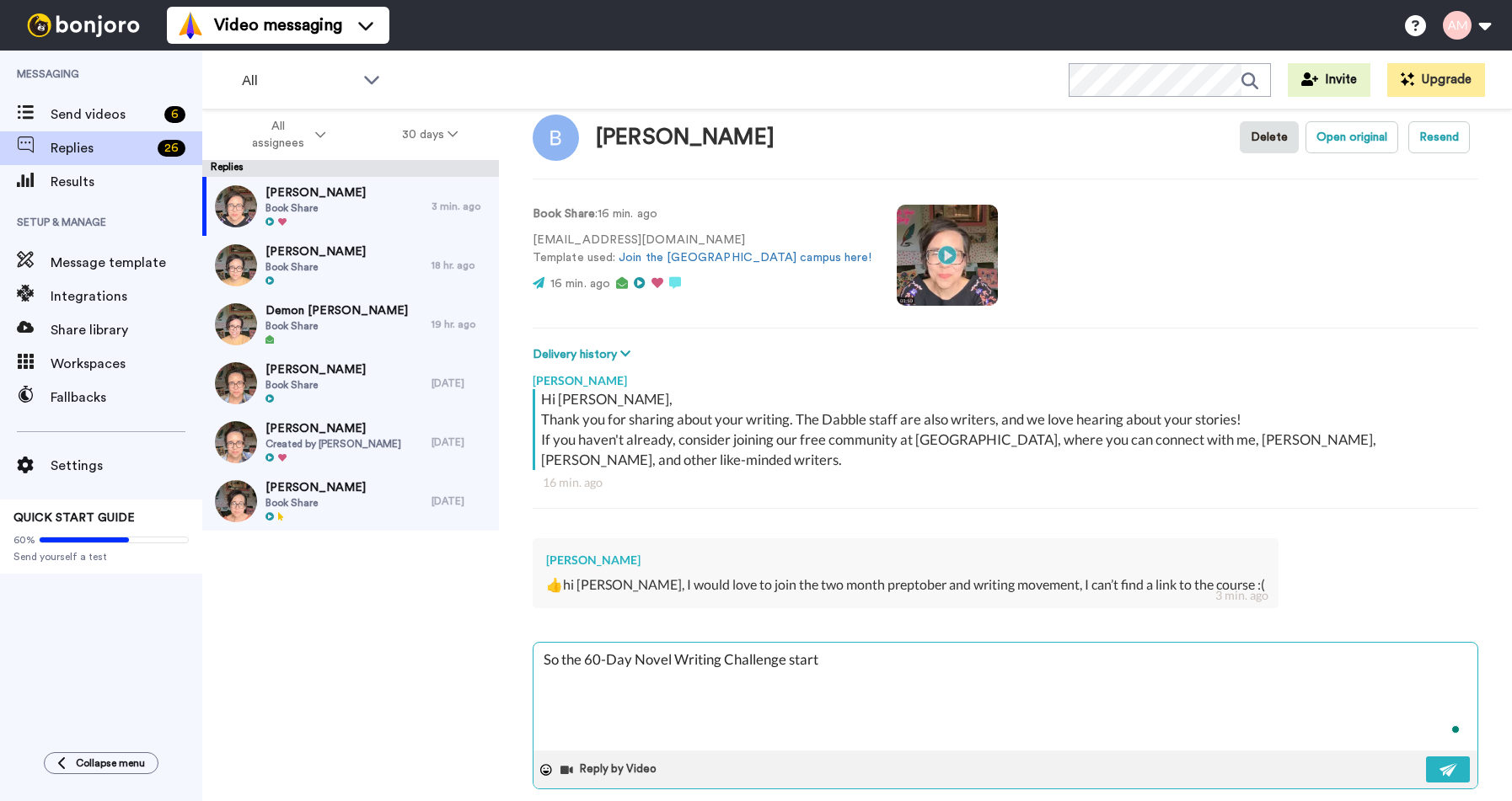
type textarea "So the 60-Day Novel Writing Challenge starts"
type textarea "x"
type textarea "So the 60-Day Novel Writing Challenge starts"
type textarea "x"
type textarea "So the 60-Day Novel Writing Challenge starts i"
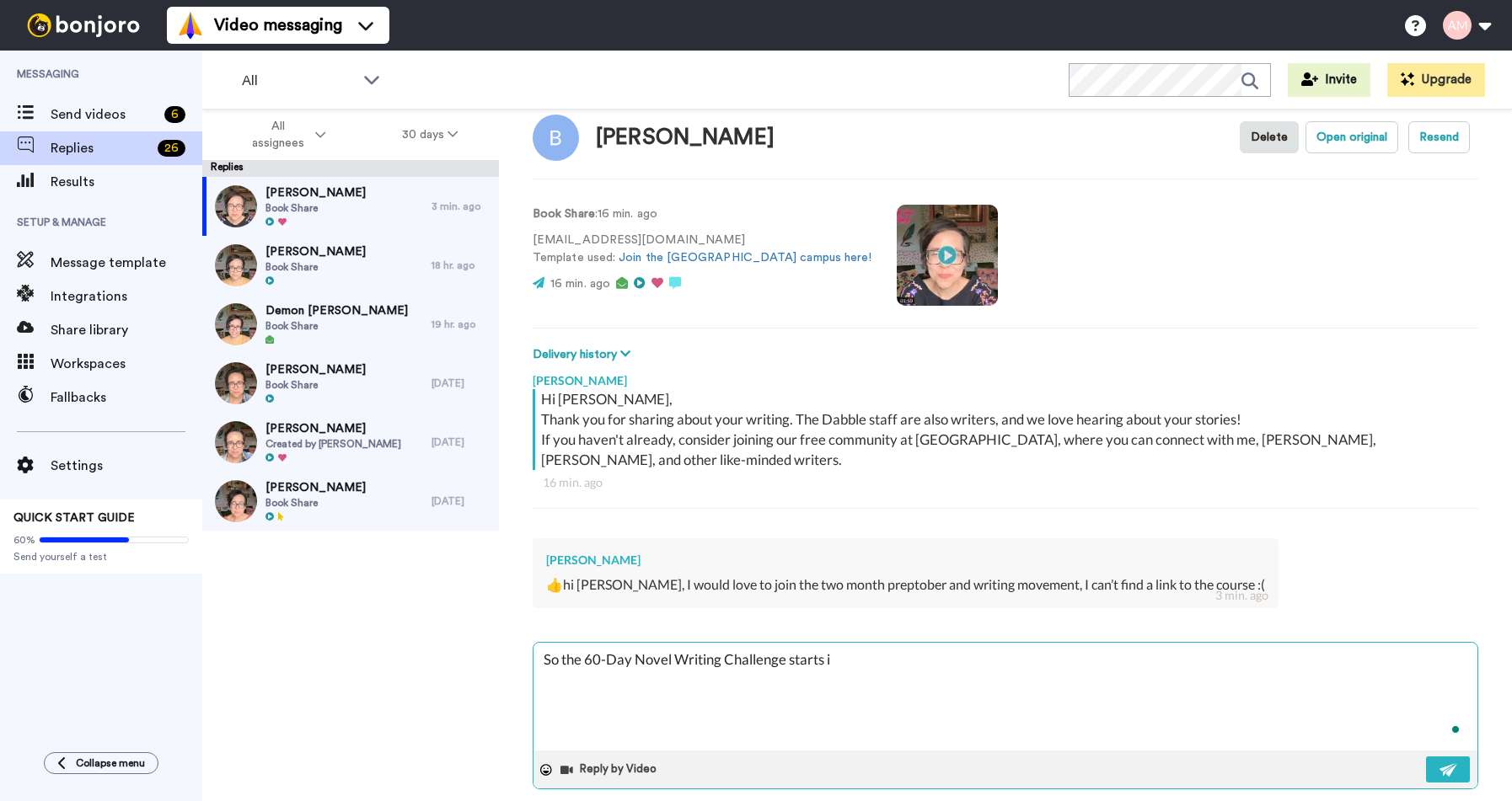
type textarea "x"
type textarea "So the 60-Day Novel Writing Challenge starts in"
type textarea "x"
type textarea "So the 60-Day Novel Writing Challenge starts in"
type textarea "x"
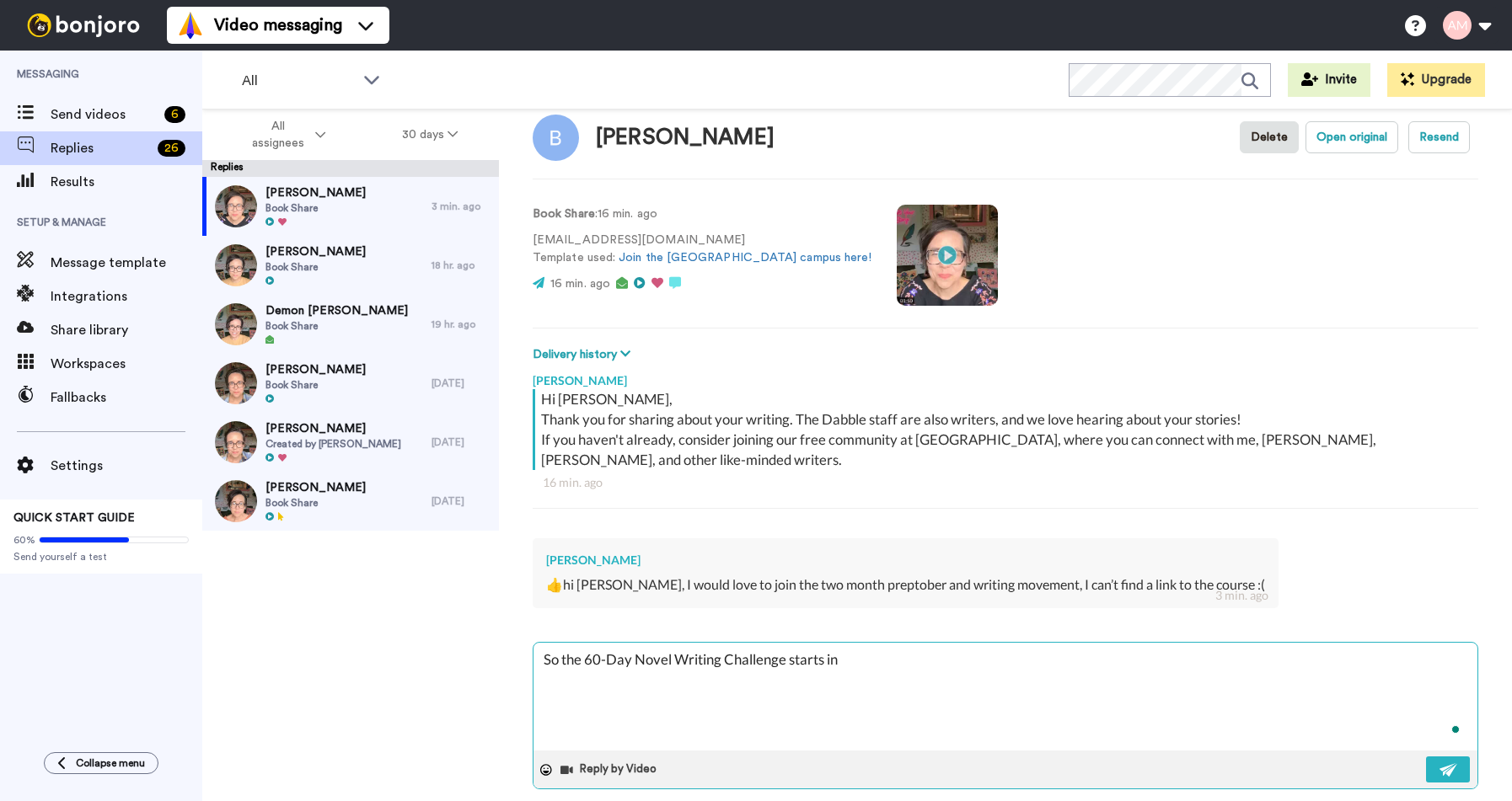
type textarea "So the 60-Day Novel Writing Challenge starts in O"
type textarea "x"
type textarea "So the 60-Day Novel Writing Challenge starts in Oc"
type textarea "x"
type textarea "So the 60-Day Novel Writing Challenge starts in Oct"
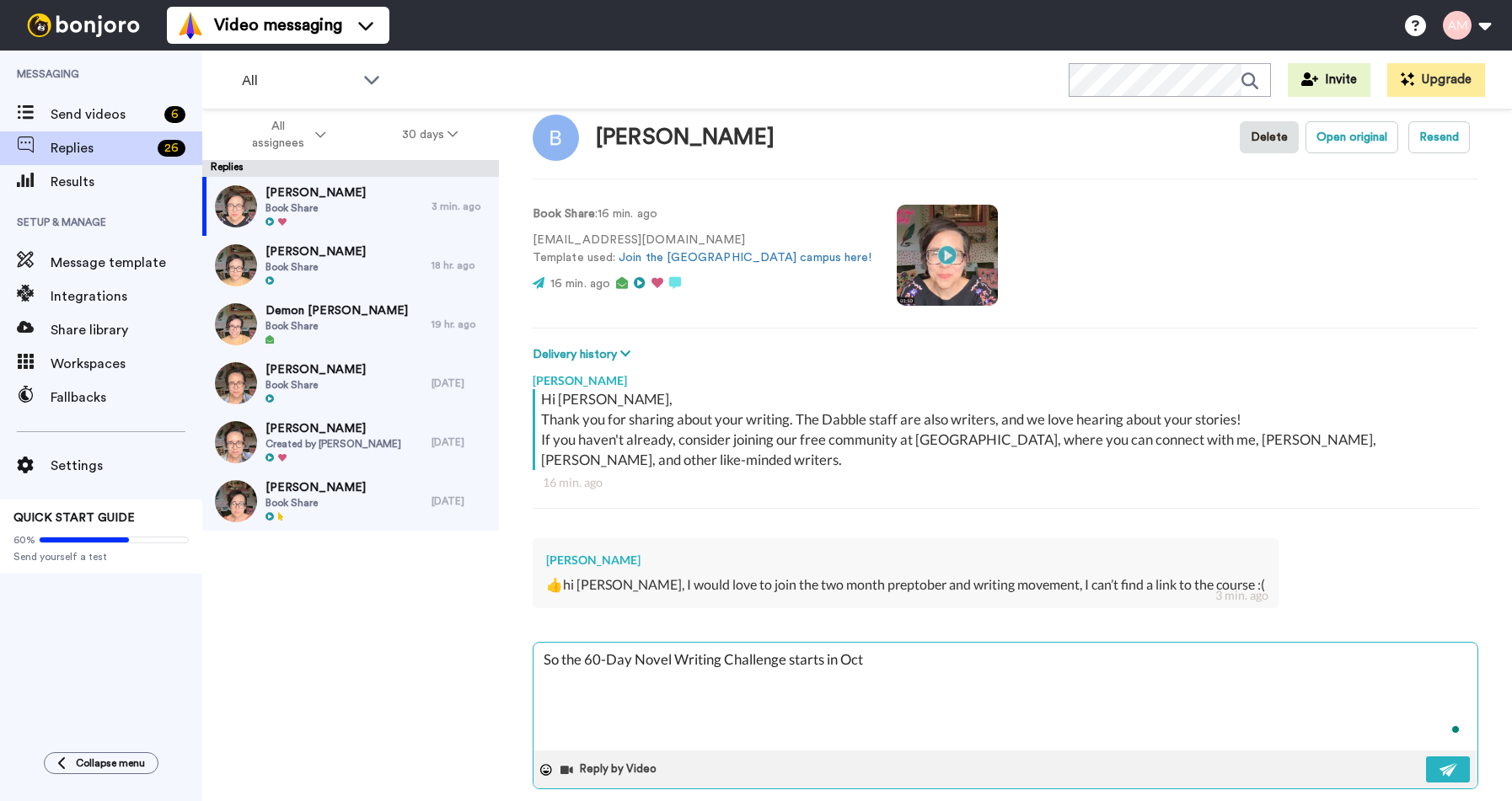
type textarea "x"
type textarea "So the 60-Day Novel Writing Challenge starts in Octo"
type textarea "x"
type textarea "So the 60-Day Novel Writing Challenge starts in Octob"
type textarea "x"
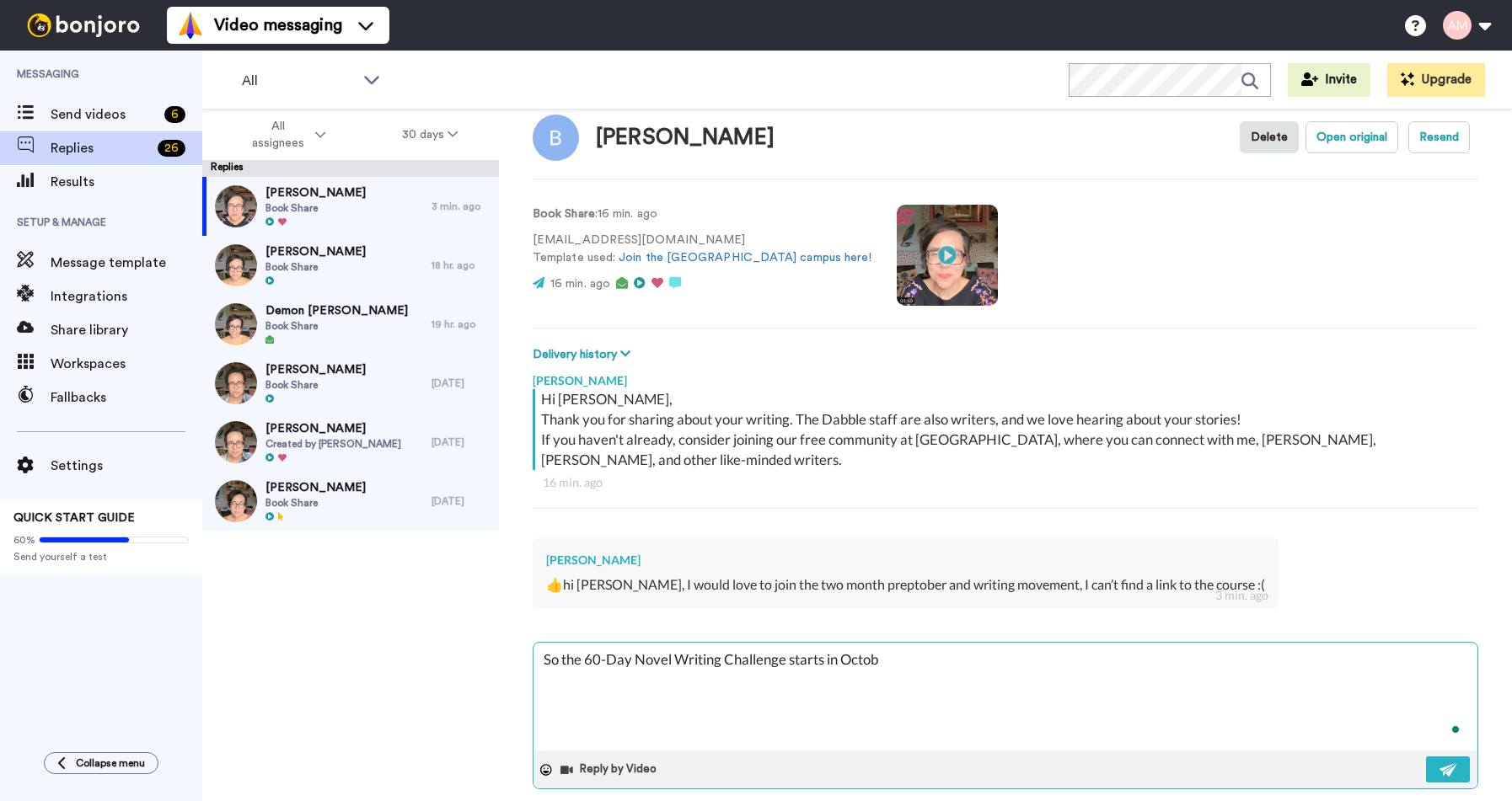
type textarea "So the 60-Day Novel Writing Challenge starts in Octobe"
type textarea "x"
type textarea "So the 60-Day Novel Writing Challenge starts in October"
type textarea "x"
type textarea "So the 60-Day Novel Writing Challenge starts in October."
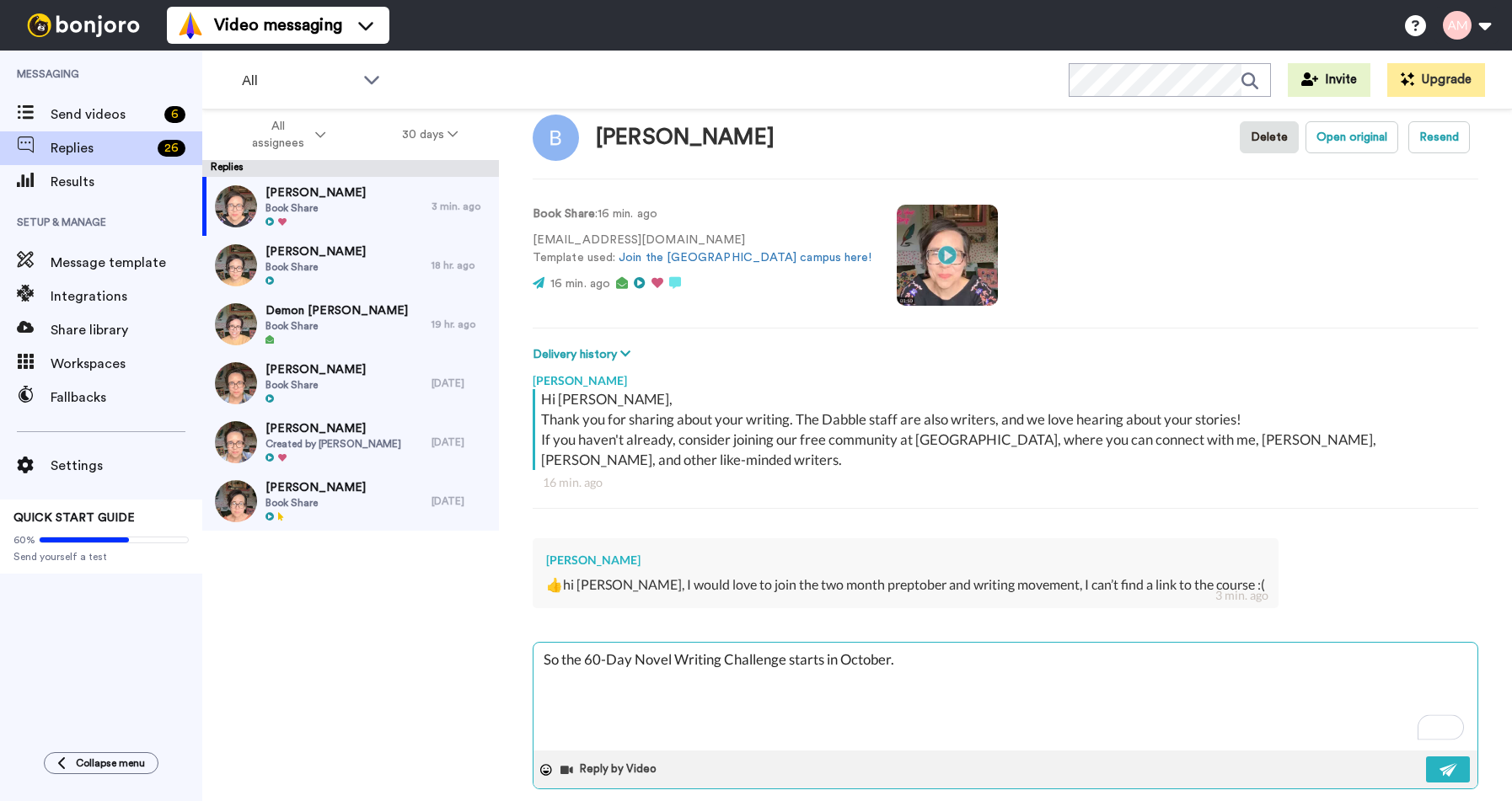
type textarea "x"
type textarea "So the 60-Day Novel Writing Challenge starts in October."
type textarea "x"
type textarea "So the 60-Day Novel Writing Challenge starts in October. A"
type textarea "x"
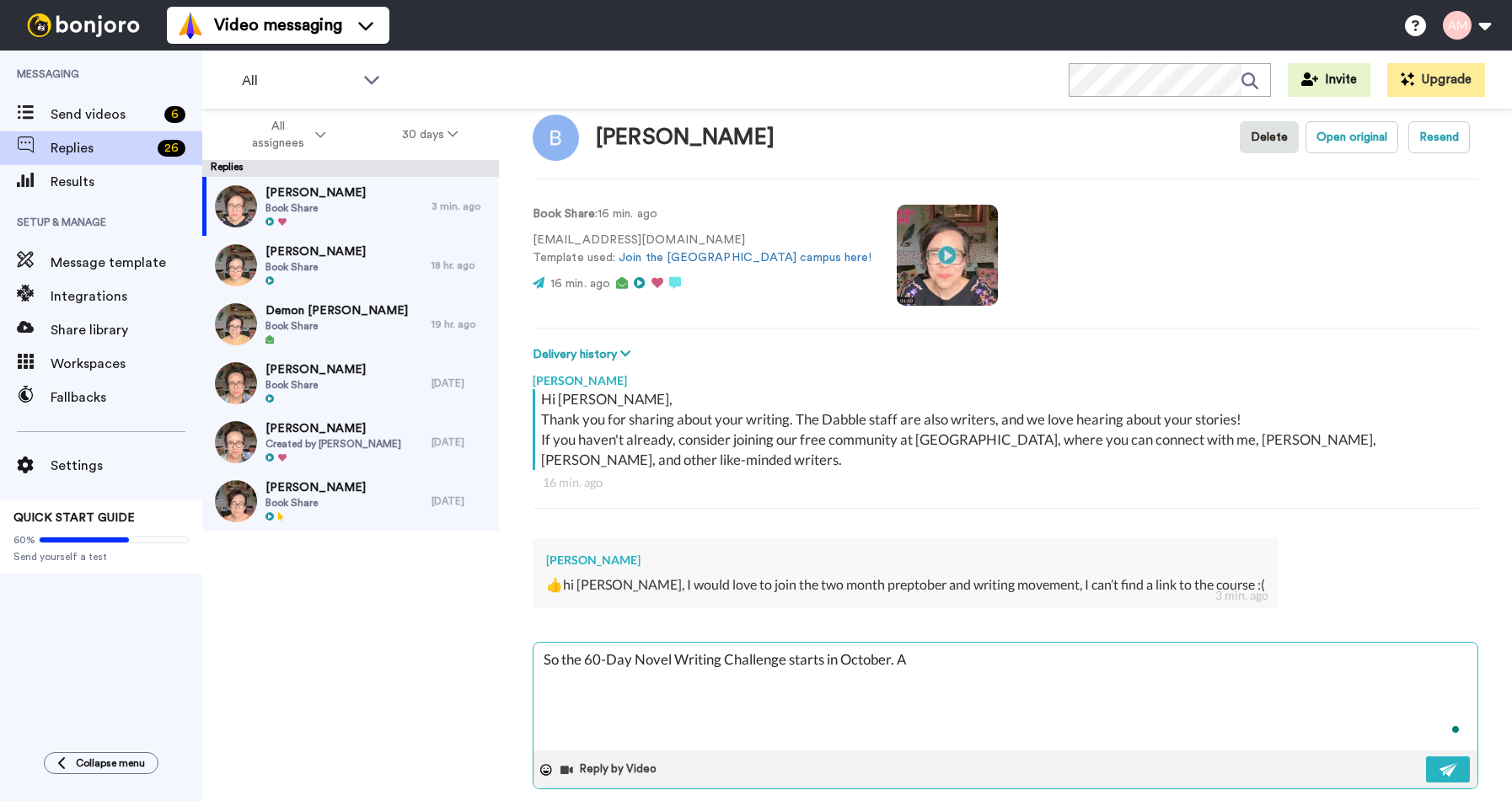
type textarea "So the 60-Day Novel Writing Challenge starts in October. An"
click at [1179, 643] on textarea "So the 60-Day Novel Writing Challenge starts in October. And we will host it in…" at bounding box center [1006, 697] width 944 height 108
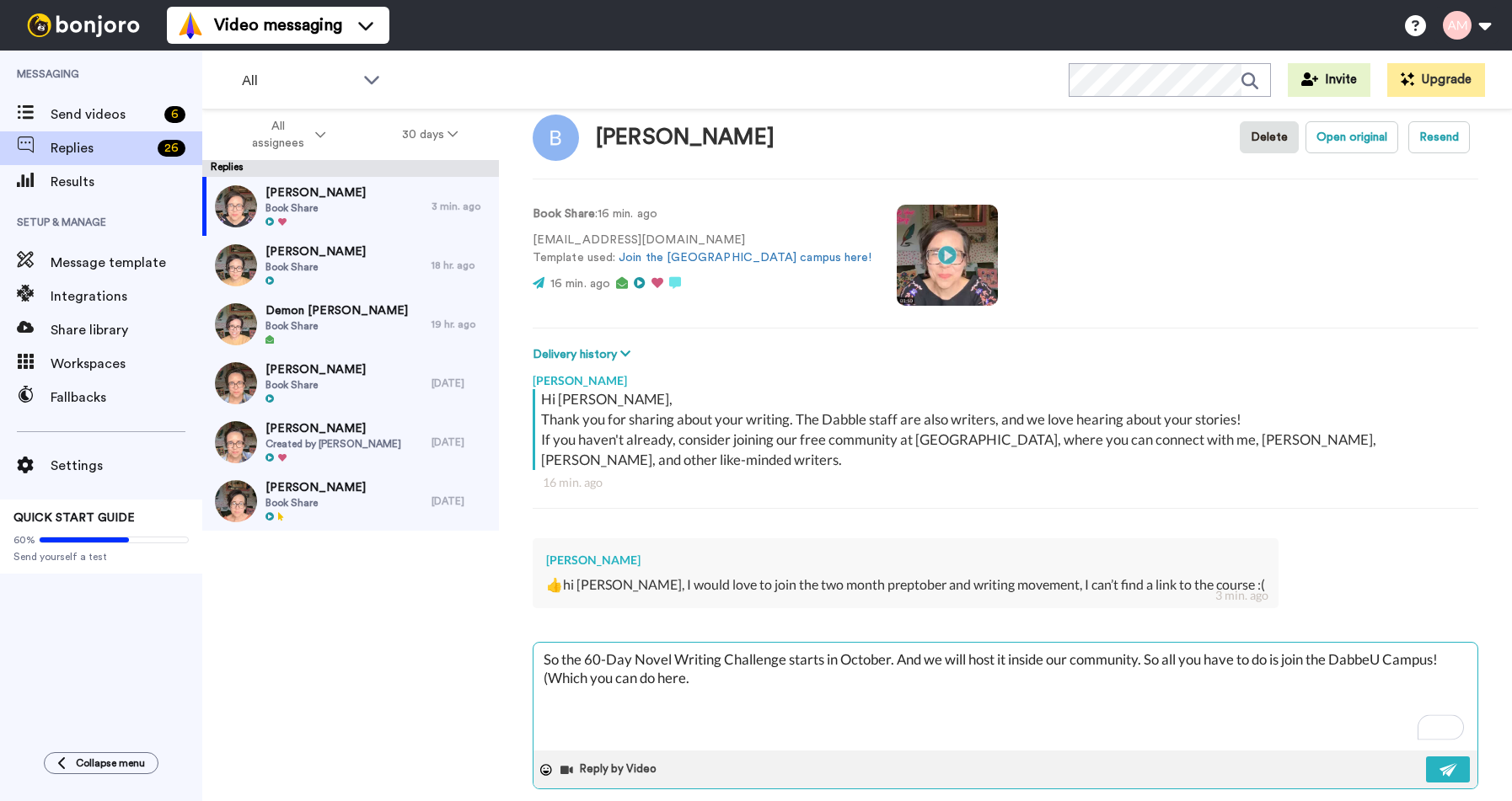
drag, startPoint x: 549, startPoint y: 657, endPoint x: 687, endPoint y: 657, distance: 138.0
click at [687, 657] on textarea "So the 60-Day Novel Writing Challenge starts in October. And we will host it in…" at bounding box center [1006, 697] width 944 height 108
click at [691, 661] on textarea "So the 60-Day Novel Writing Challenge starts in October. And we will host it in…" at bounding box center [1006, 697] width 944 height 108
paste textarea "https://www.dabbleu.com/feed"
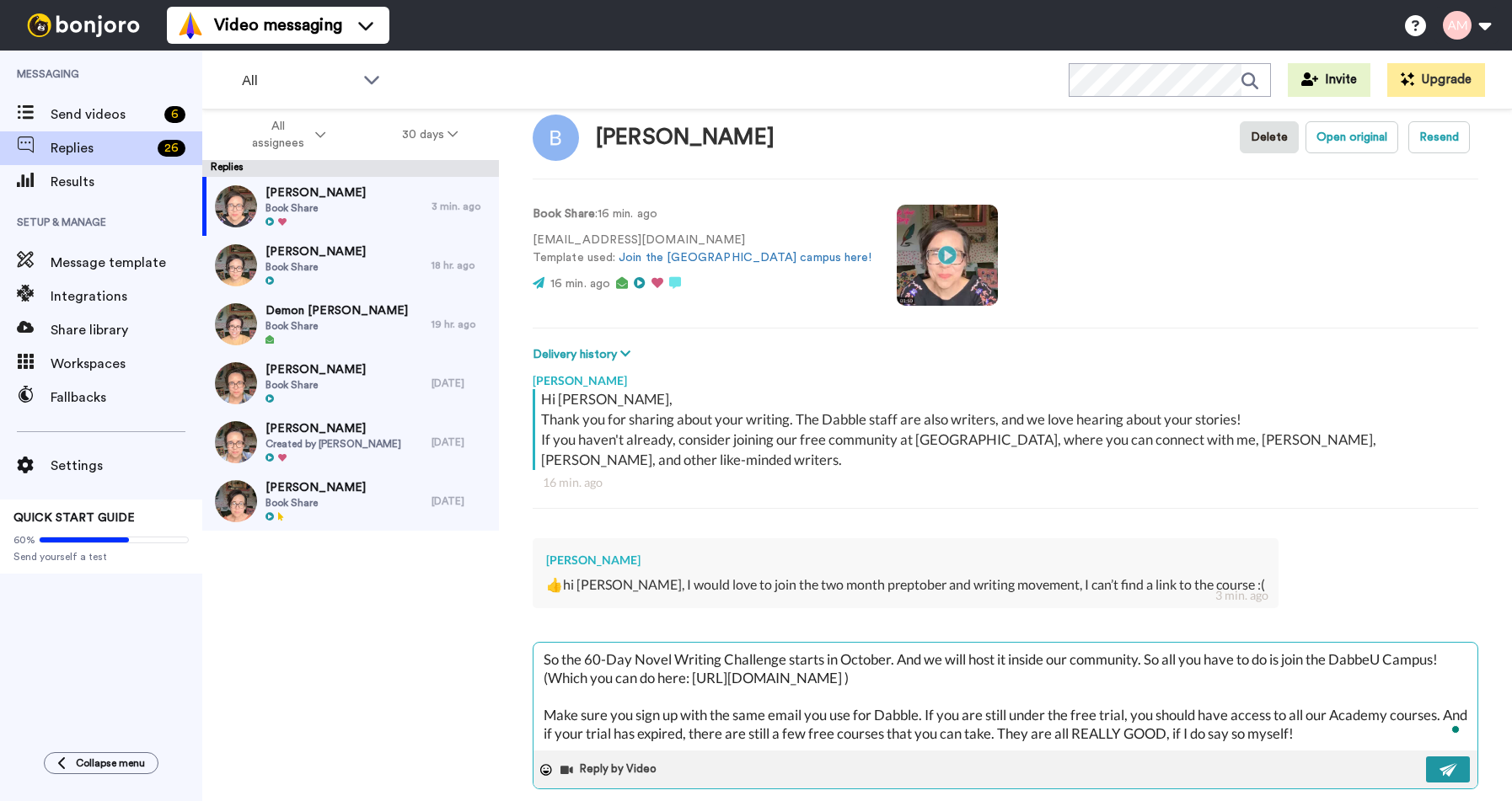
click at [1448, 764] on img at bounding box center [1448, 770] width 18 height 14
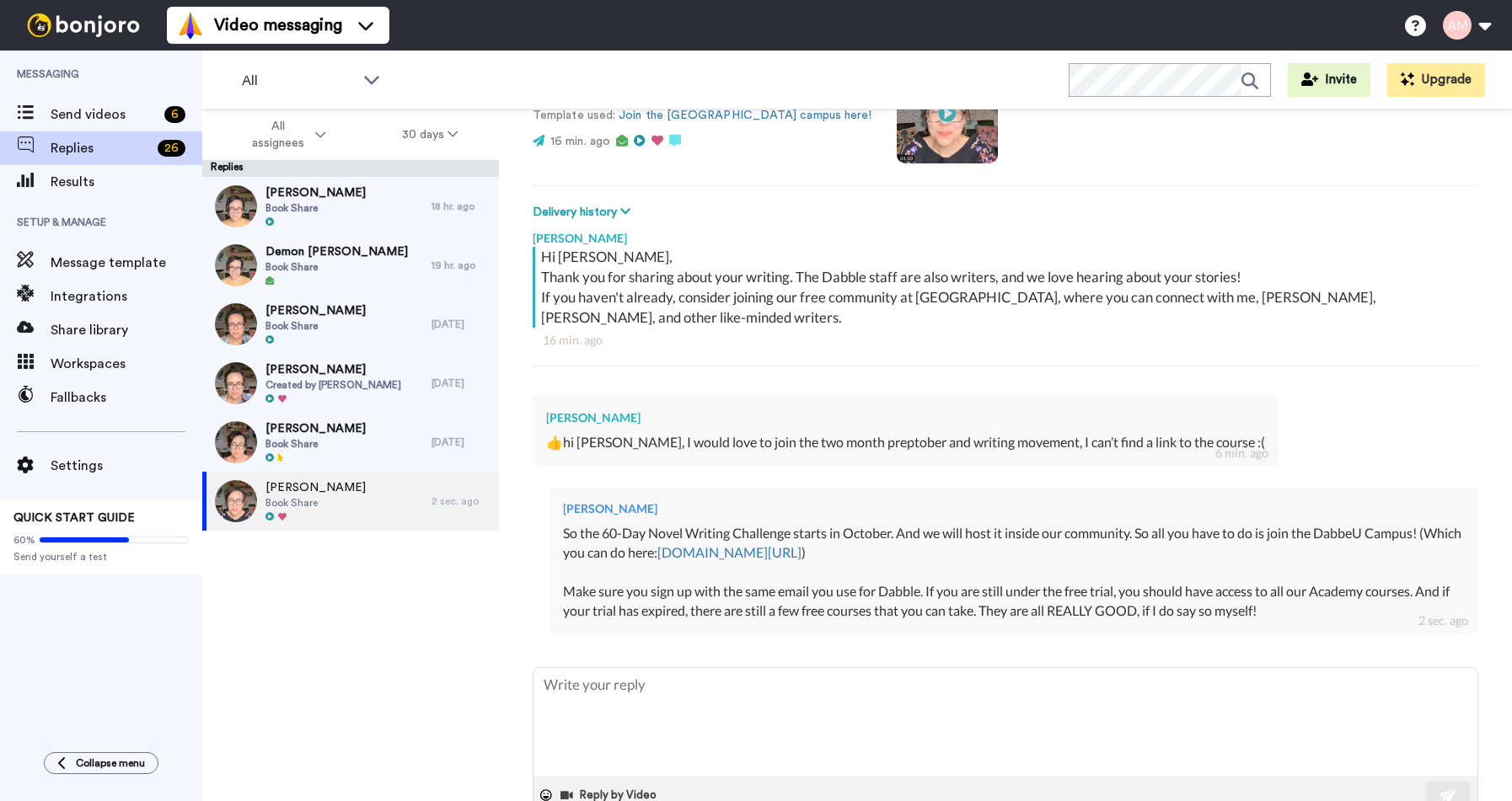
scroll to position [198, 0]
